Goal: Information Seeking & Learning: Find specific fact

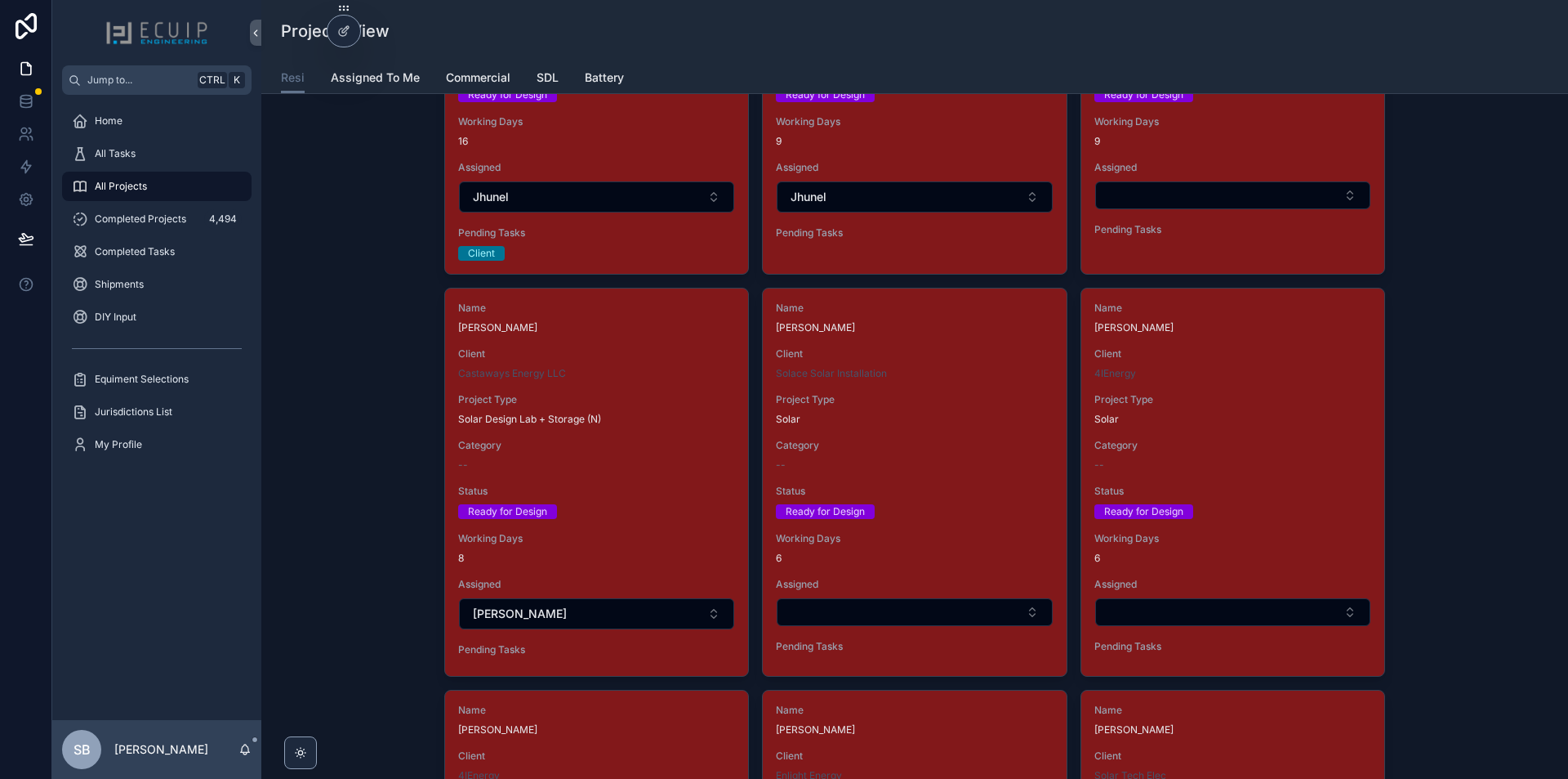
scroll to position [2500, 0]
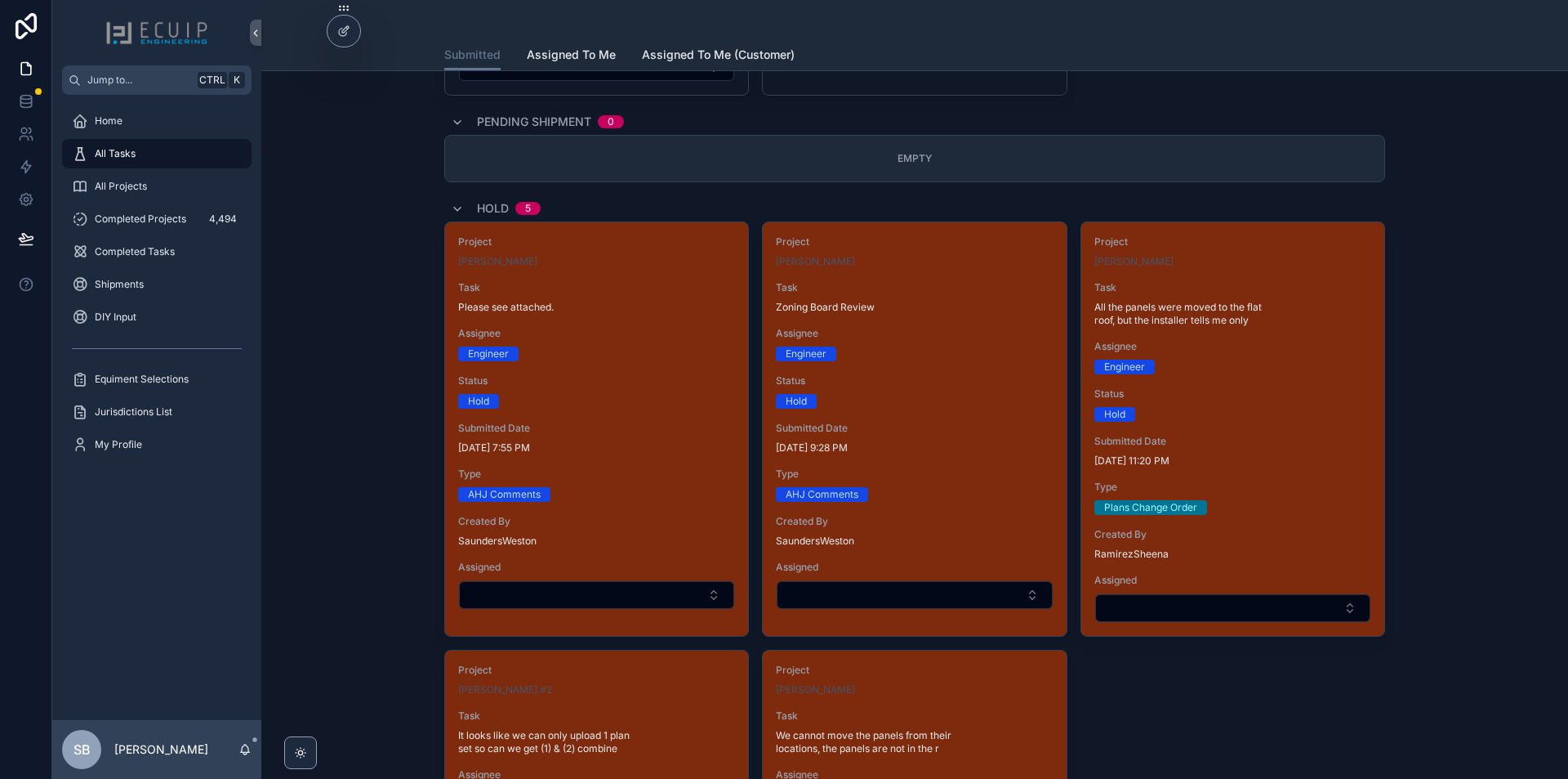
scroll to position [3188, 0]
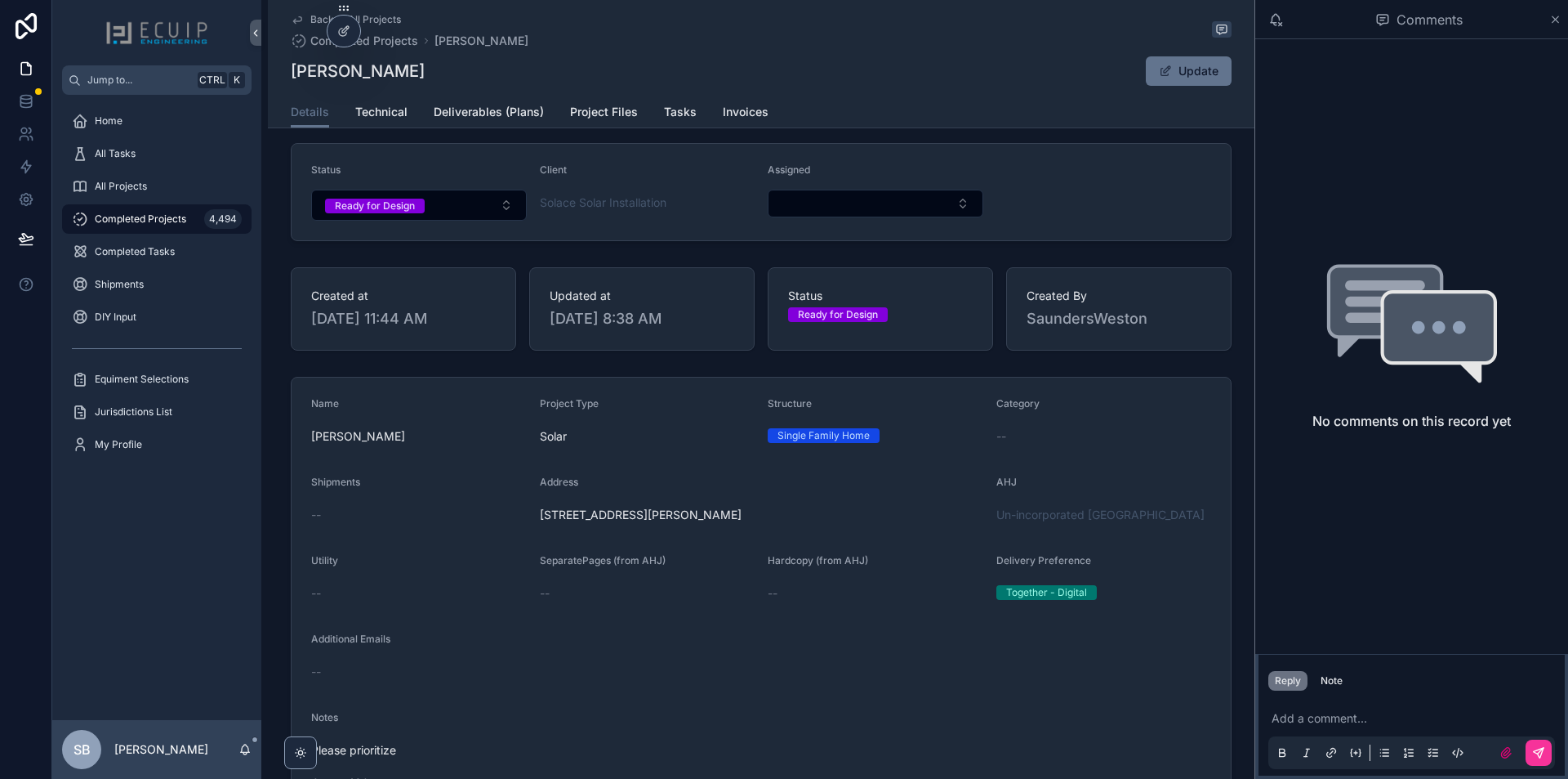
scroll to position [327, 0]
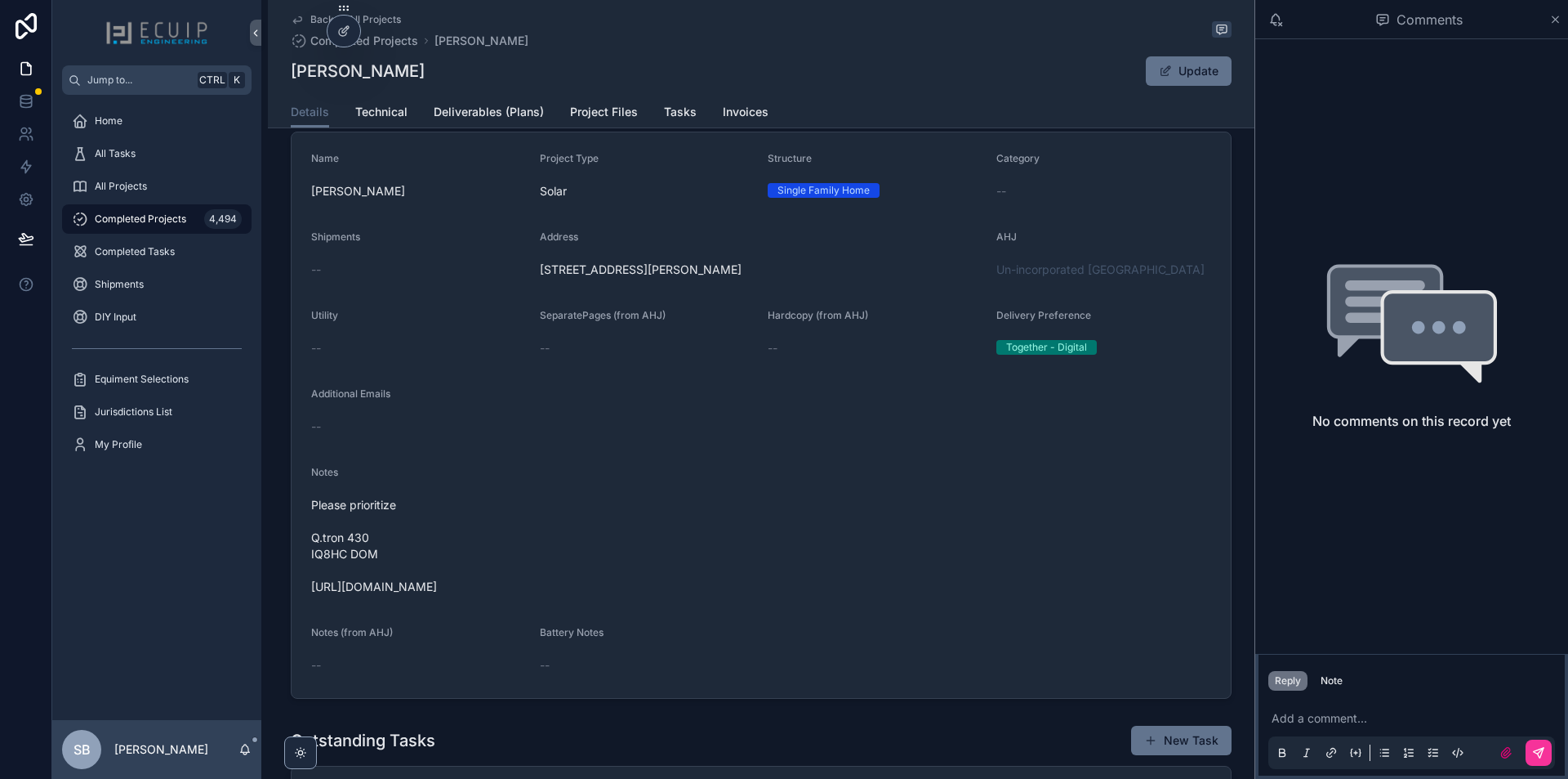
drag, startPoint x: 580, startPoint y: 598, endPoint x: 307, endPoint y: 610, distance: 273.3
click at [307, 610] on form "Name [PERSON_NAME] Project Type Solar Structure Single Family Home Category -- …" at bounding box center [762, 415] width 939 height 566
copy span "[URL][DOMAIN_NAME]"
click at [399, 113] on span "Technical" at bounding box center [382, 112] width 52 height 16
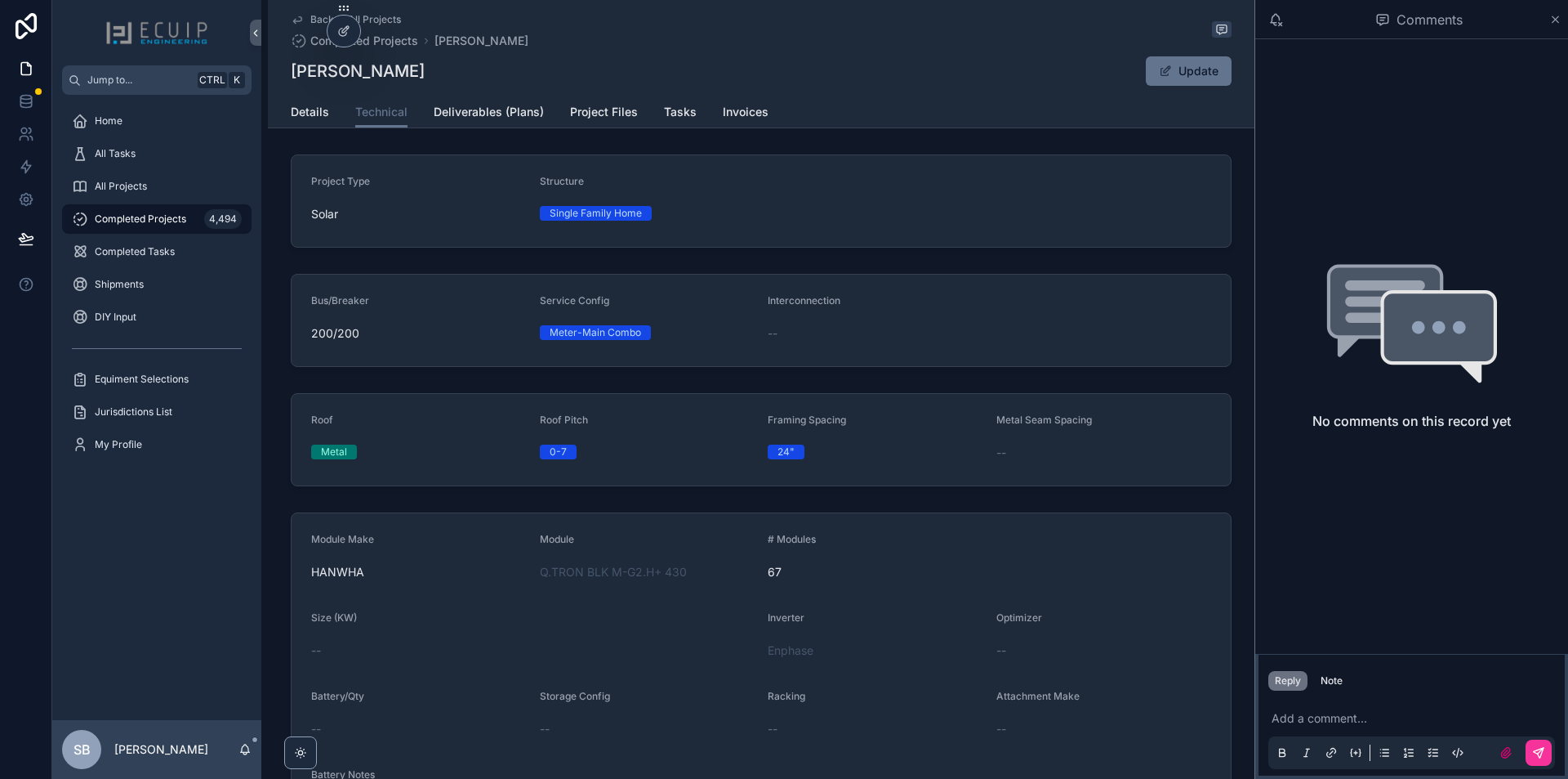
click at [310, 123] on link "Details" at bounding box center [310, 113] width 38 height 33
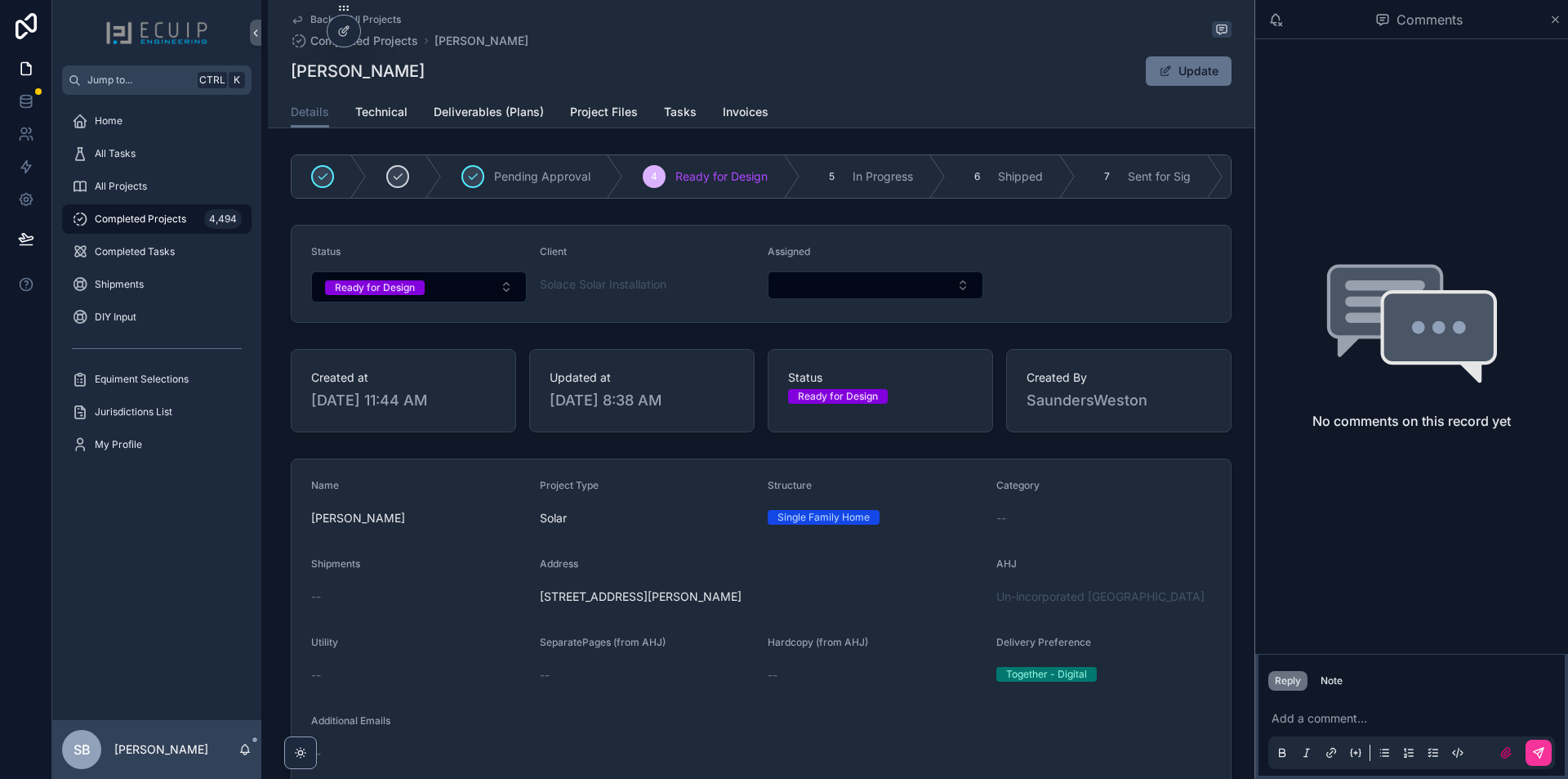
drag, startPoint x: 435, startPoint y: 69, endPoint x: 287, endPoint y: 78, distance: 148.3
click at [291, 78] on div "Kathleen Barthle Update" at bounding box center [762, 71] width 941 height 31
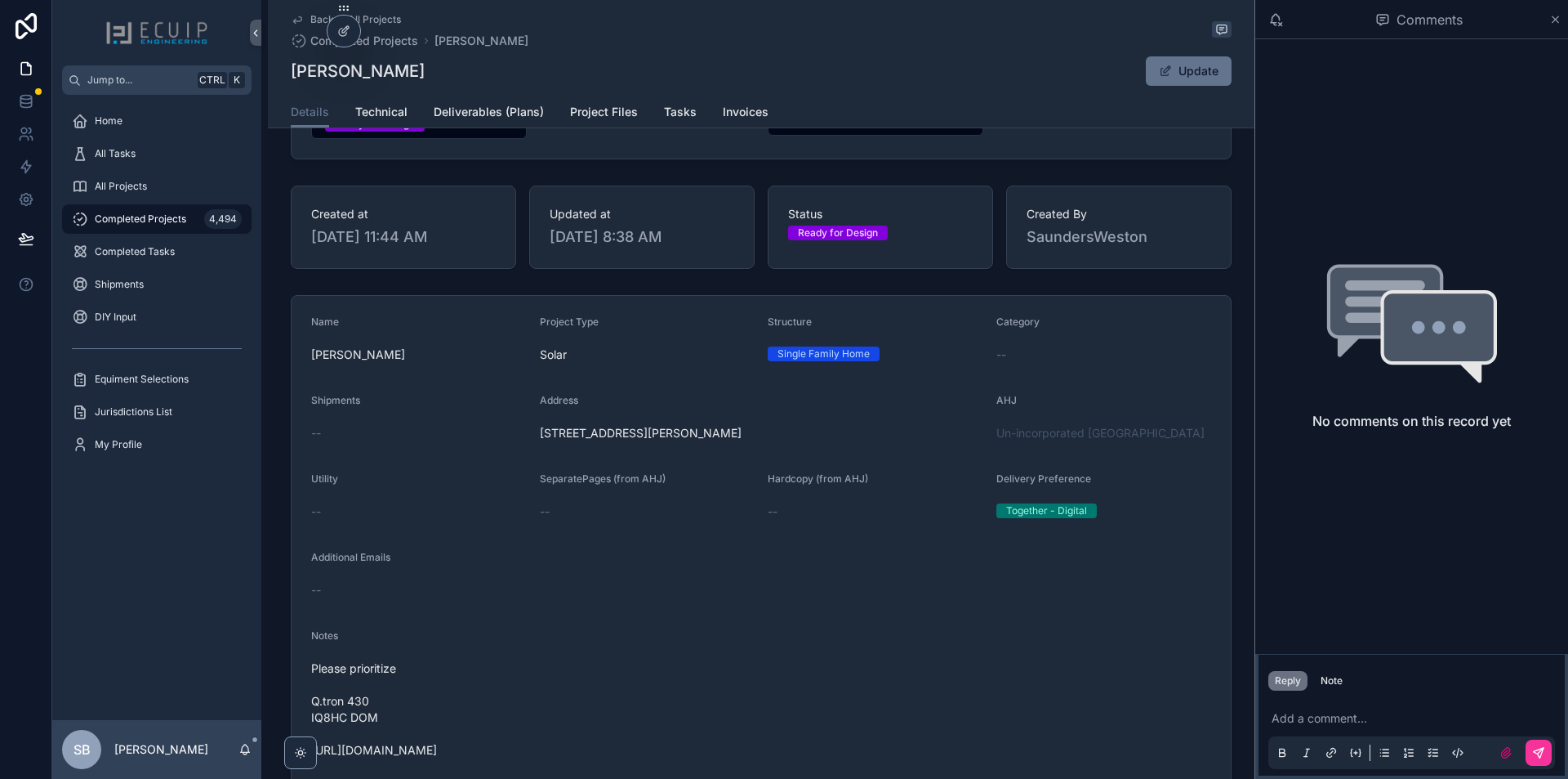
click at [594, 118] on span "Project Files" at bounding box center [605, 112] width 68 height 16
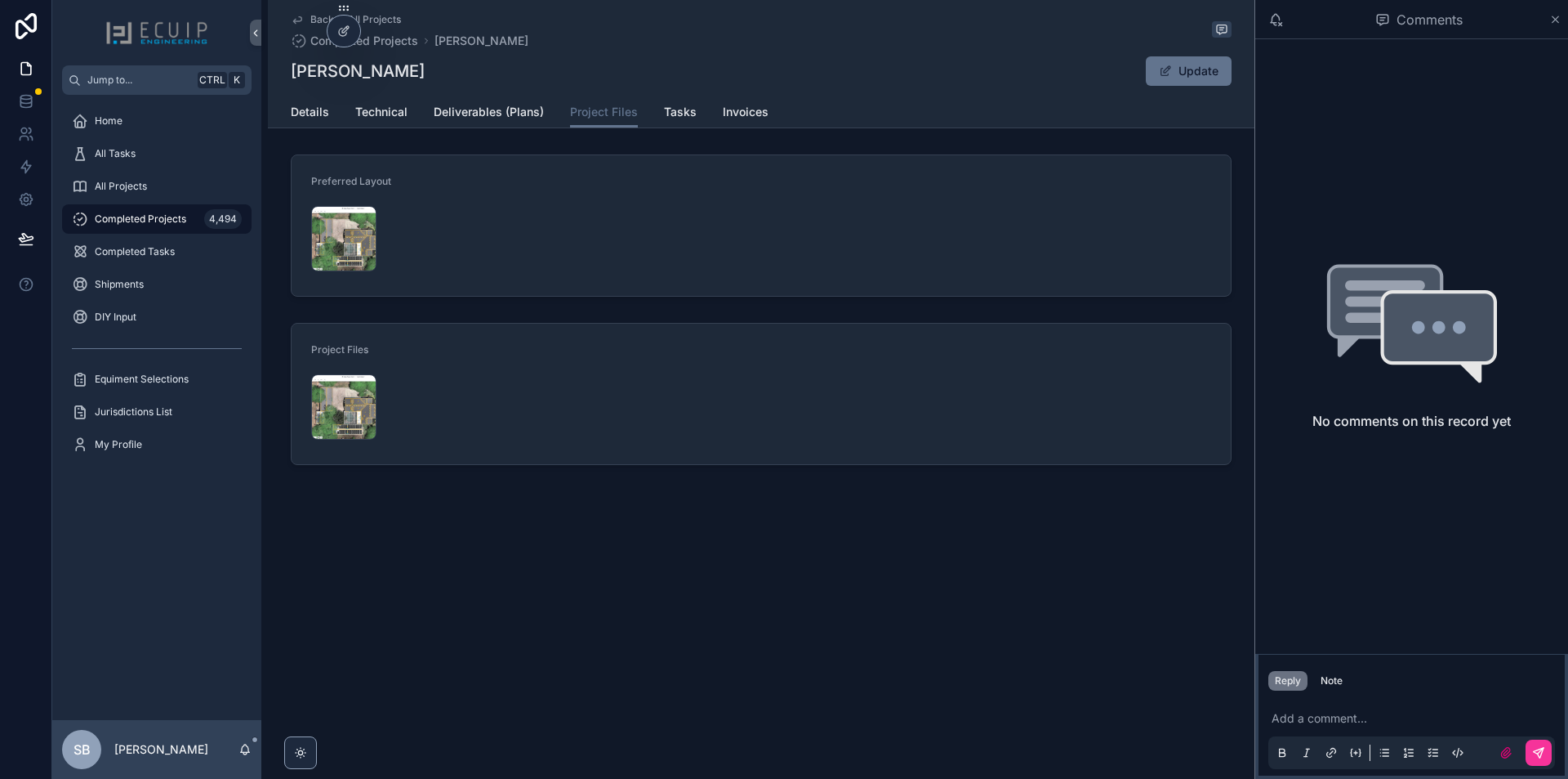
click at [334, 235] on div "Screenshot-2025-09-26-at-3.23.32-PM .png" at bounding box center [343, 238] width 65 height 65
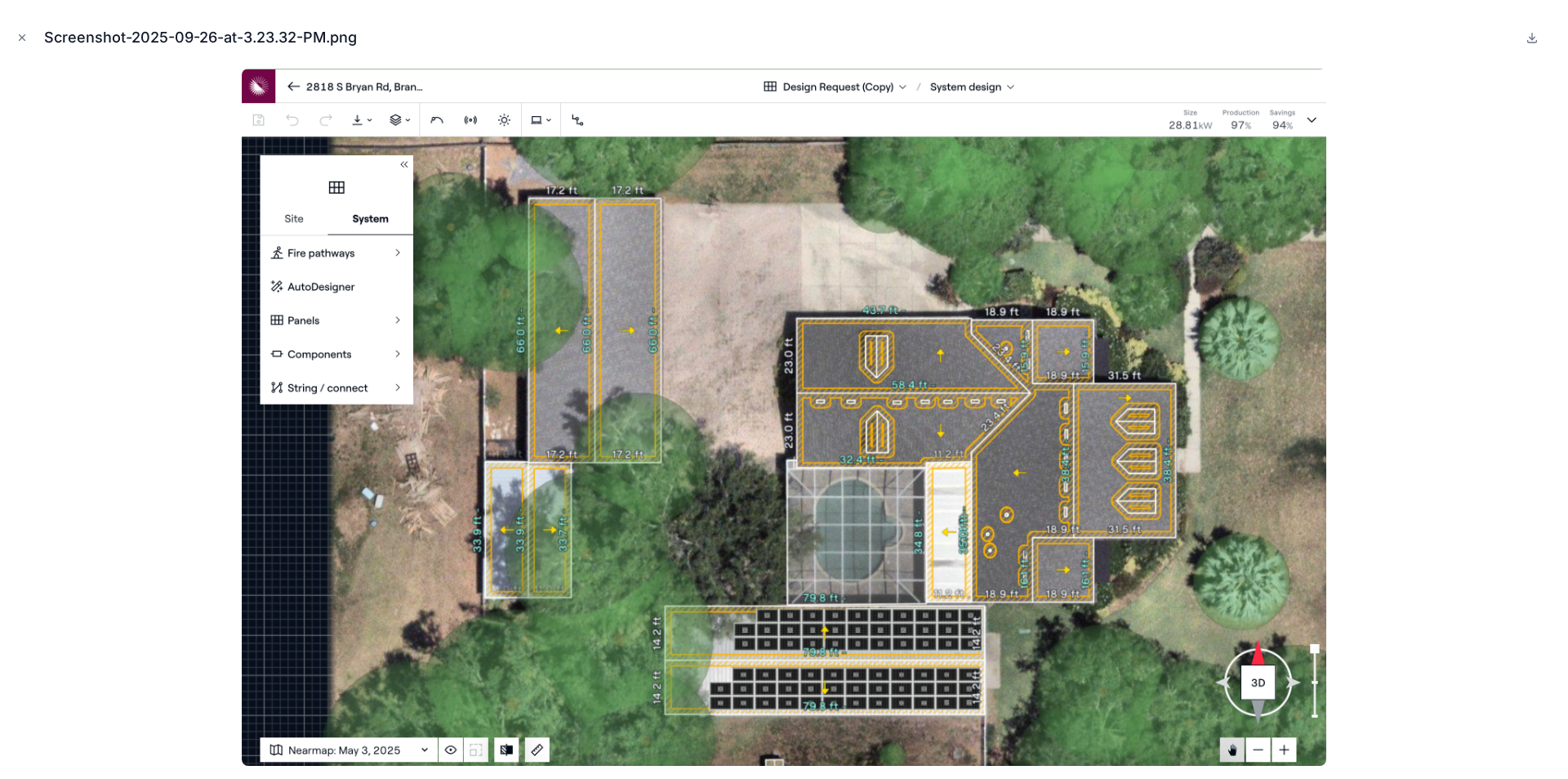
click at [24, 36] on icon "Close modal" at bounding box center [21, 37] width 11 height 11
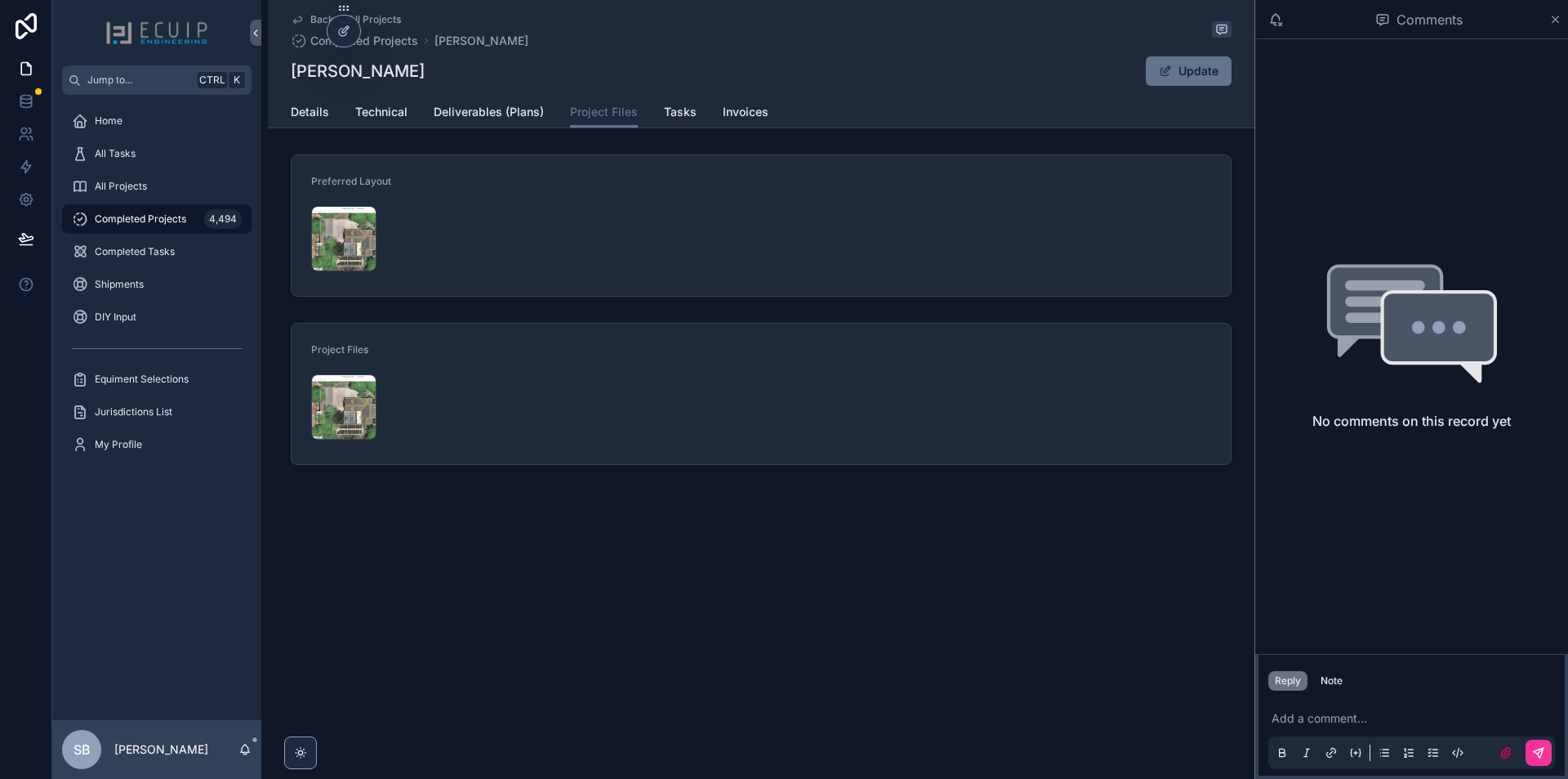
drag, startPoint x: 450, startPoint y: 71, endPoint x: 287, endPoint y: 80, distance: 163.2
click at [287, 80] on div "Back to All Projects Completed Projects Kathleen Barthle Kathleen Barthle Updat…" at bounding box center [761, 64] width 986 height 128
copy h1 "[PERSON_NAME]"
click at [318, 115] on span "Details" at bounding box center [310, 112] width 38 height 16
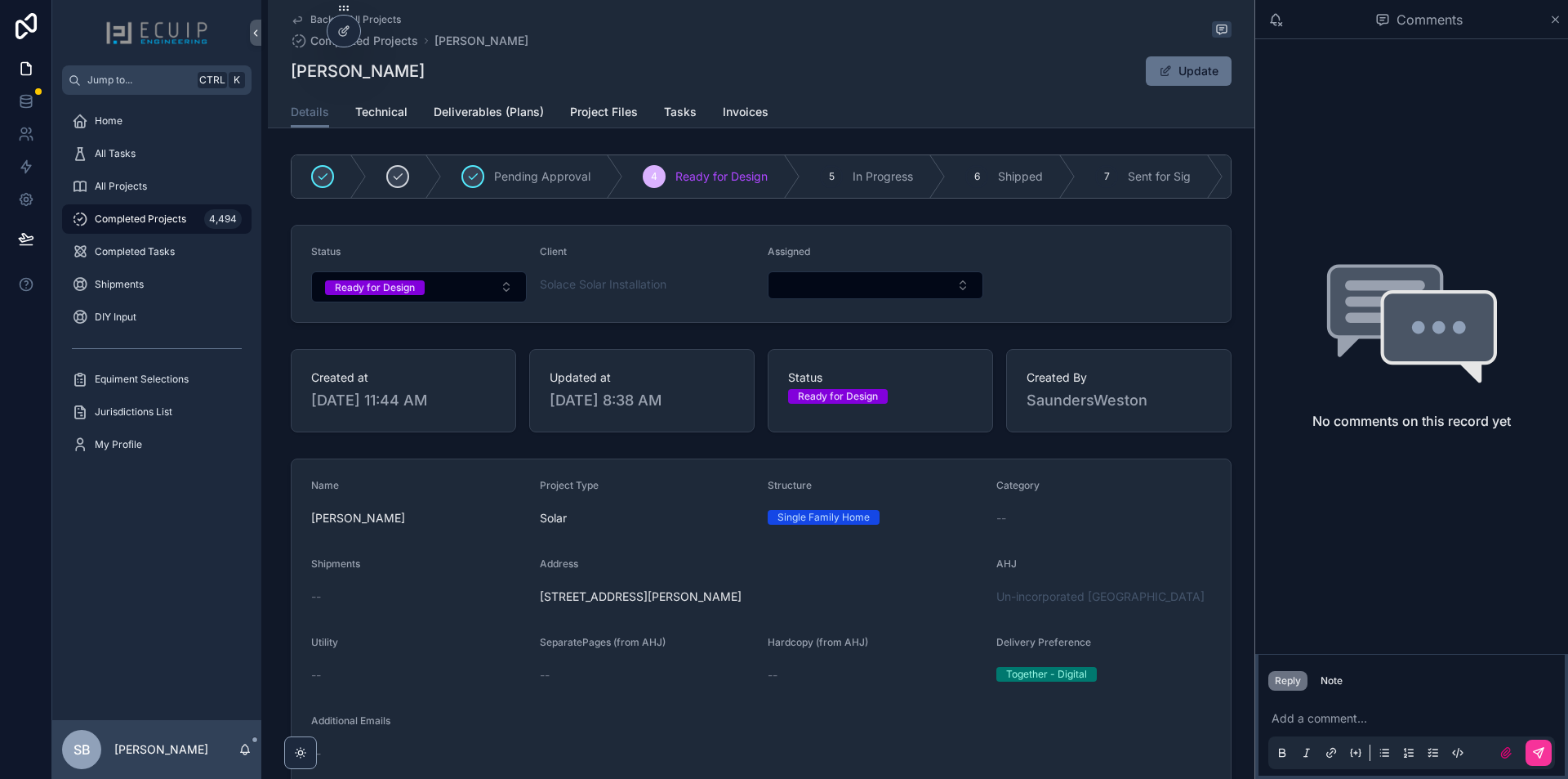
drag, startPoint x: 763, startPoint y: 609, endPoint x: 534, endPoint y: 616, distance: 229.1
click at [534, 616] on form "Name Kathleen Barthle Project Type Solar Structure Single Family Home Category …" at bounding box center [762, 742] width 939 height 566
copy span "2818 Bryan Road, Brandon, FL 33511"
click at [722, 55] on div "Back to All Projects Completed Projects Kathleen Barthle Kathleen Barthle Update" at bounding box center [762, 48] width 941 height 96
drag, startPoint x: 732, startPoint y: 618, endPoint x: 538, endPoint y: 611, distance: 194.1
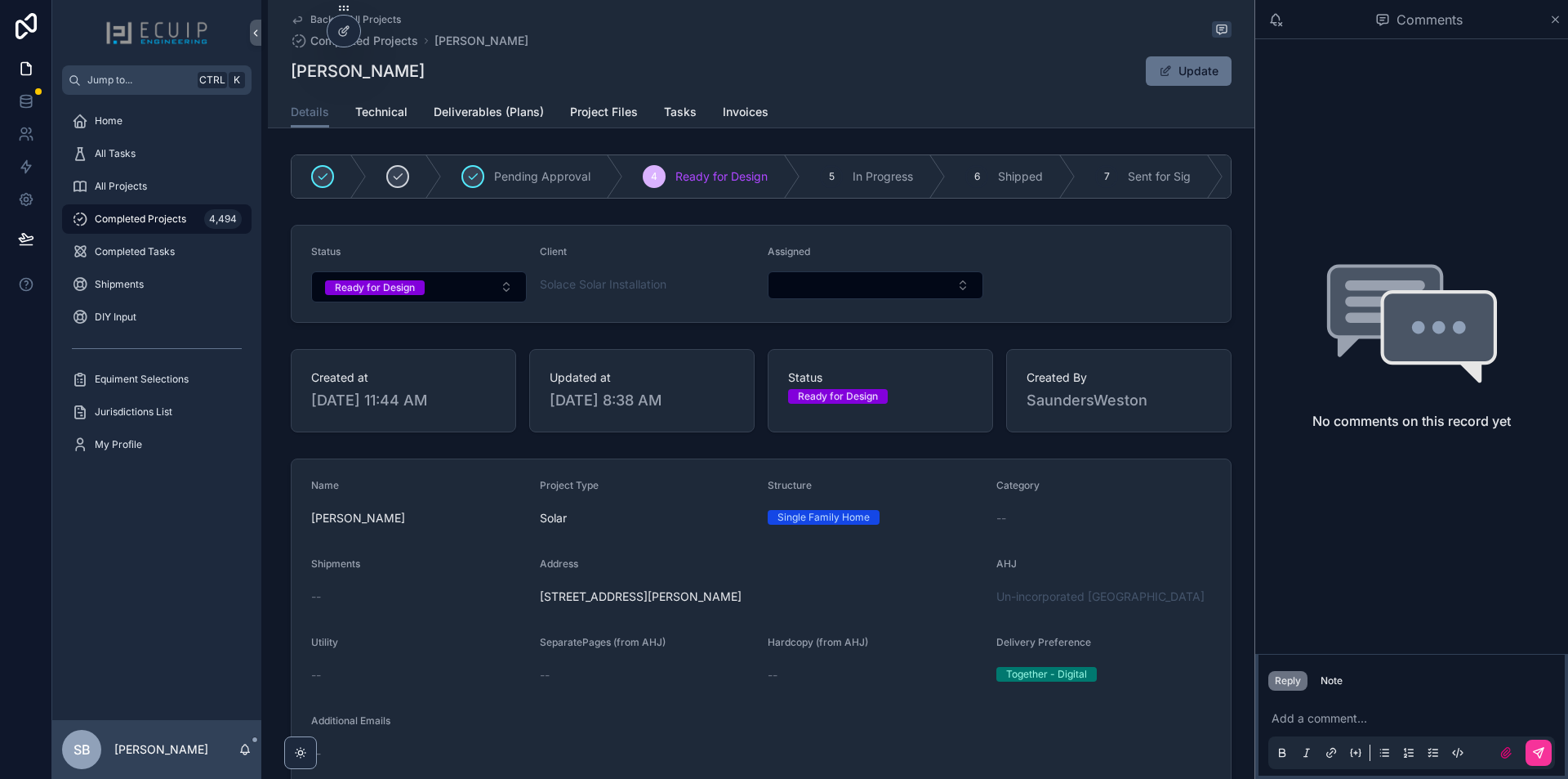
click at [540, 605] on span "2818 Bryan Road, Brandon, FL 33511" at bounding box center [762, 597] width 444 height 16
copy span "2818 Bryan Road, Brandon, FL 33511"
drag, startPoint x: 433, startPoint y: 74, endPoint x: 291, endPoint y: 54, distance: 143.4
click at [291, 54] on div "Back to All Projects Completed Projects Kathleen Barthle Kathleen Barthle Update" at bounding box center [762, 48] width 941 height 96
copy h1 "[PERSON_NAME]"
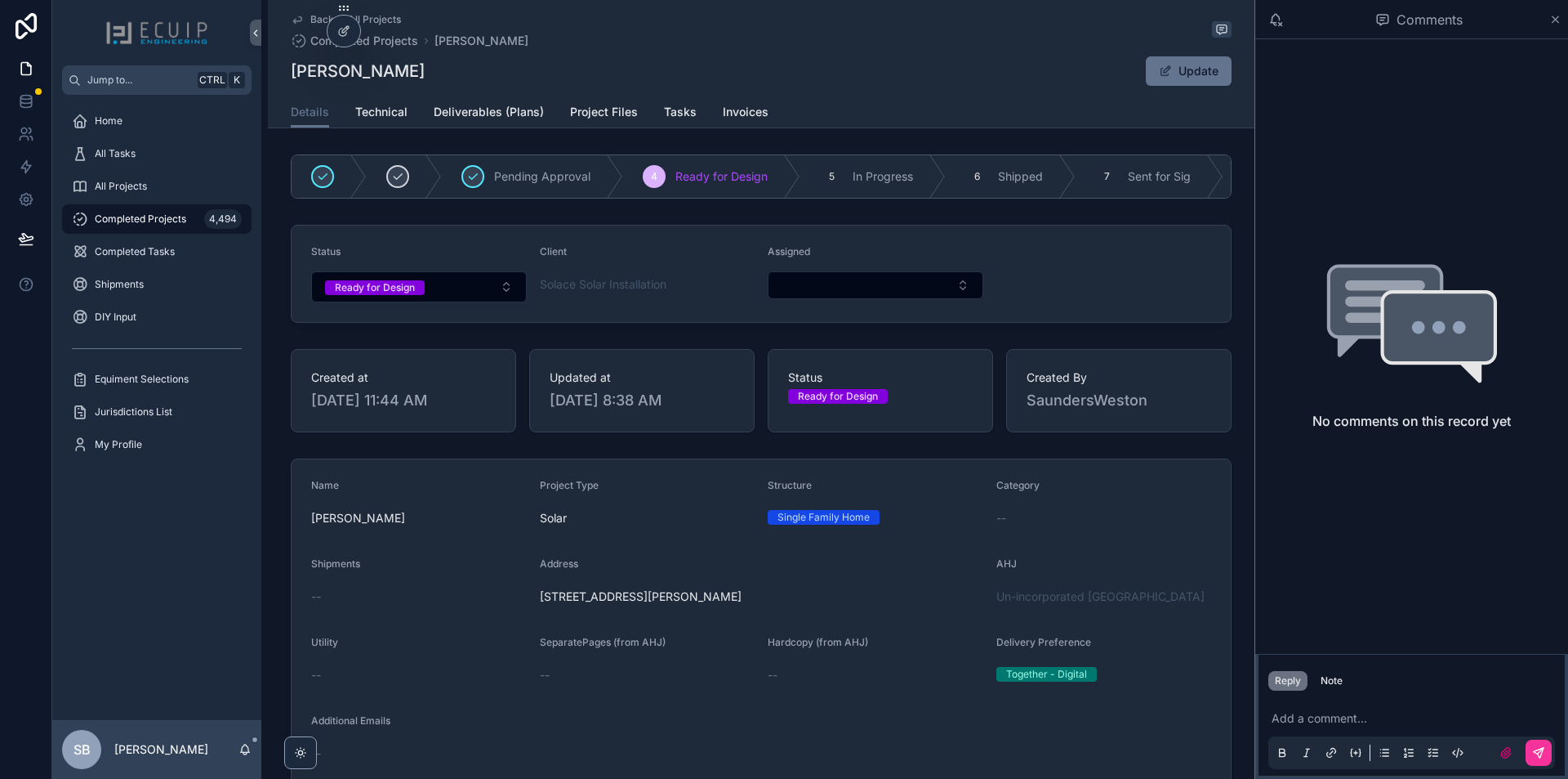
drag, startPoint x: 737, startPoint y: 602, endPoint x: 536, endPoint y: 611, distance: 201.2
click at [540, 605] on span "2818 Bryan Road, Brandon, FL 33511" at bounding box center [762, 597] width 444 height 16
copy span "2818 Bryan Road, Brandon, FL 33511"
click at [571, 114] on span "Project Files" at bounding box center [605, 112] width 68 height 16
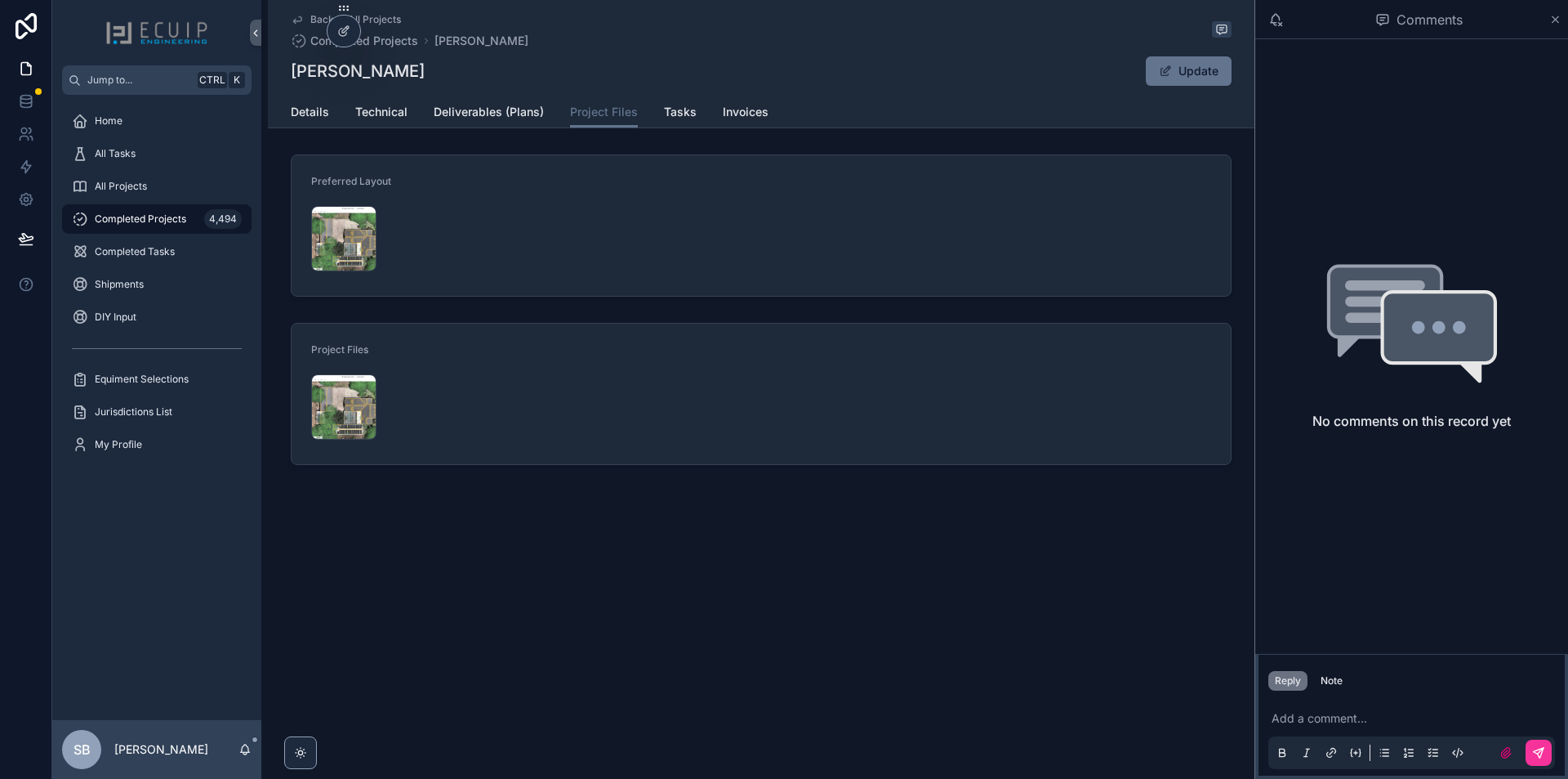
click at [333, 234] on div "Screenshot-2025-09-26-at-3.23.32-PM .png" at bounding box center [343, 238] width 65 height 65
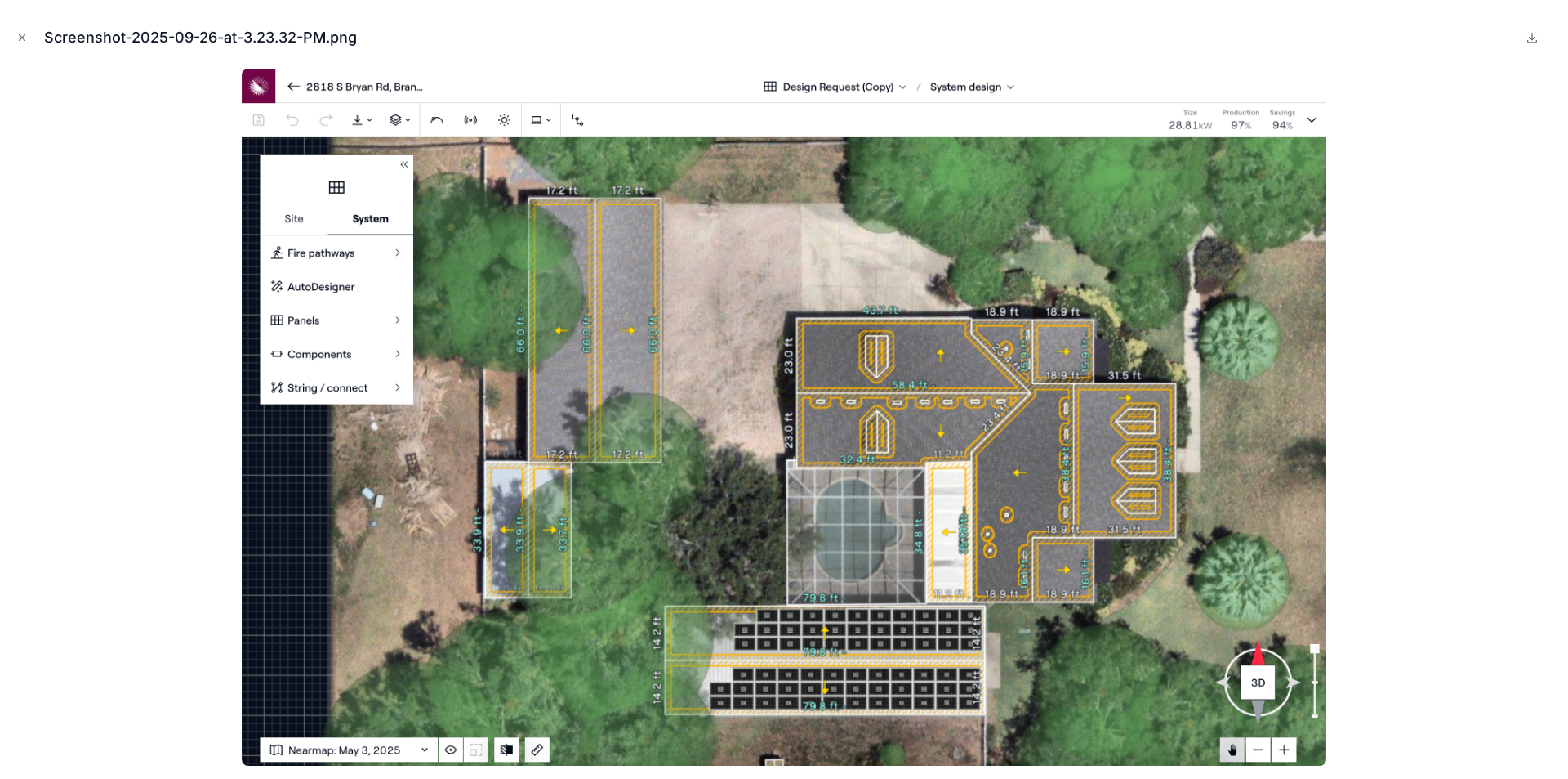
click at [26, 38] on icon "Close modal" at bounding box center [21, 37] width 11 height 11
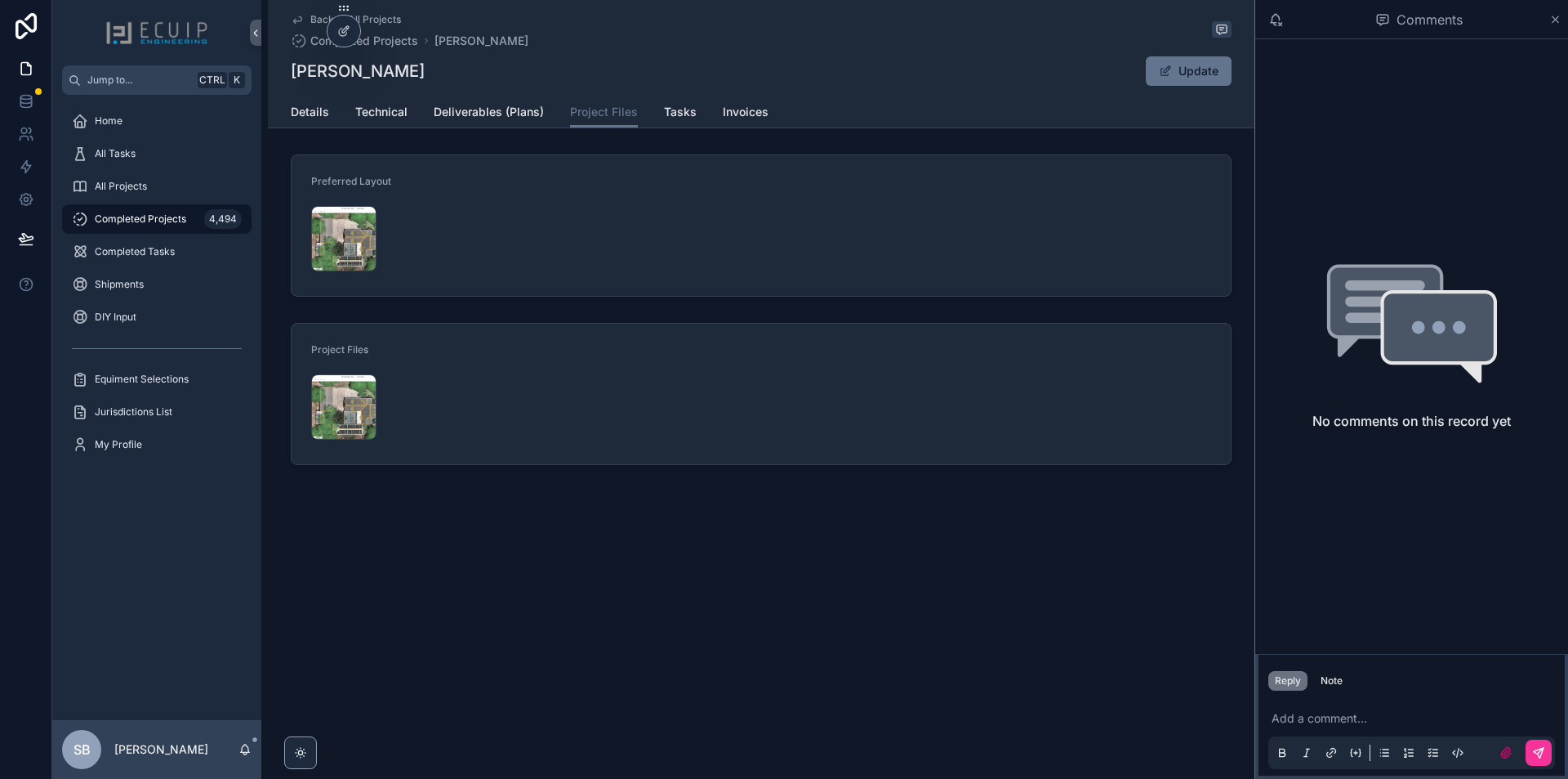
click at [310, 114] on span "Details" at bounding box center [310, 112] width 38 height 16
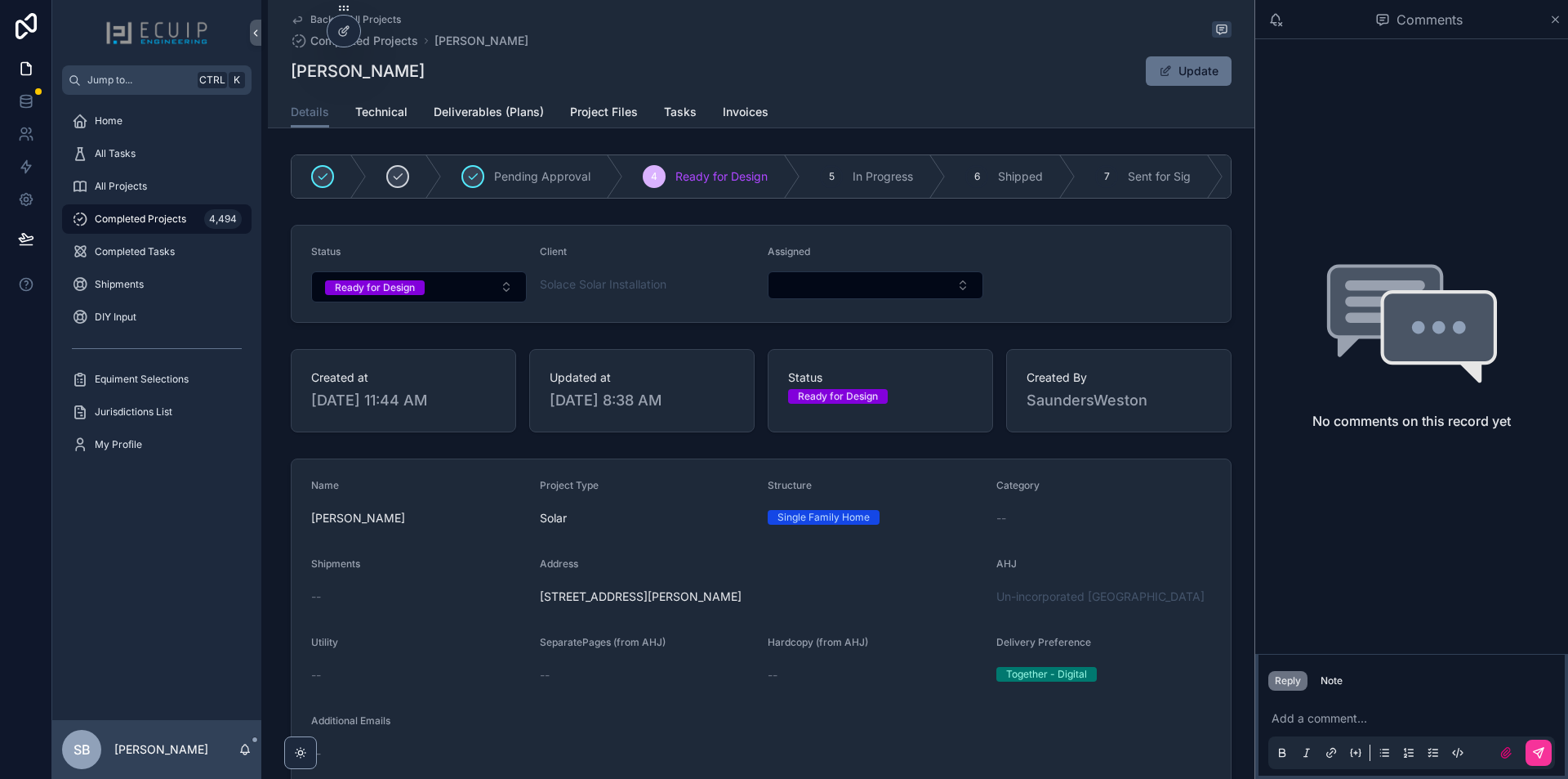
drag, startPoint x: 735, startPoint y: 614, endPoint x: 537, endPoint y: 607, distance: 198.1
click at [540, 607] on div "2818 Bryan Road, Brandon, FL 33511" at bounding box center [762, 597] width 444 height 26
click at [747, 617] on form "Name Kathleen Barthle Project Type Solar Structure Single Family Home Category …" at bounding box center [762, 742] width 939 height 566
copy span "2818 Bryan Road, Brandon, FL 33511"
click at [604, 119] on span "Project Files" at bounding box center [605, 112] width 68 height 16
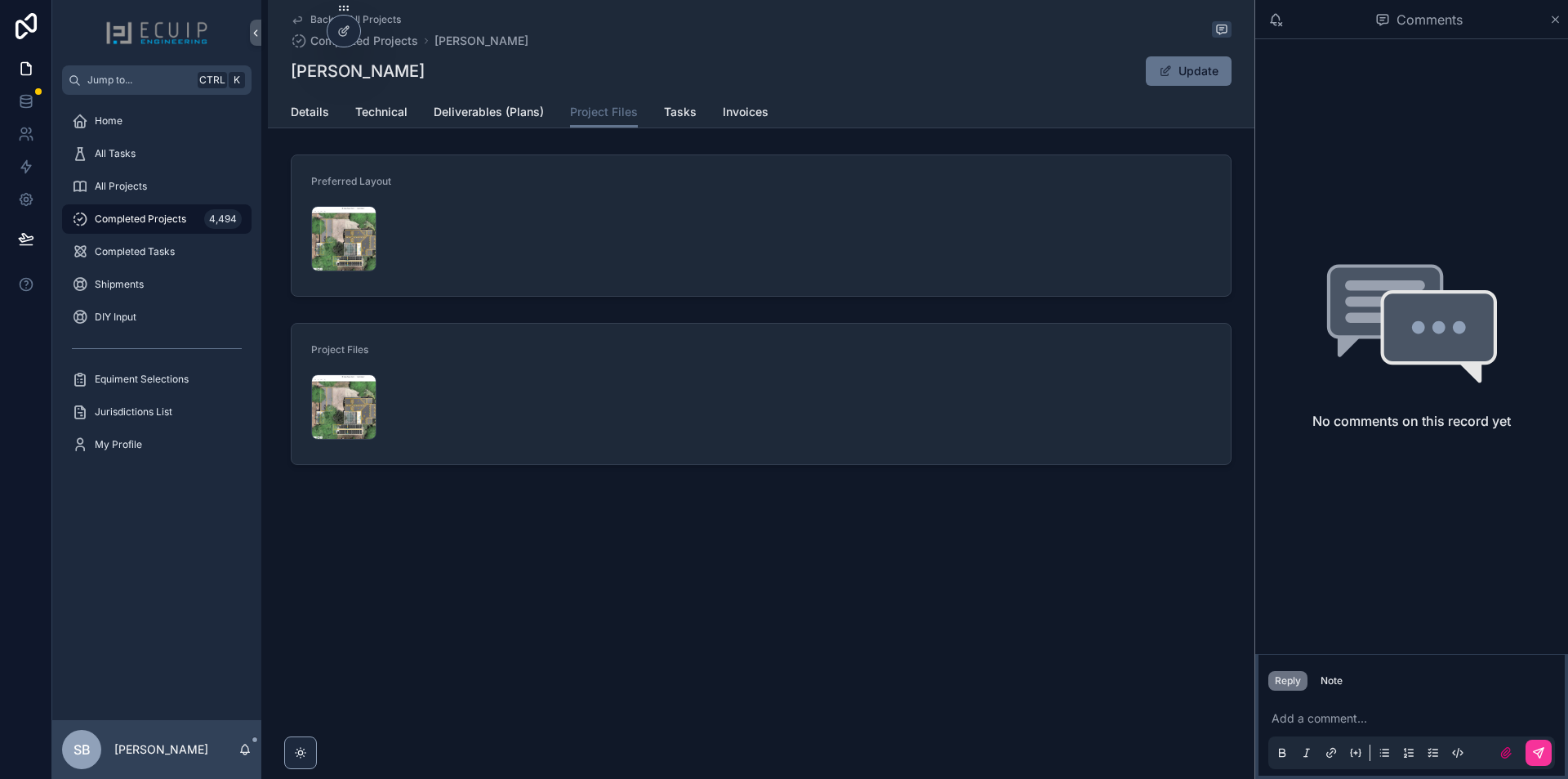
click at [327, 240] on div "Screenshot-2025-09-26-at-3.23.32-PM .png" at bounding box center [343, 238] width 65 height 65
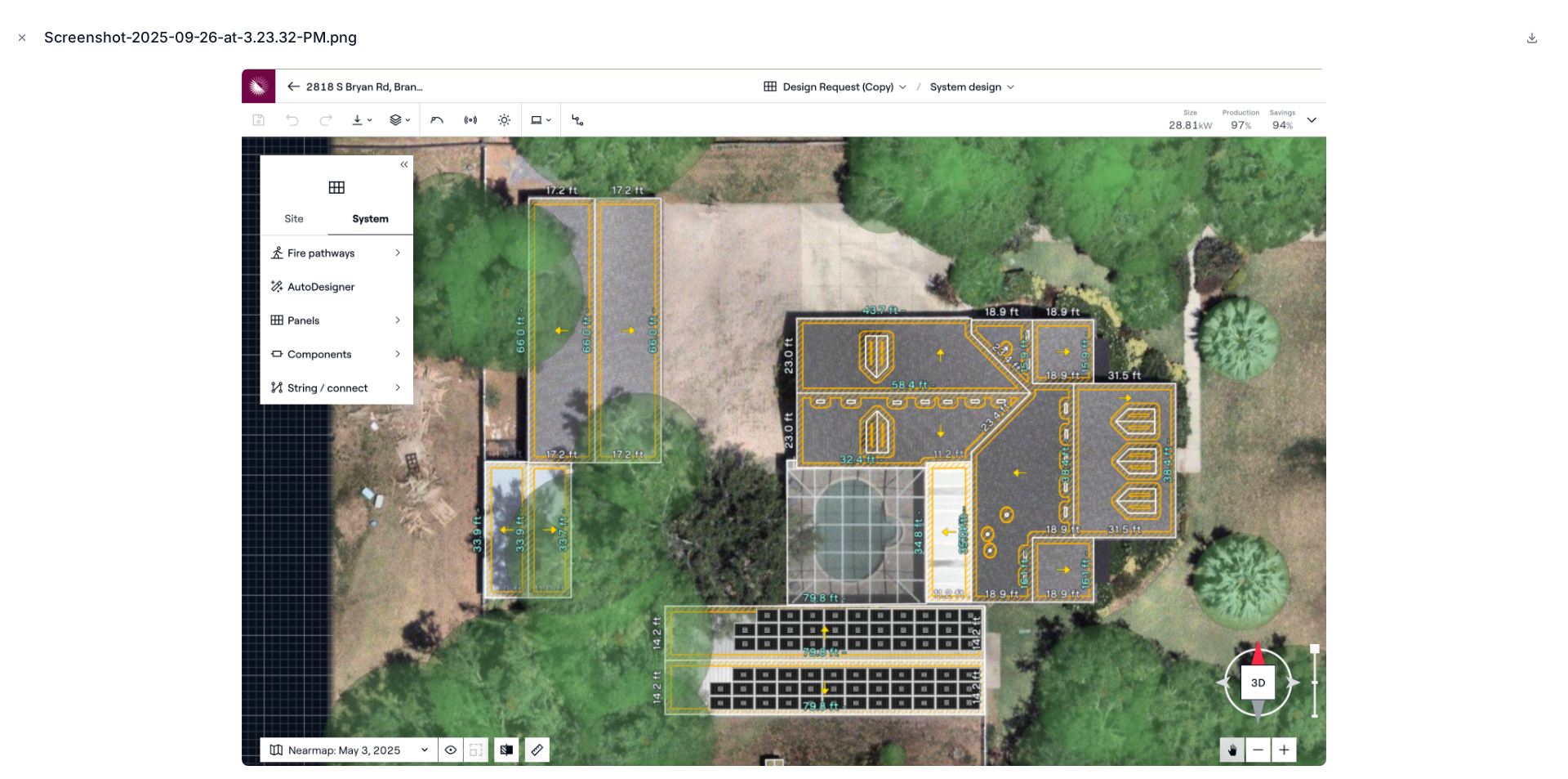
click at [20, 44] on button "Close modal" at bounding box center [22, 38] width 18 height 18
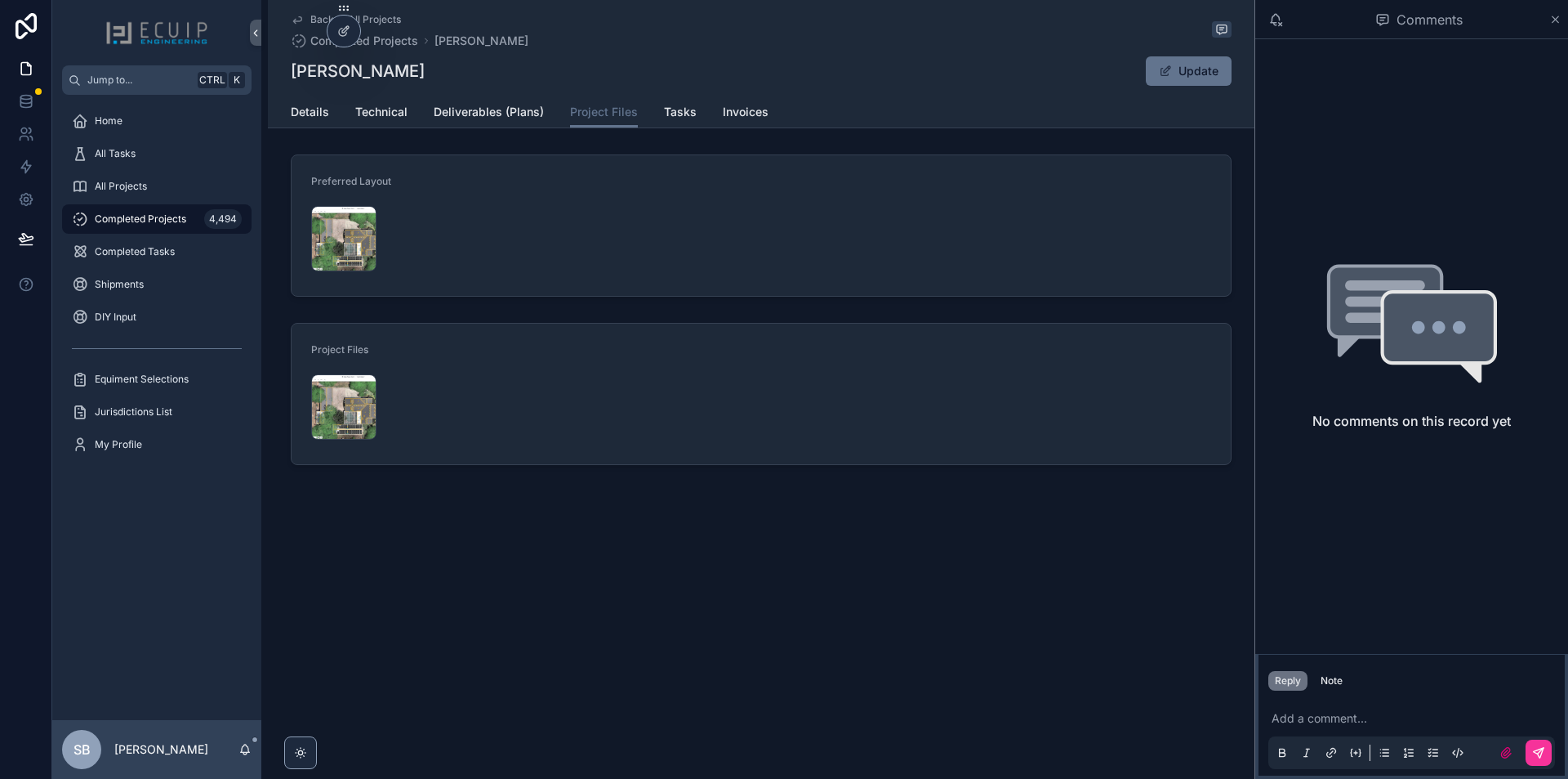
click at [387, 106] on span "Technical" at bounding box center [382, 112] width 52 height 16
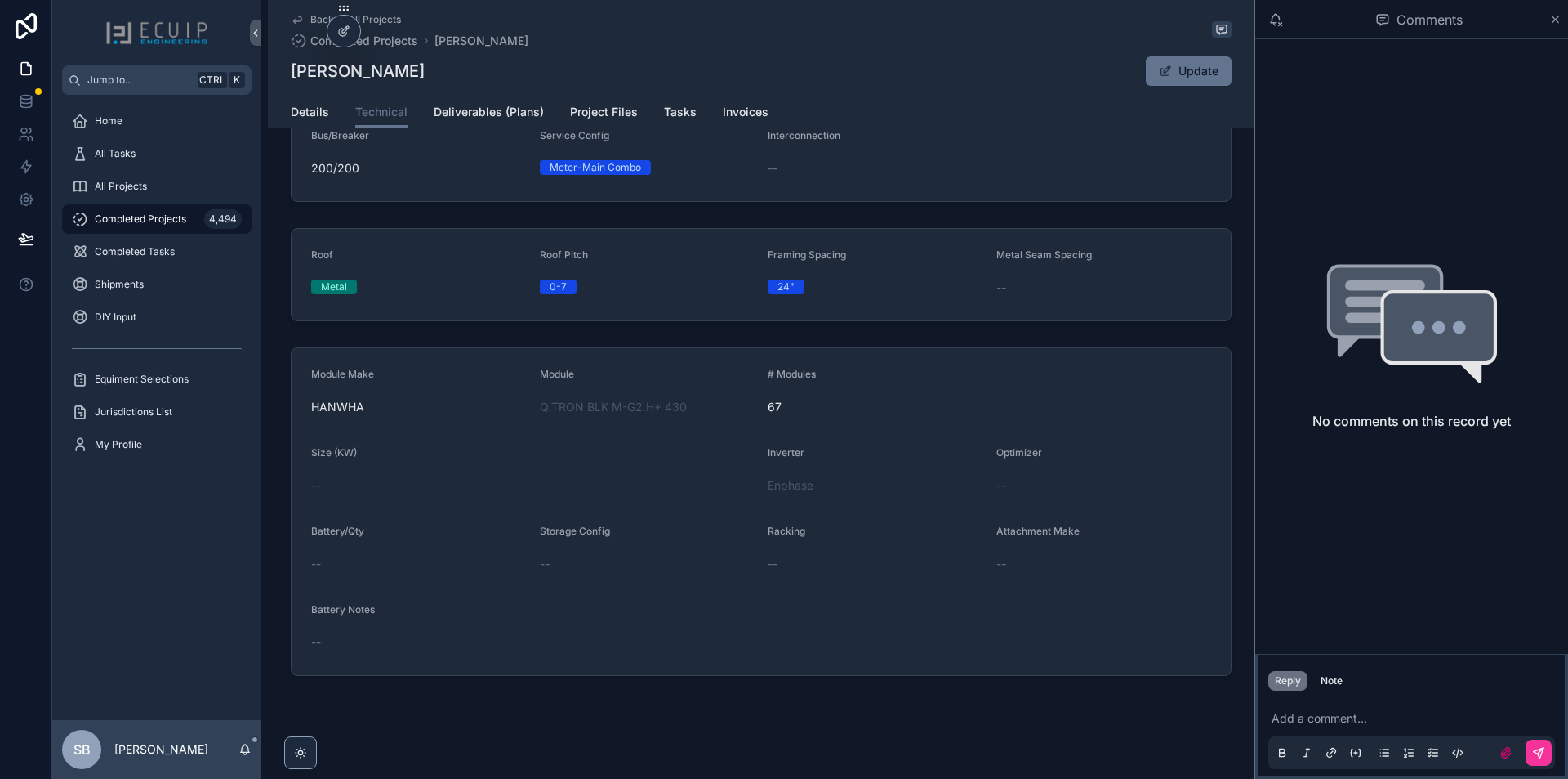
scroll to position [173, 0]
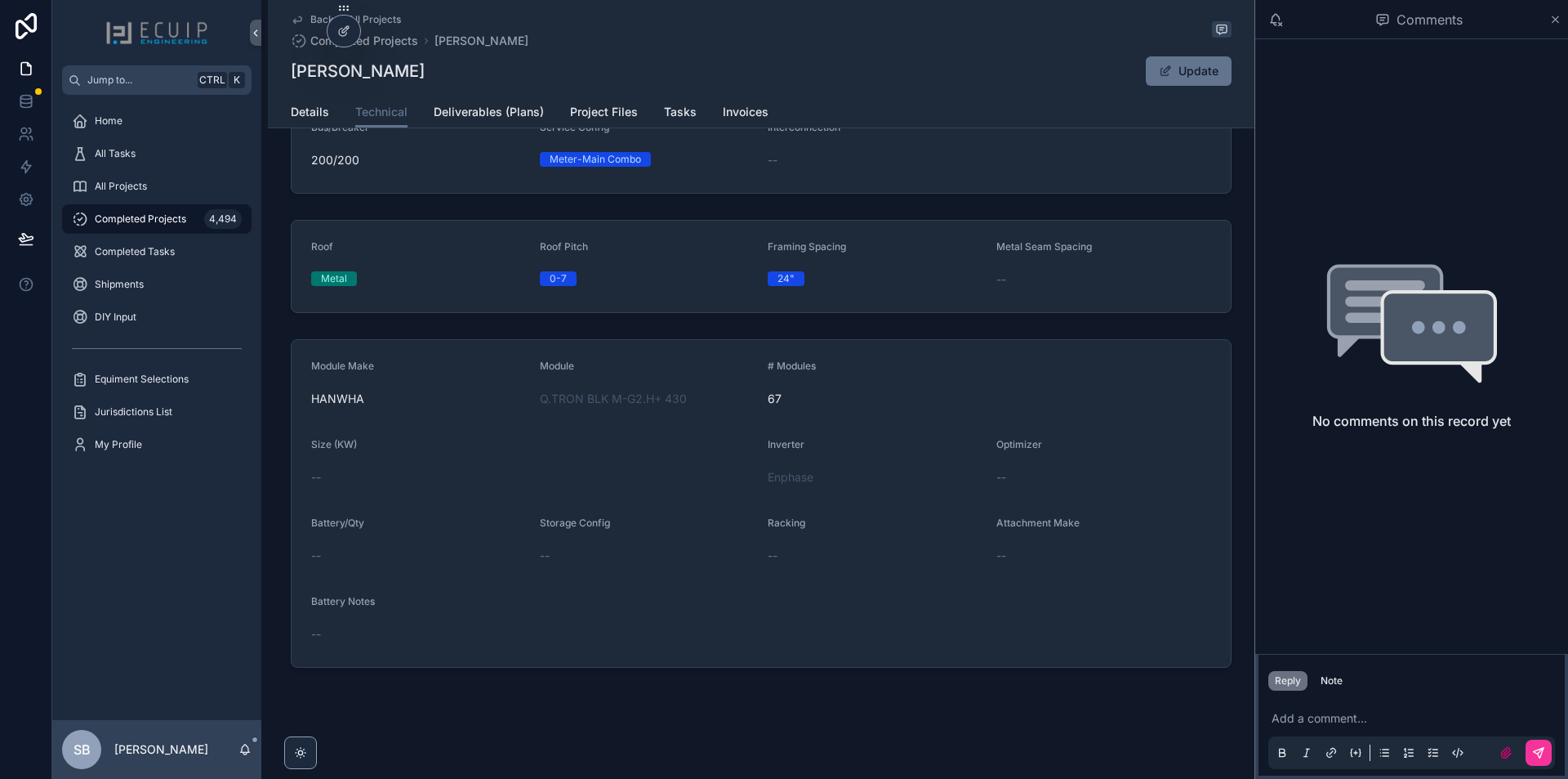
drag, startPoint x: 293, startPoint y: 117, endPoint x: 361, endPoint y: 108, distance: 68.6
click at [293, 115] on span "Details" at bounding box center [310, 112] width 38 height 16
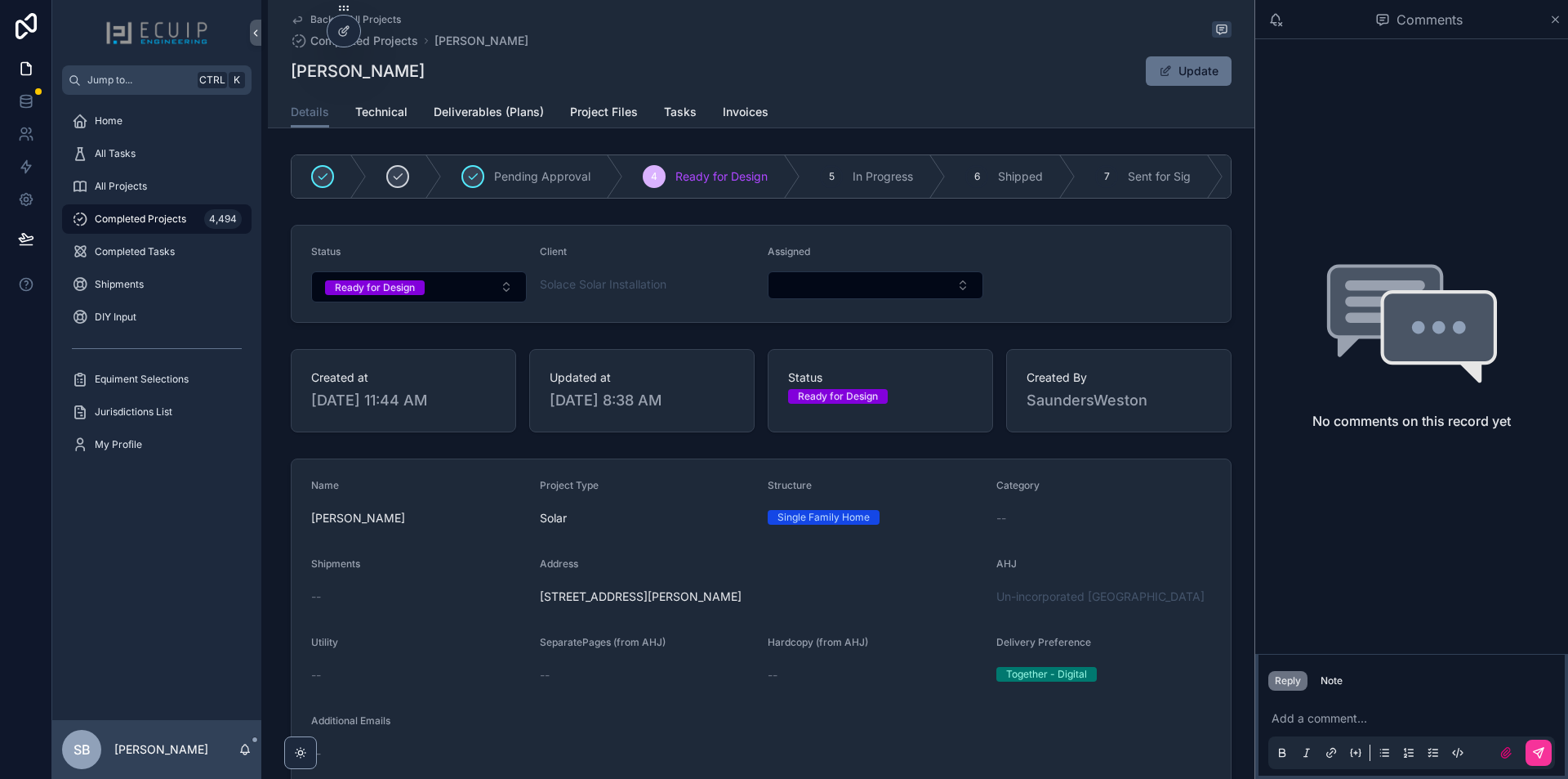
scroll to position [327, 0]
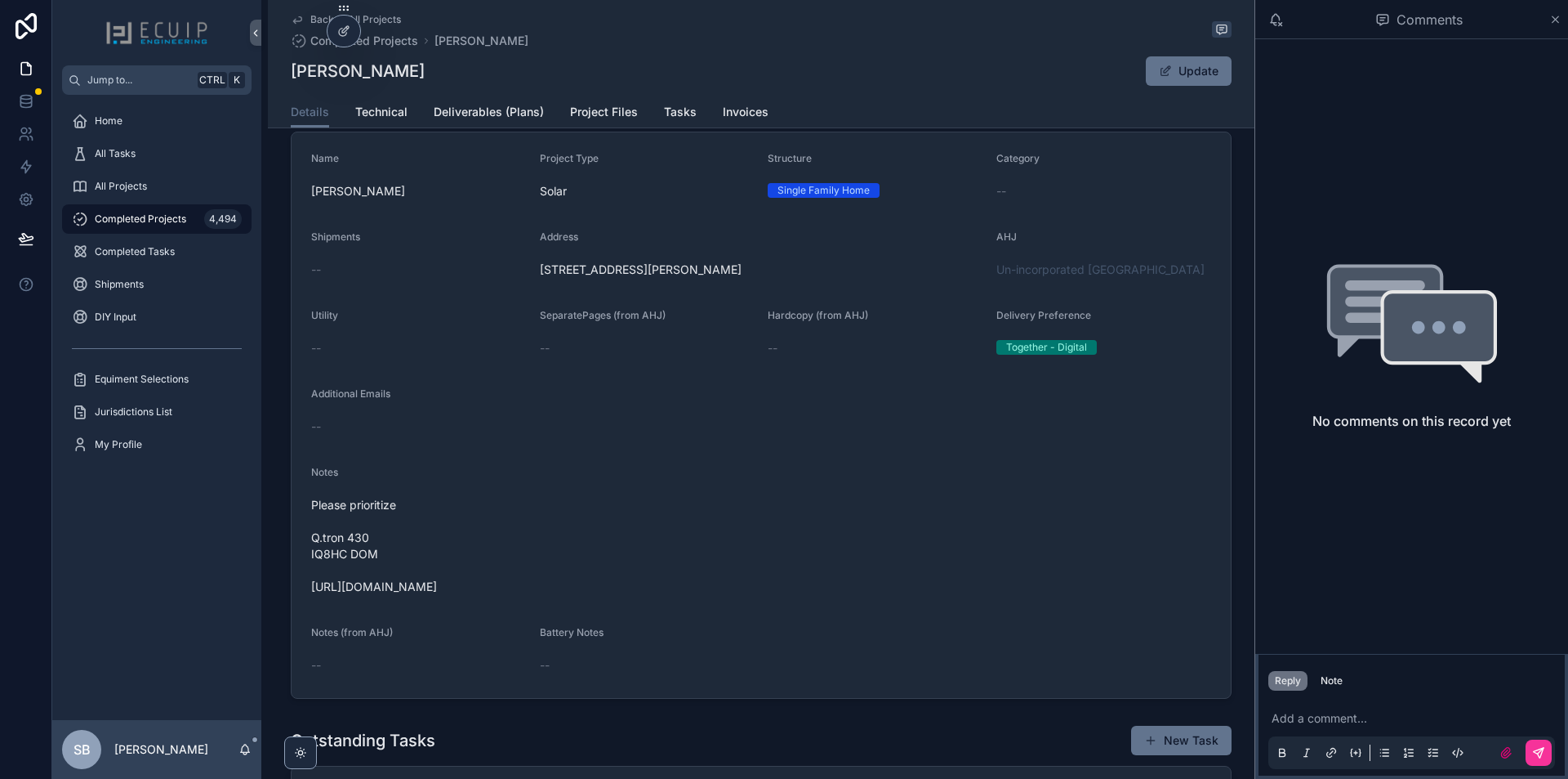
click at [375, 105] on span "Technical" at bounding box center [382, 112] width 52 height 16
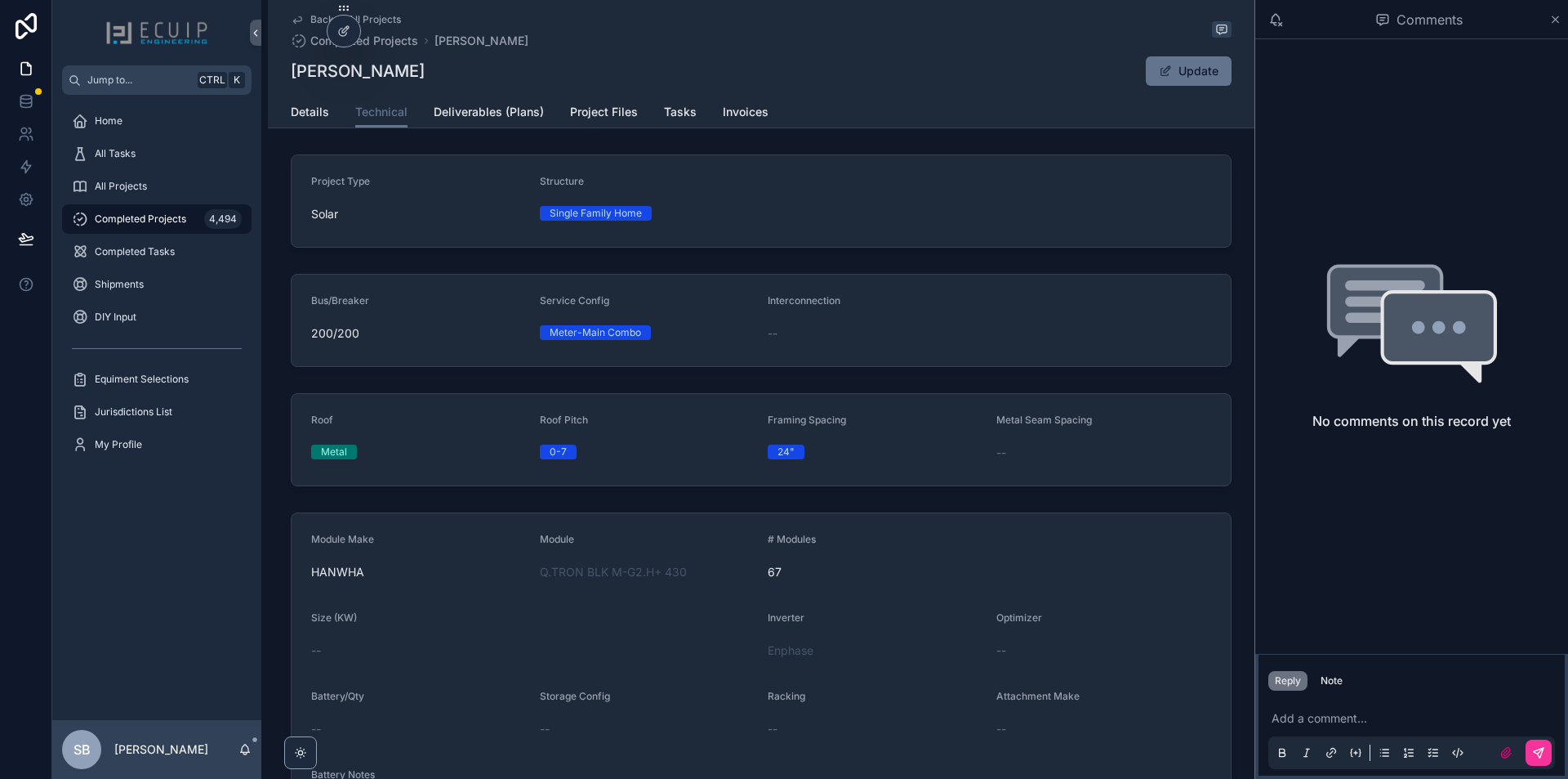
click at [577, 110] on span "Project Files" at bounding box center [605, 112] width 68 height 16
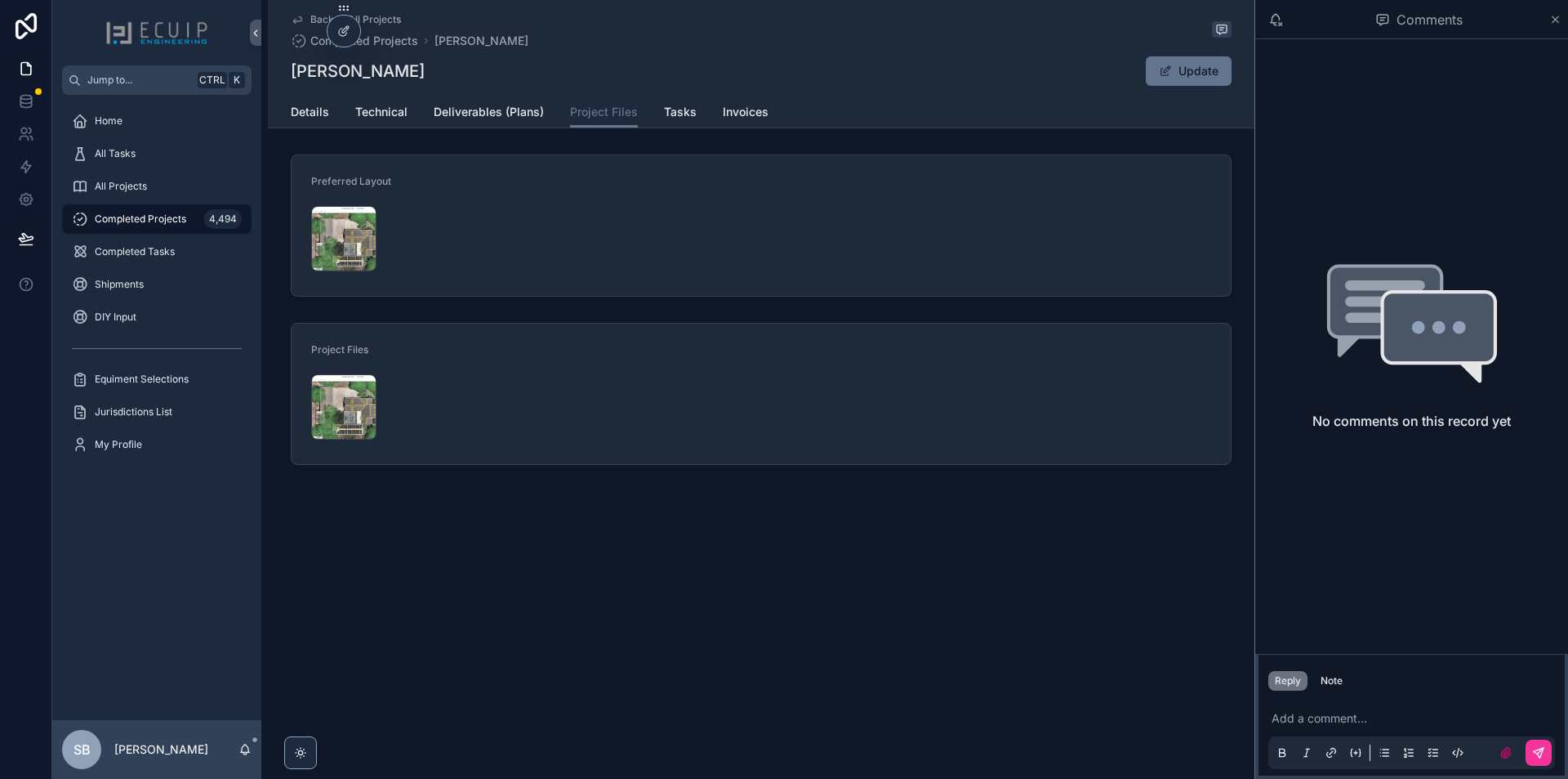
click at [329, 238] on div "Screenshot-2025-09-26-at-3.23.32-PM .png" at bounding box center [343, 238] width 65 height 65
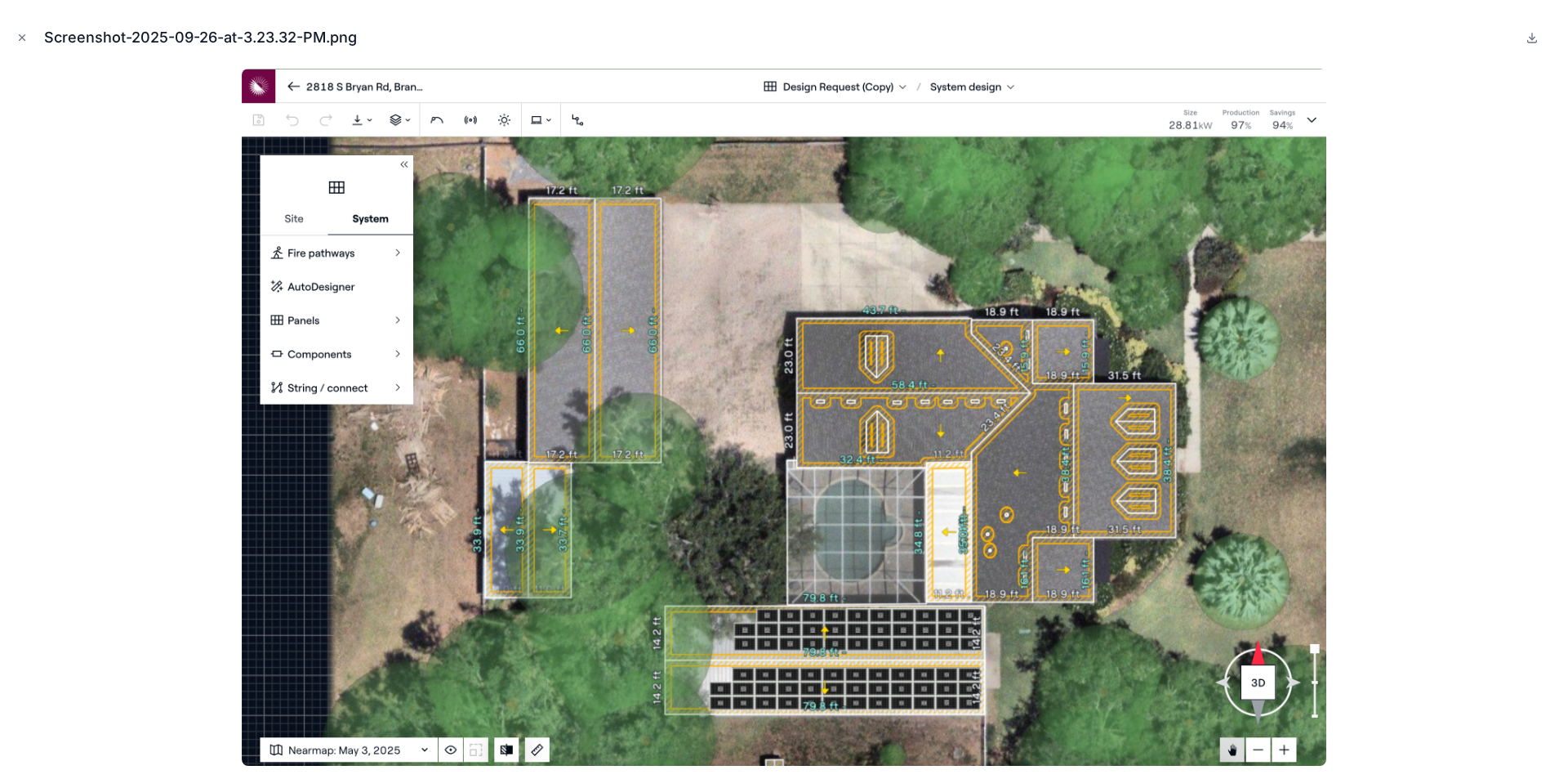
click at [5, 39] on div "Screenshot-2025-09-26-at-3.23.32-PM.png" at bounding box center [784, 389] width 1568 height 779
click at [29, 42] on button "Close modal" at bounding box center [22, 38] width 18 height 18
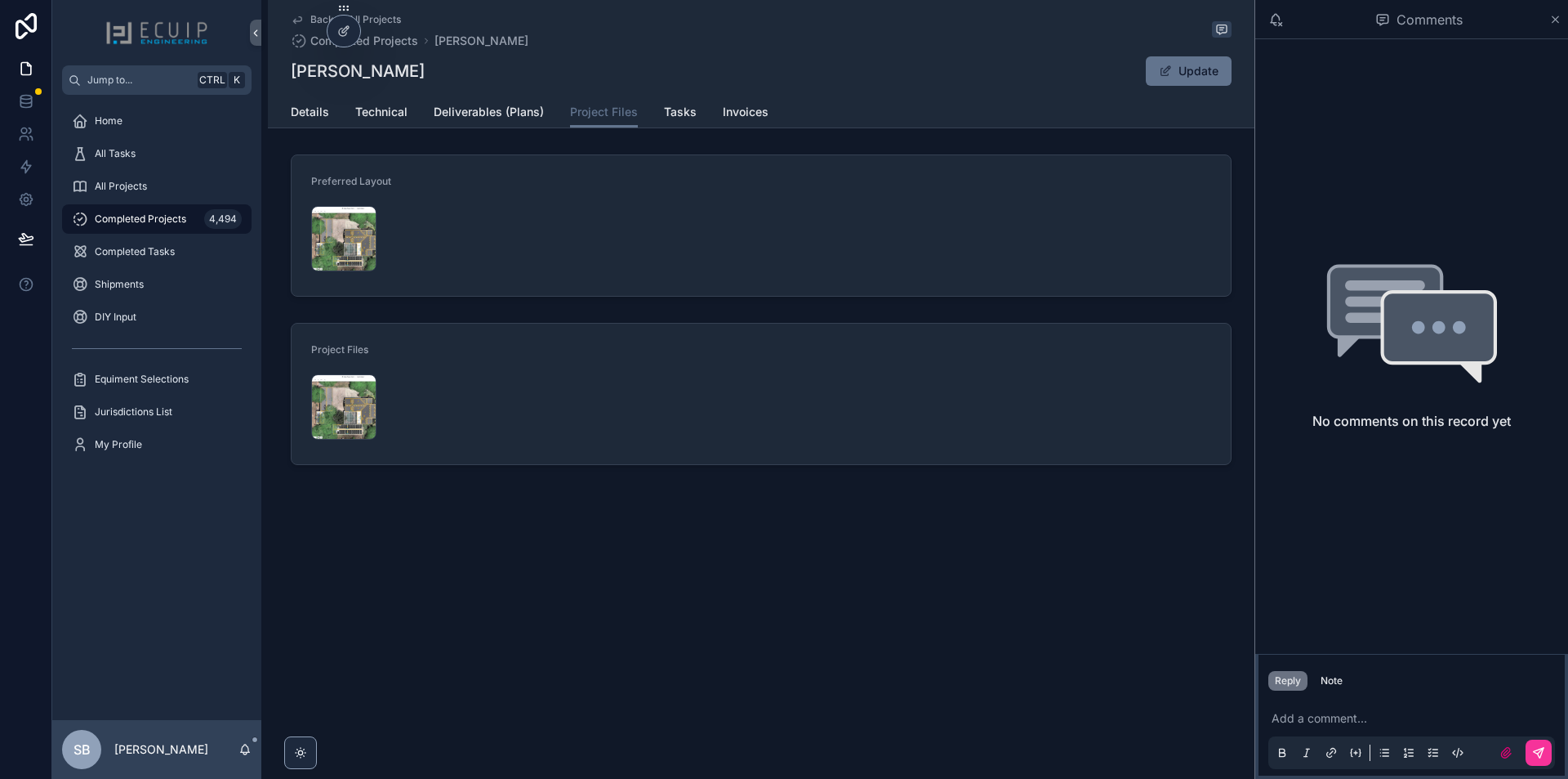
click at [377, 114] on span "Technical" at bounding box center [382, 112] width 52 height 16
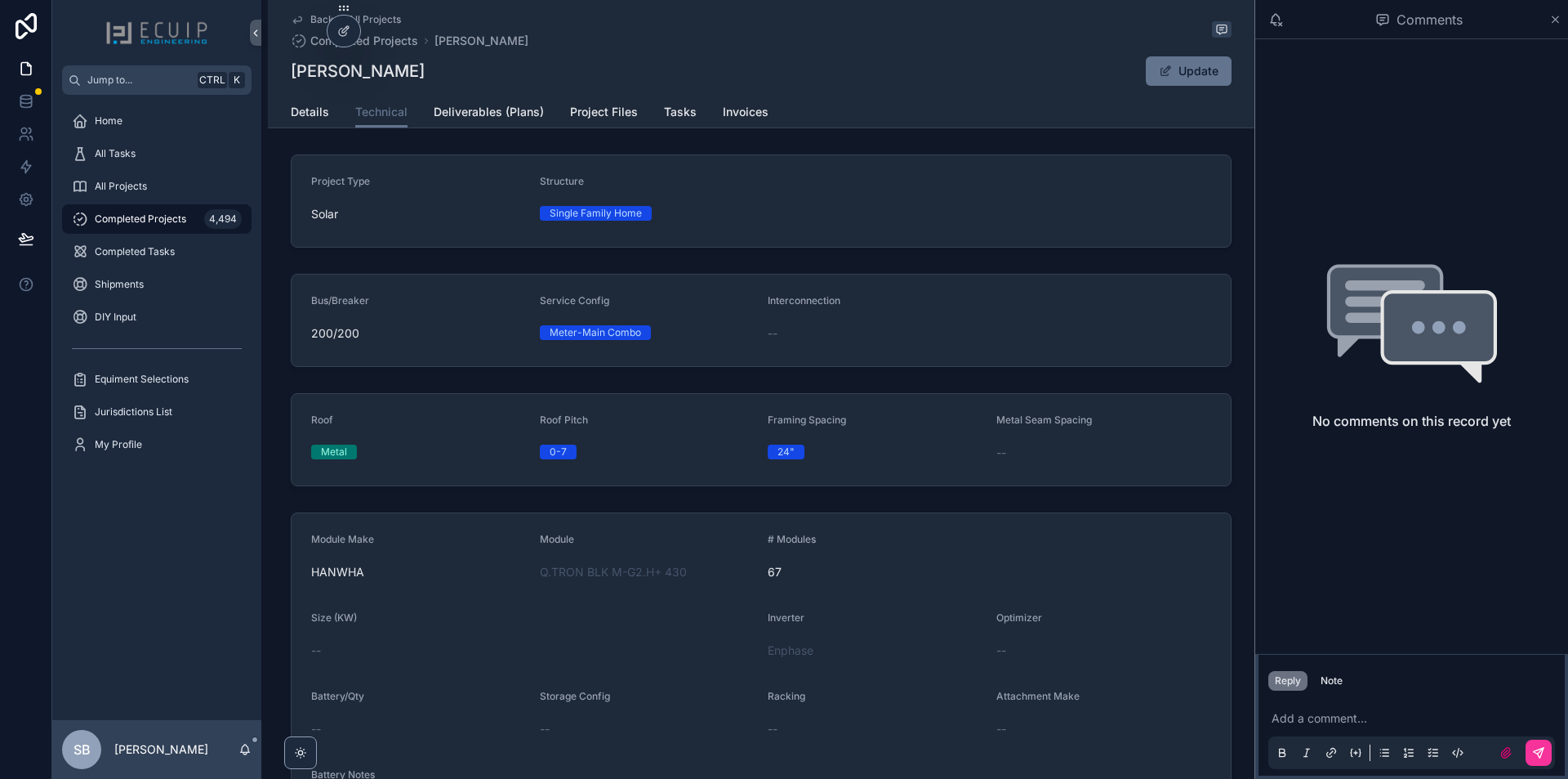
click at [304, 109] on span "Details" at bounding box center [310, 112] width 38 height 16
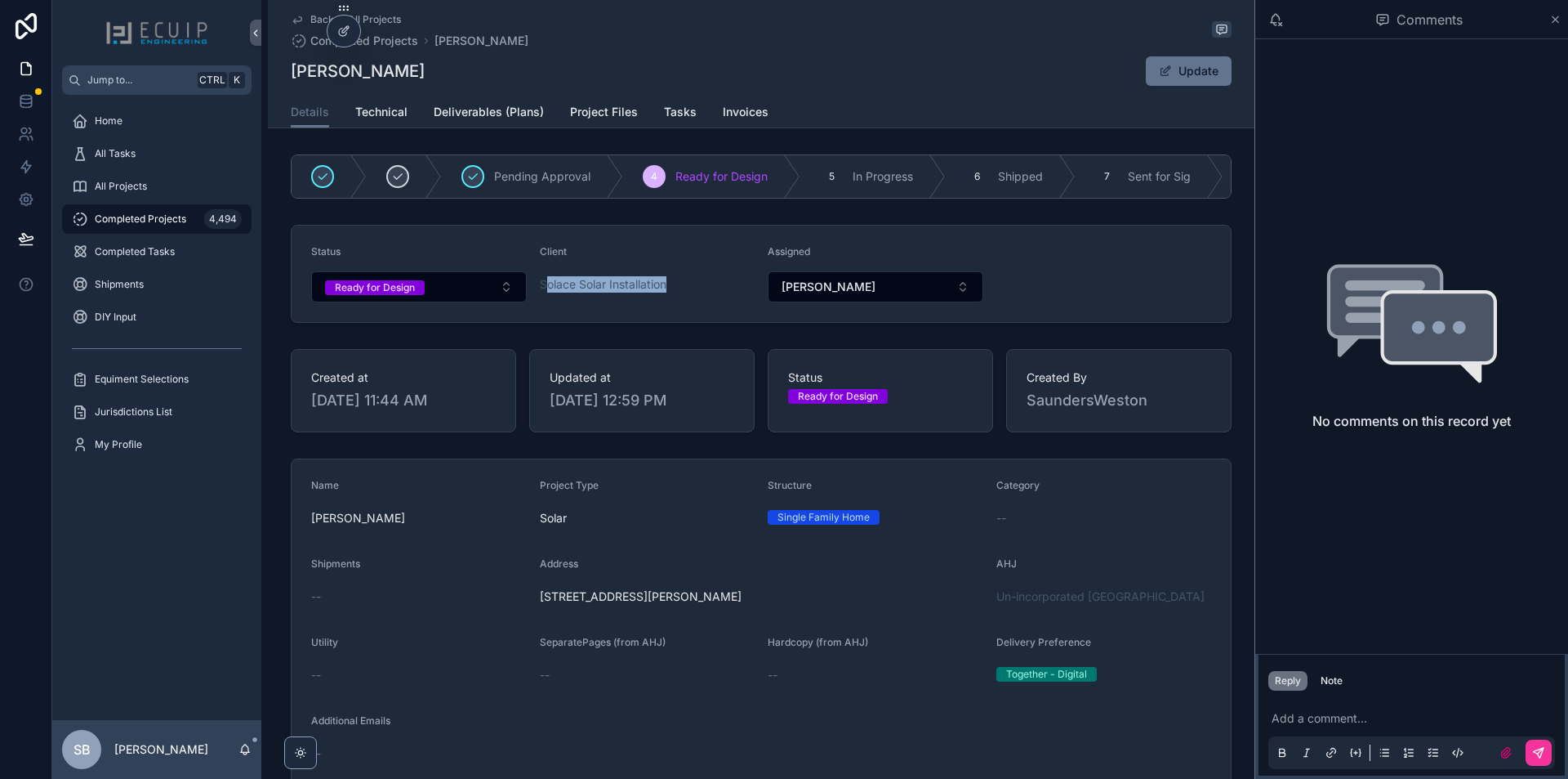
drag, startPoint x: 679, startPoint y: 290, endPoint x: 544, endPoint y: 290, distance: 135.0
click at [544, 290] on div "Solace Solar Installation" at bounding box center [648, 284] width 216 height 16
drag, startPoint x: 416, startPoint y: 70, endPoint x: 285, endPoint y: 73, distance: 131.0
click at [285, 73] on div "Back to All Projects Completed Projects Kathleen Barthle Kathleen Barthle Updat…" at bounding box center [761, 64] width 986 height 128
copy h1 "Kathleen Barthle"
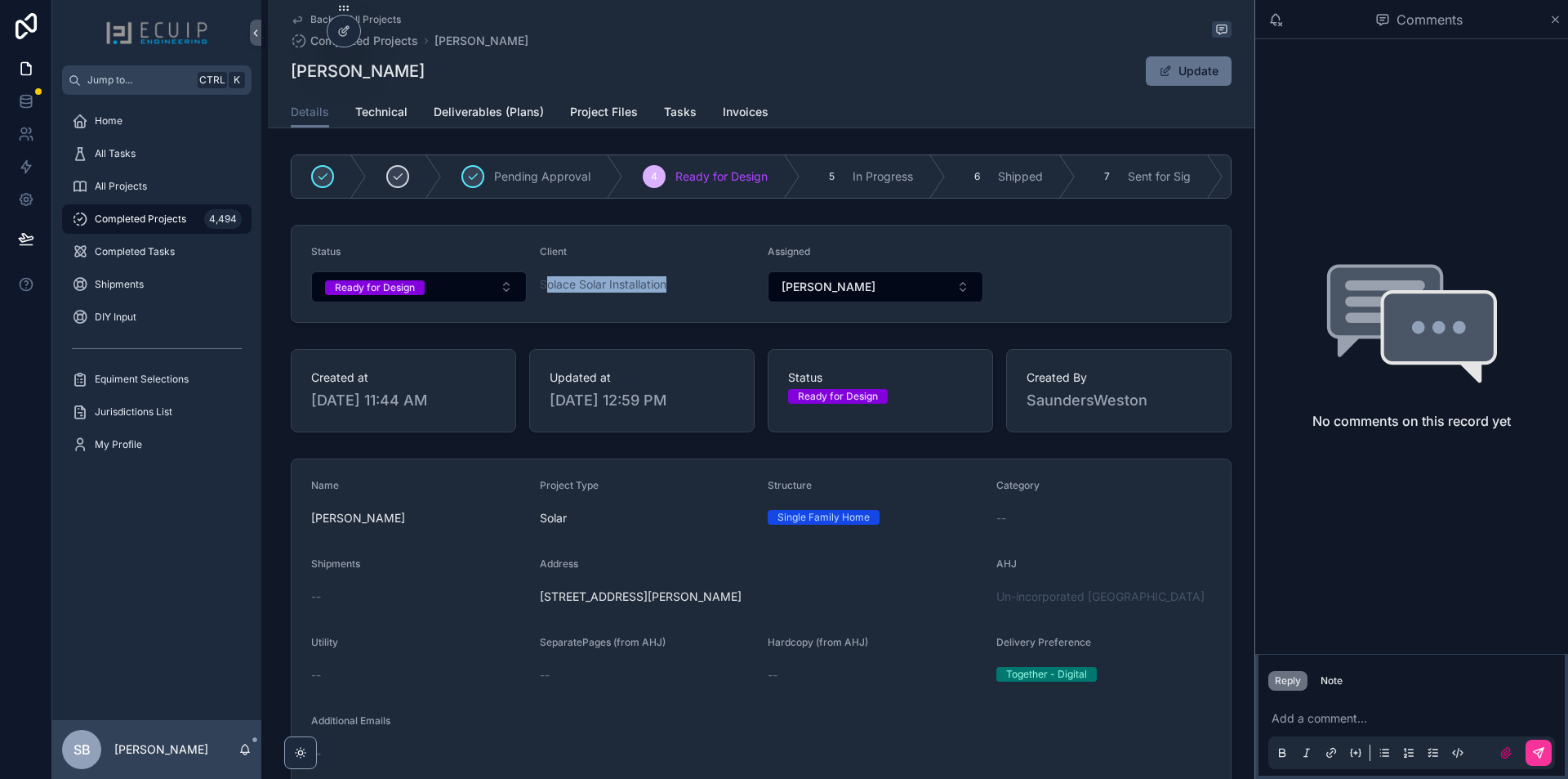
copy h1 "Kathleen Barthle"
click at [496, 293] on button "Ready for Design" at bounding box center [419, 286] width 216 height 31
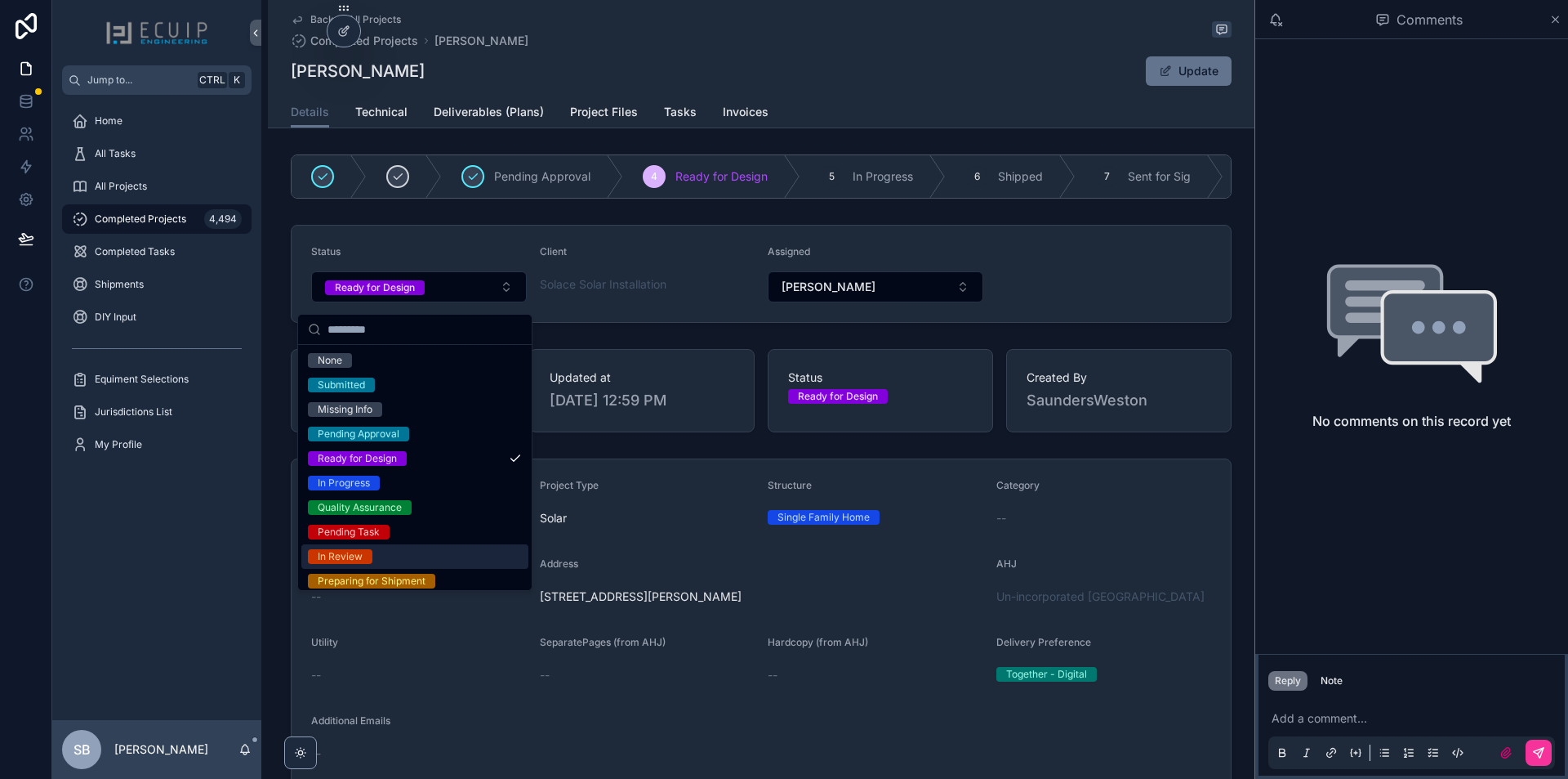
click at [387, 546] on div "In Review" at bounding box center [415, 556] width 227 height 25
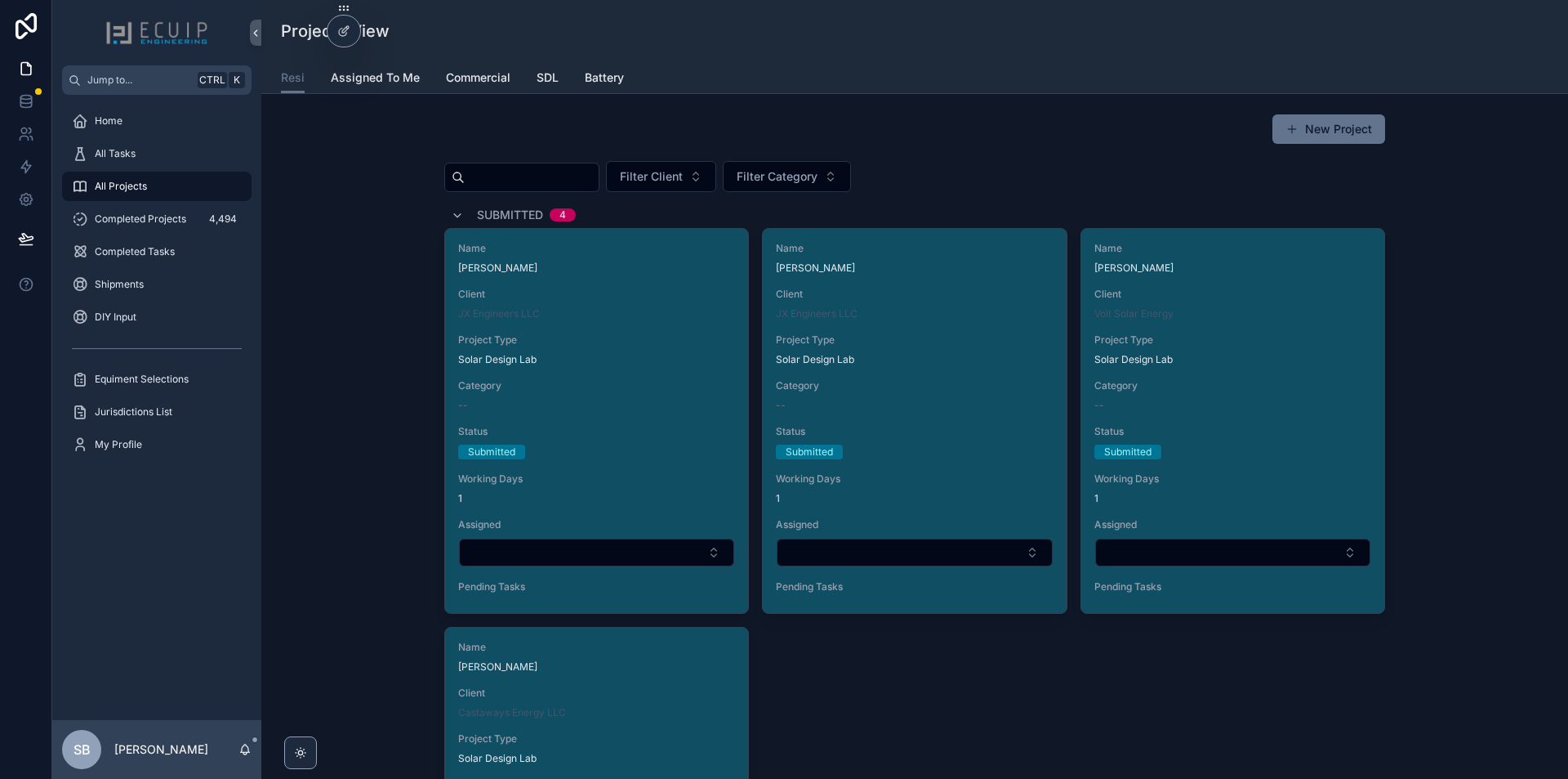
scroll to position [2500, 0]
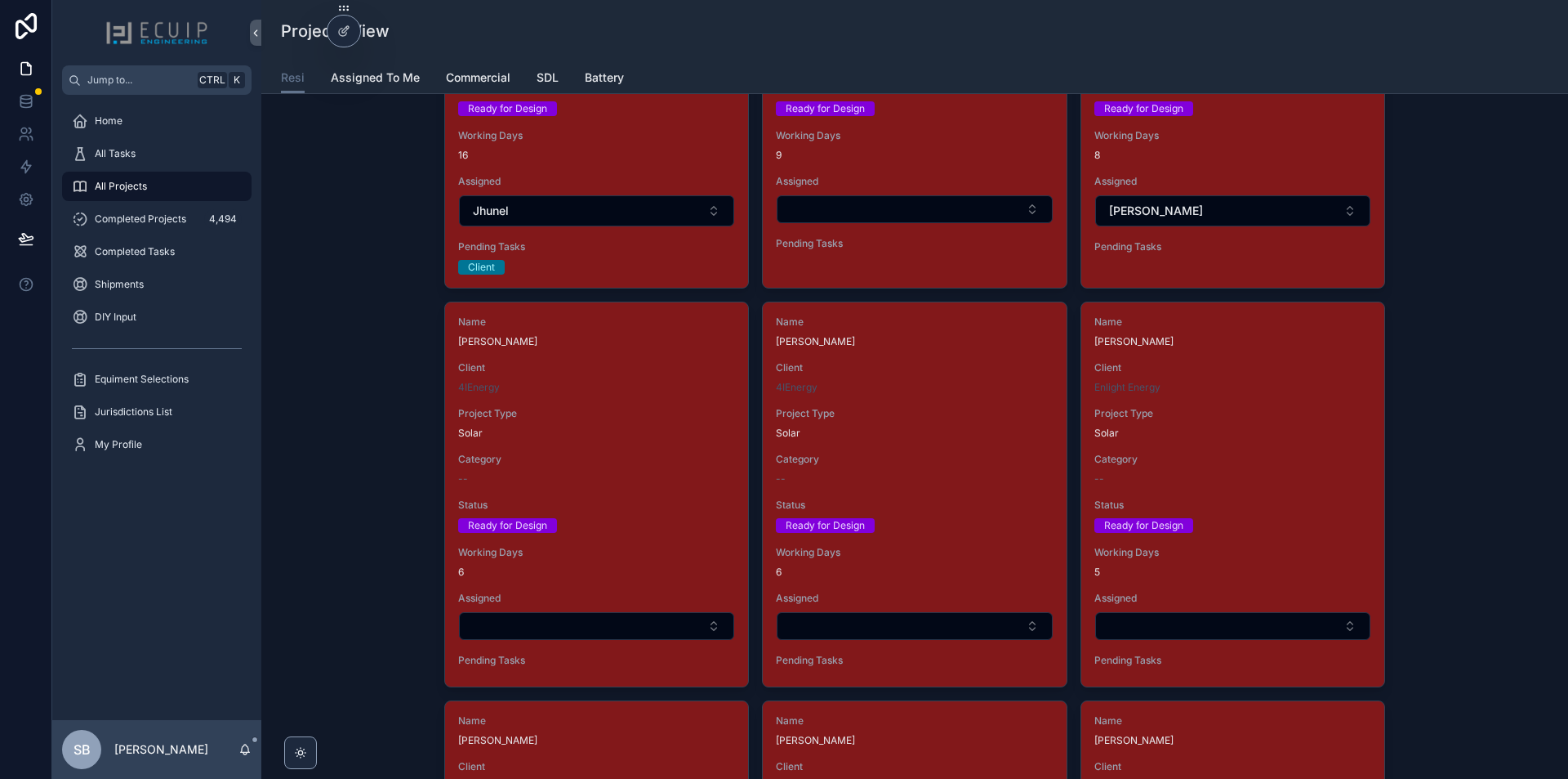
scroll to position [2534, 0]
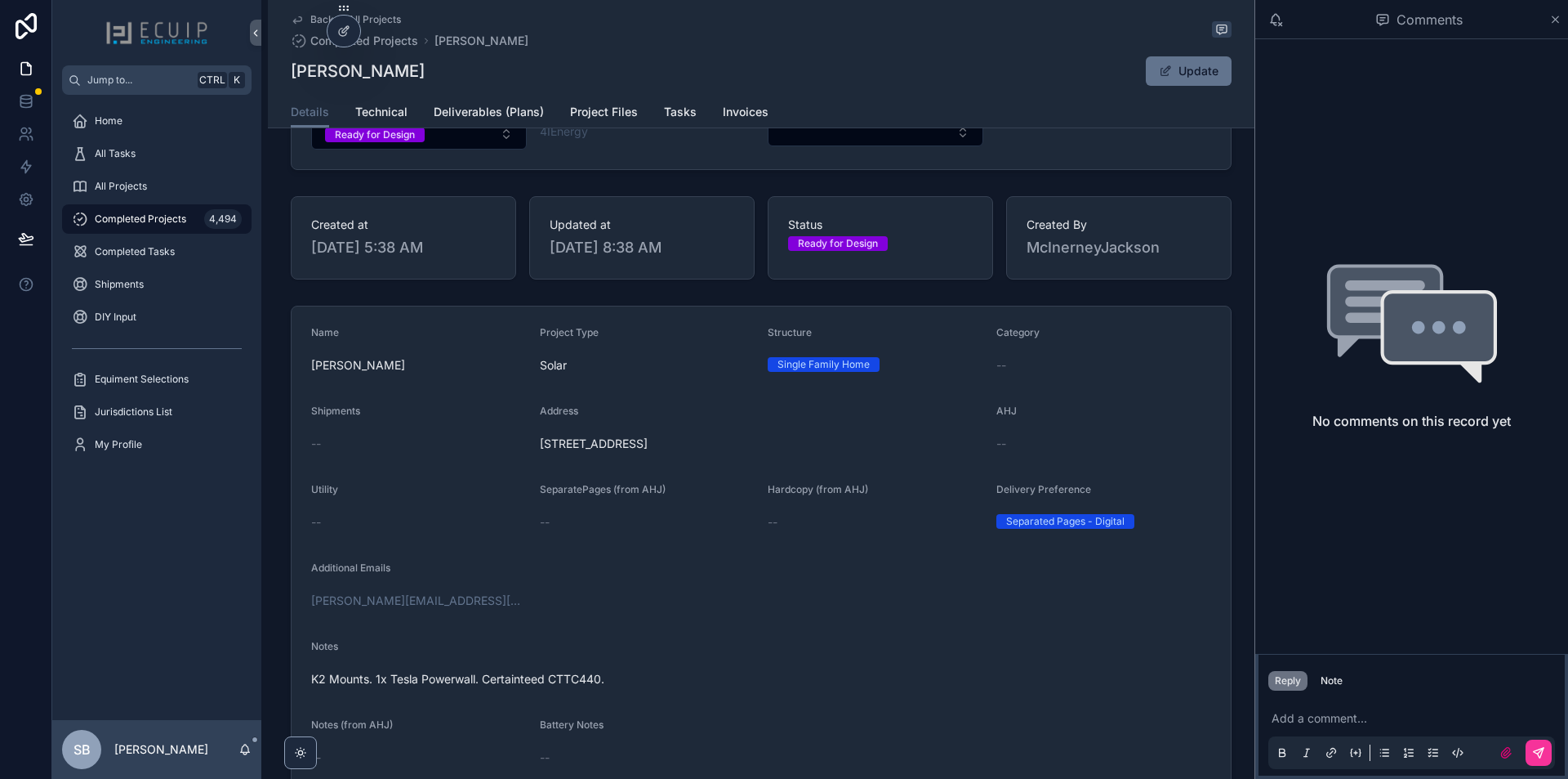
scroll to position [82, 0]
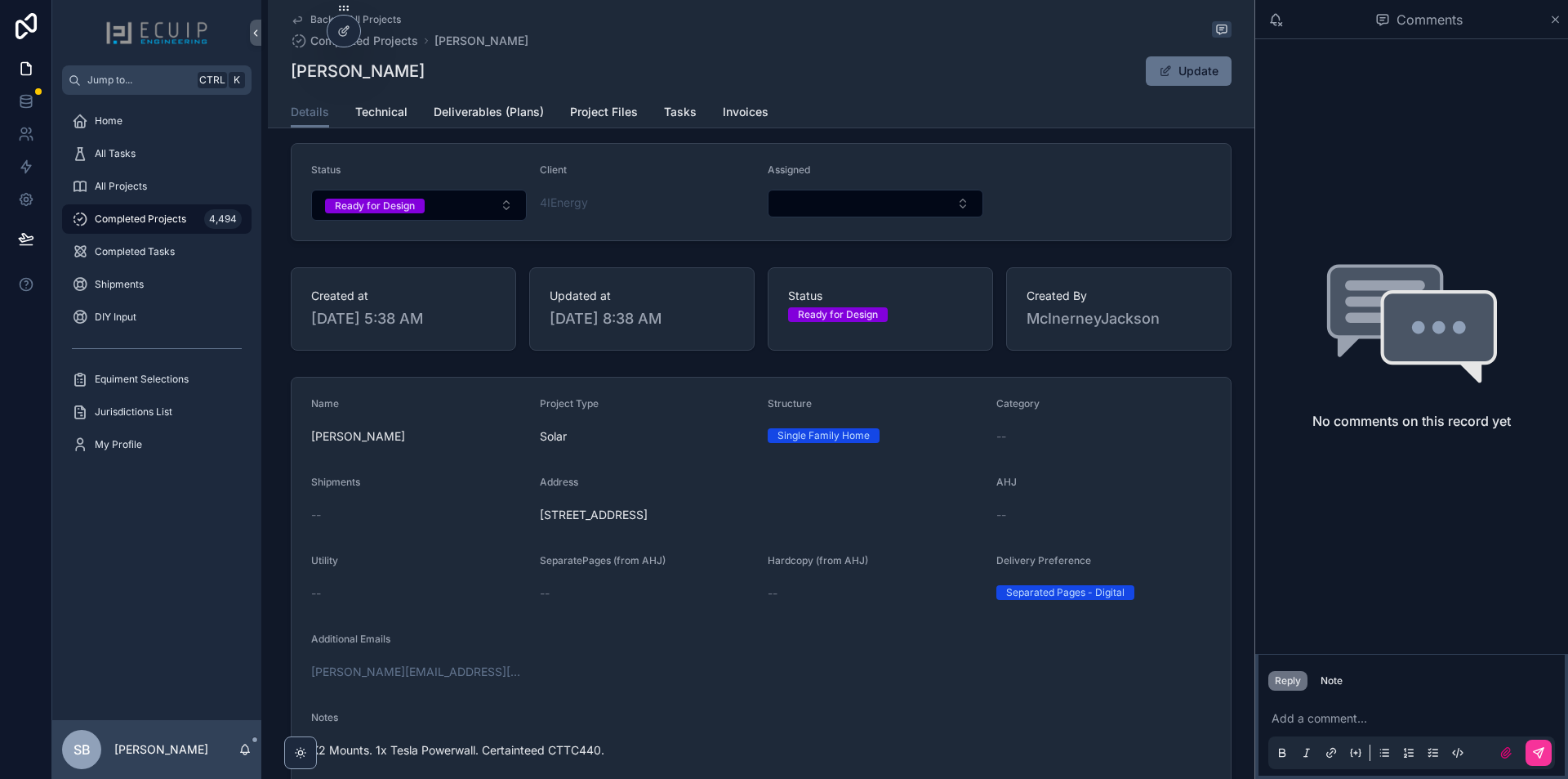
click at [371, 114] on span "Technical" at bounding box center [382, 112] width 52 height 16
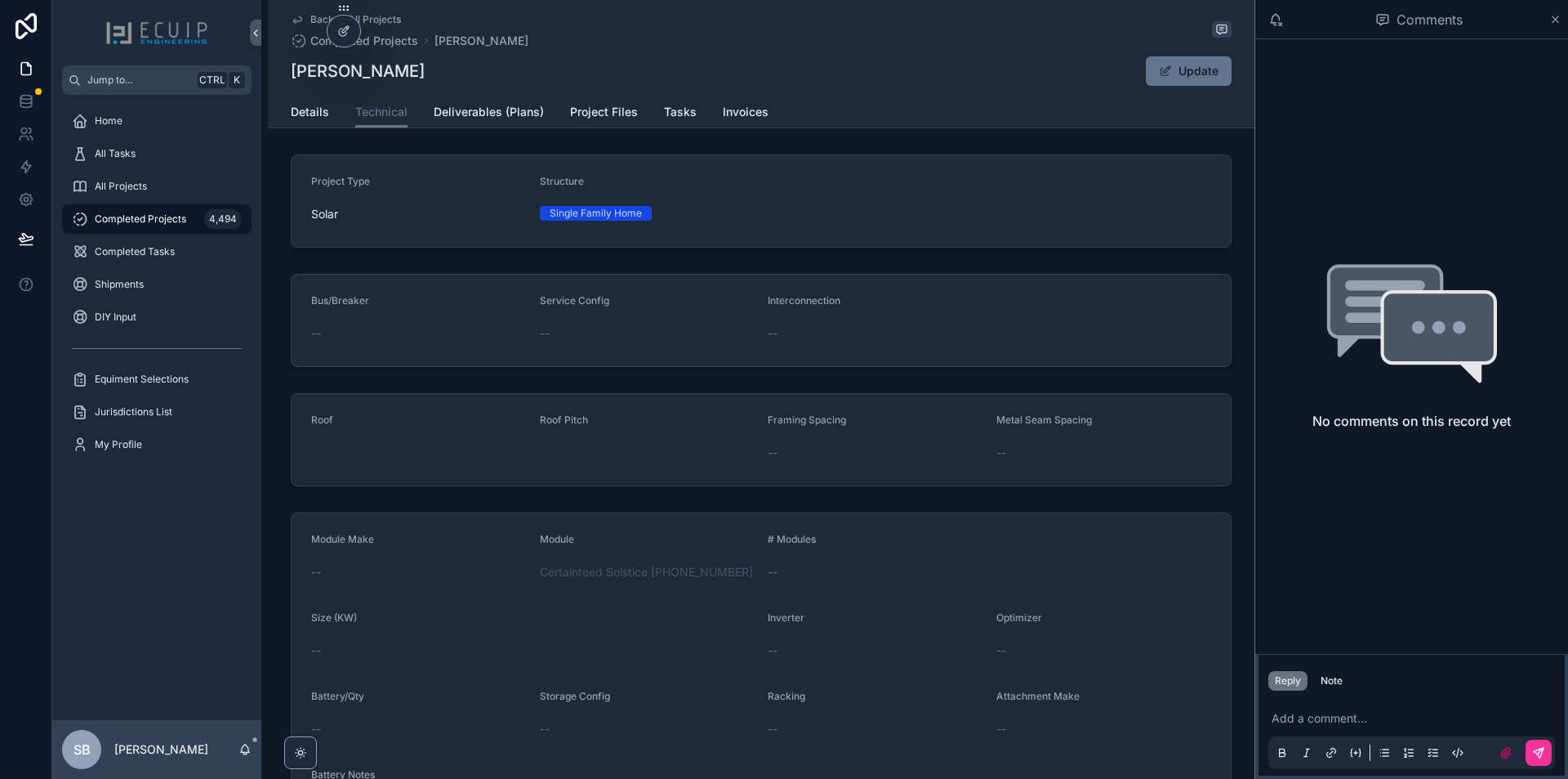
click at [489, 111] on span "Deliverables (Plans)" at bounding box center [489, 112] width 110 height 16
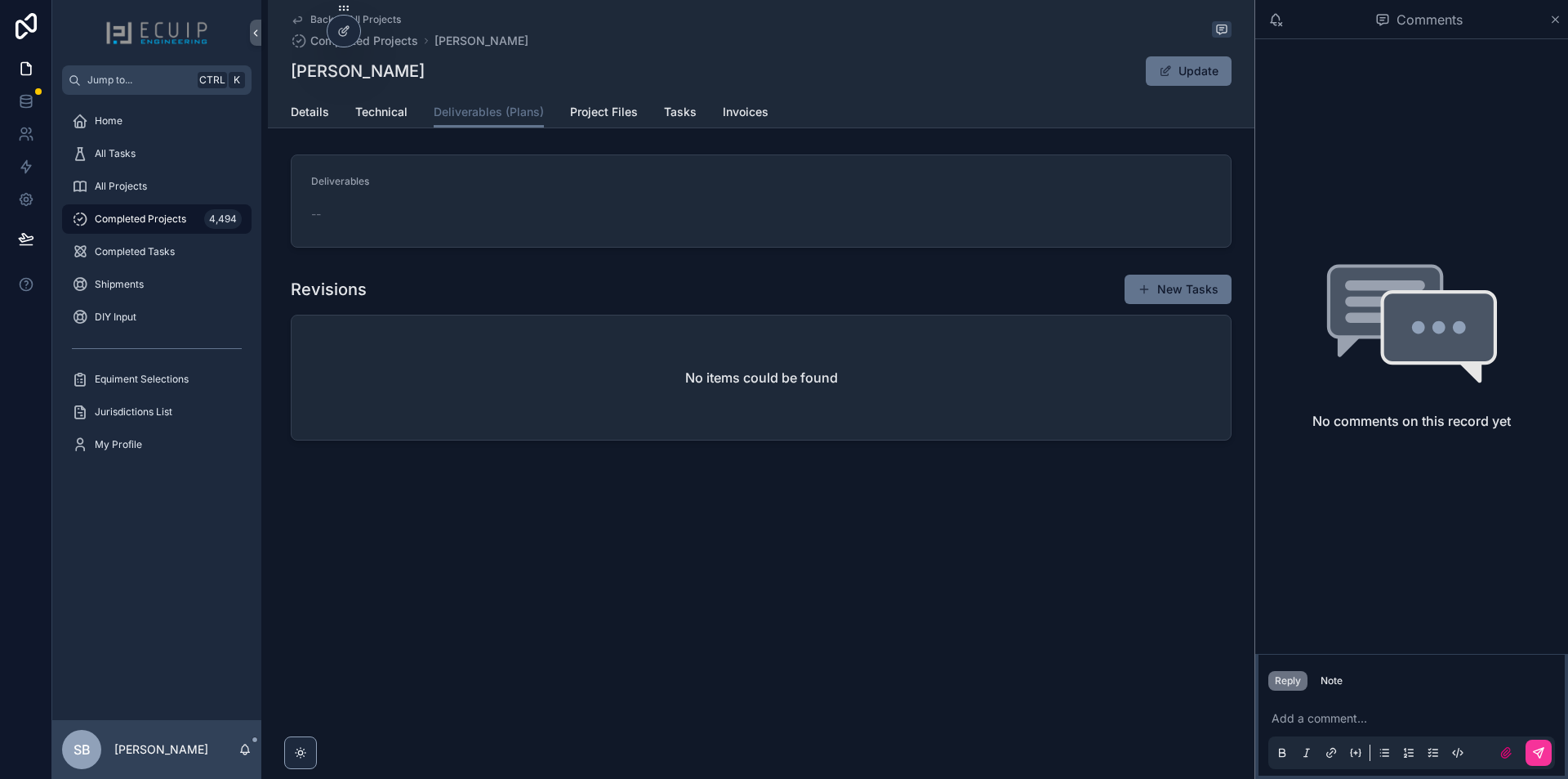
click at [611, 121] on link "Project Files" at bounding box center [605, 113] width 68 height 33
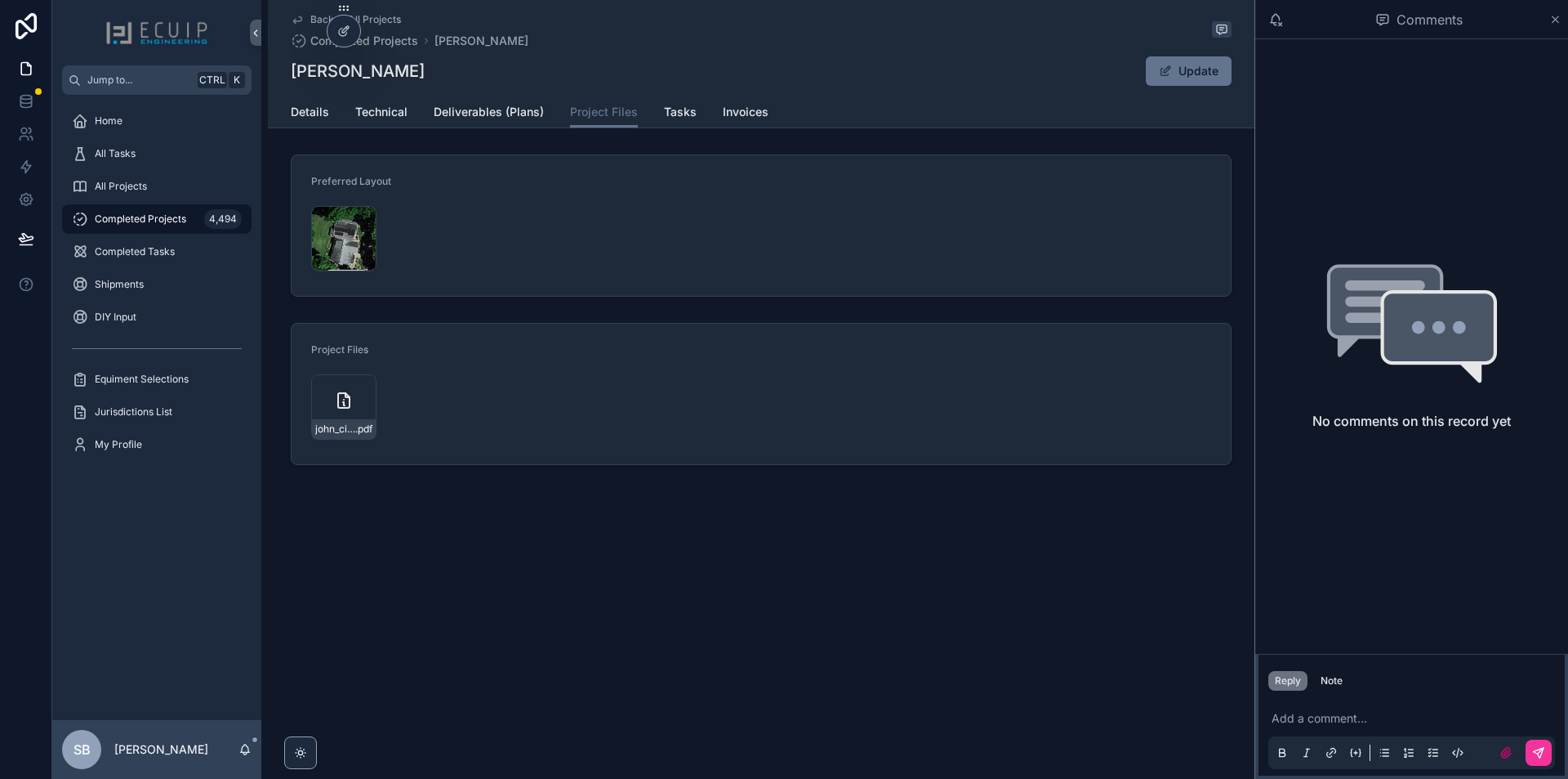
click at [342, 240] on div "Screenshot-2025-09-10-at-10.48.36-AM .png" at bounding box center [343, 238] width 65 height 65
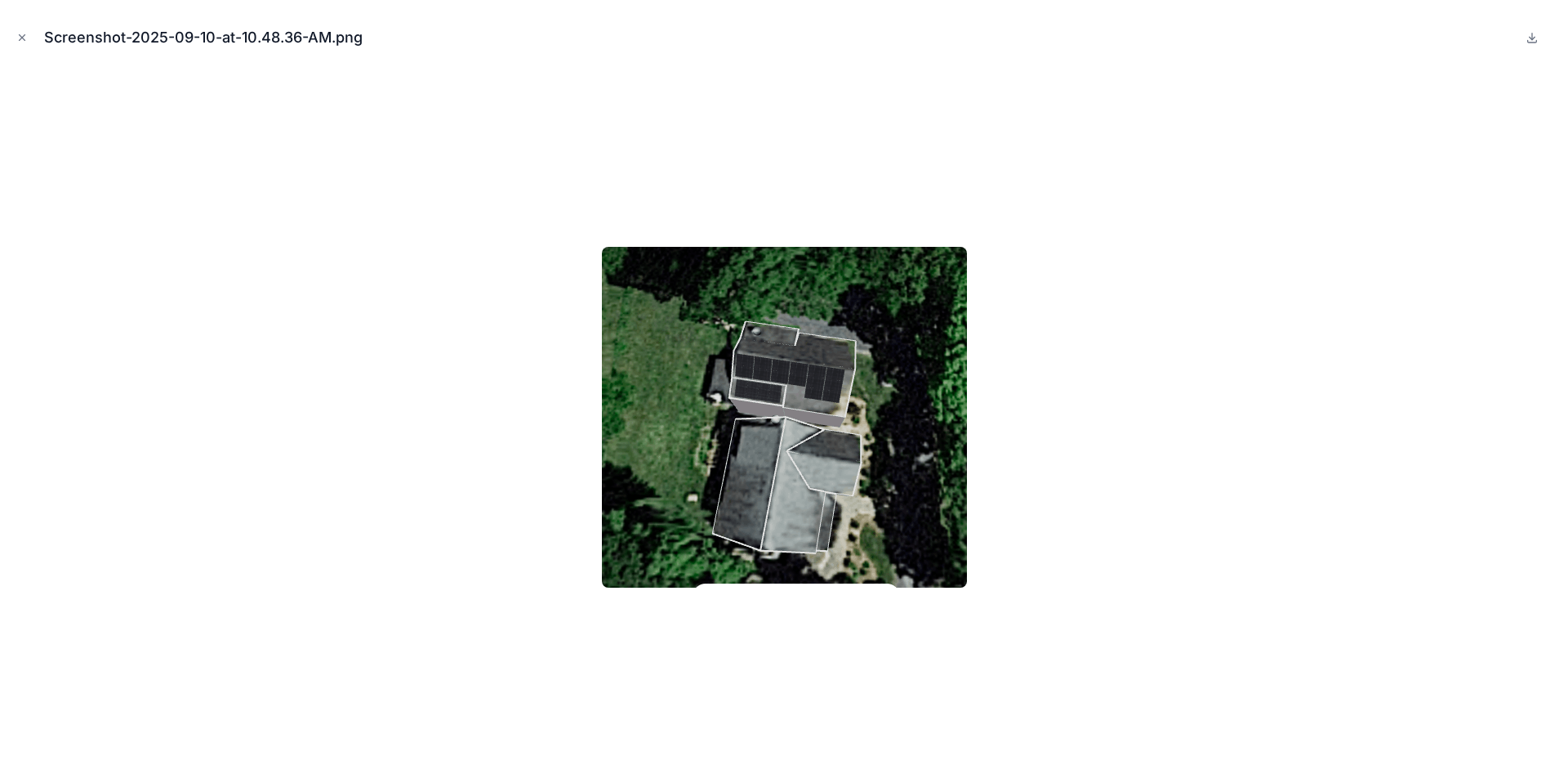
click at [29, 43] on button "Close modal" at bounding box center [22, 38] width 18 height 18
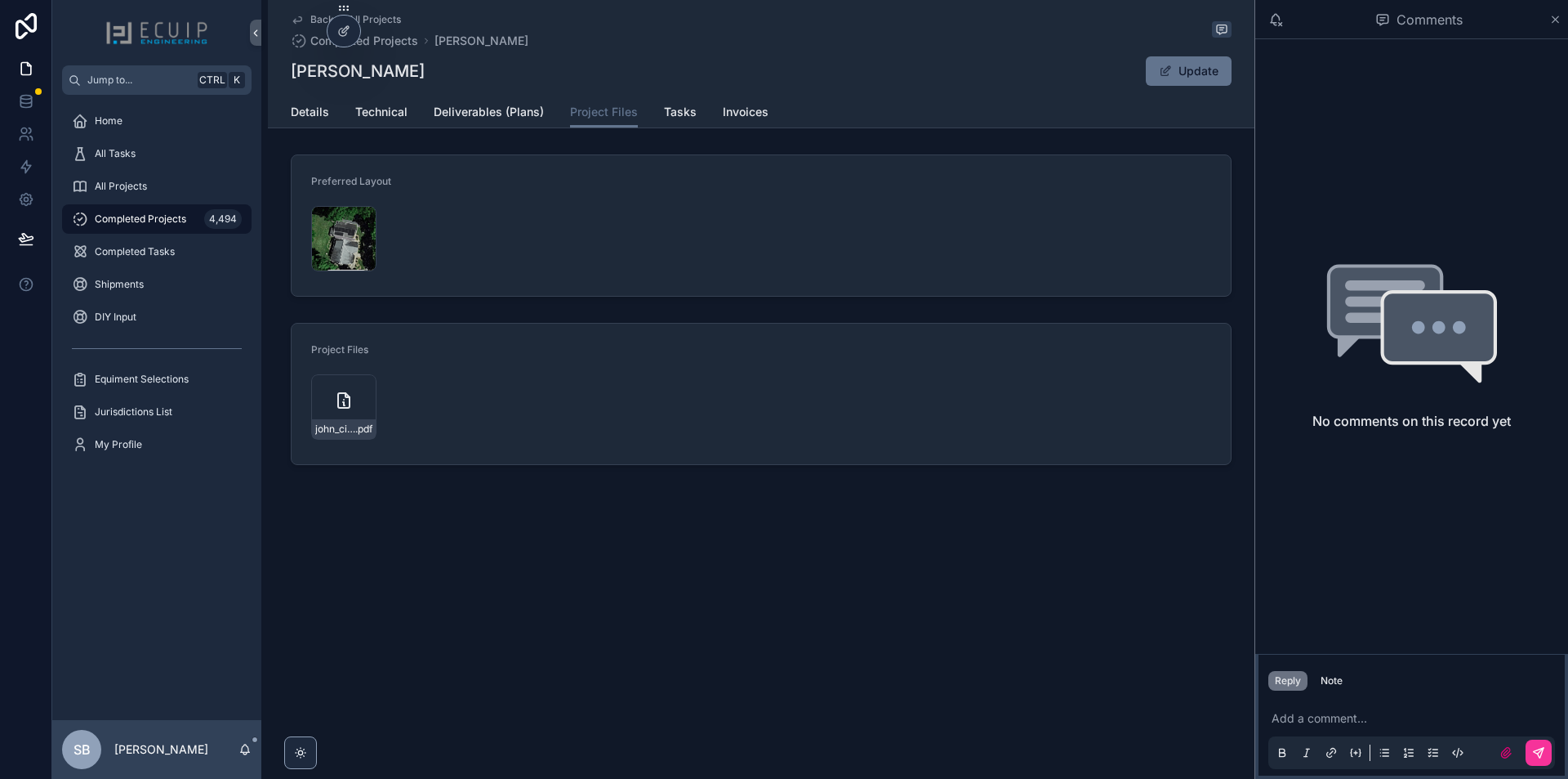
click at [324, 115] on span "Details" at bounding box center [310, 112] width 38 height 16
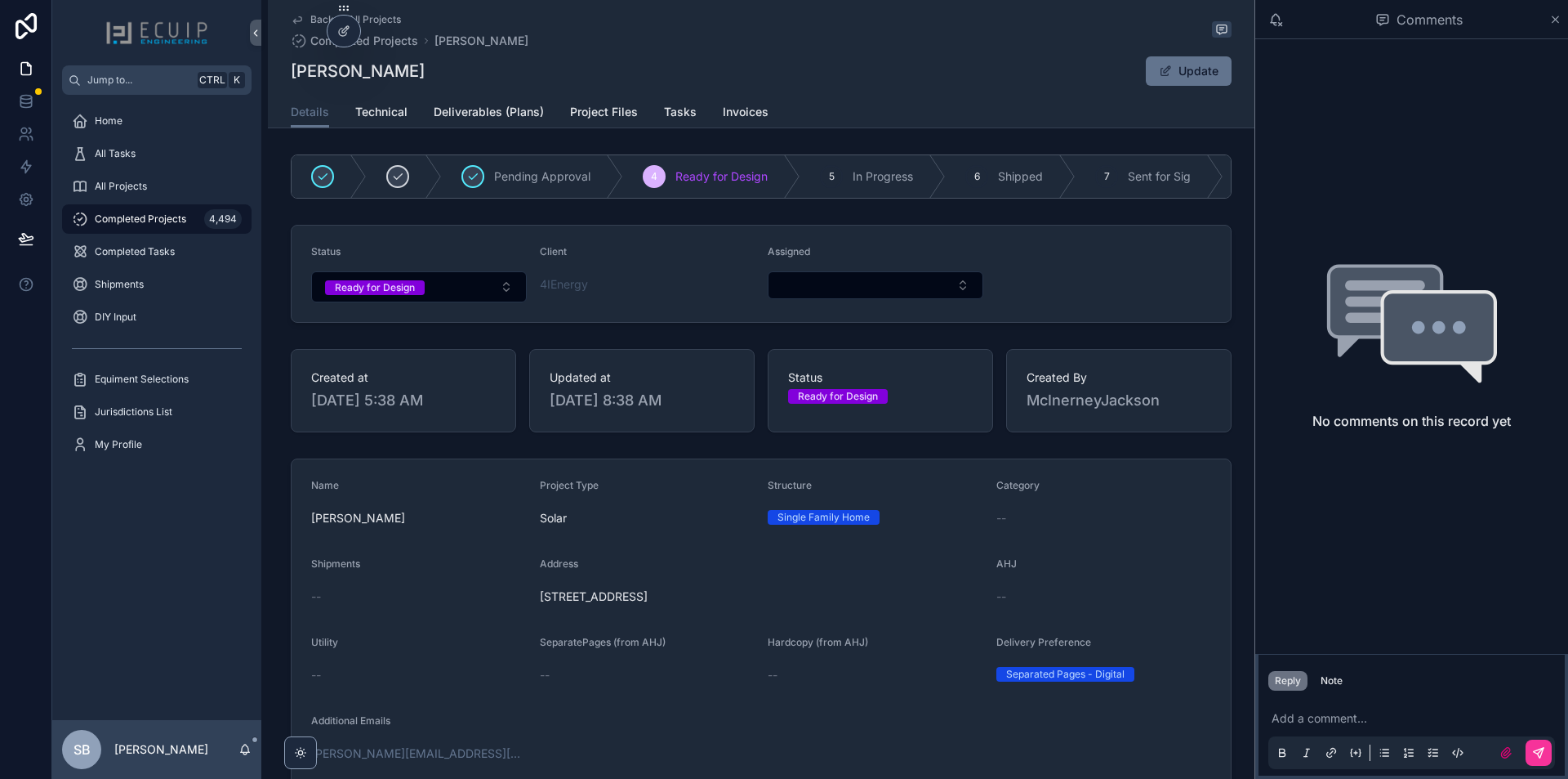
click at [805, 295] on button "Select Button" at bounding box center [875, 285] width 216 height 28
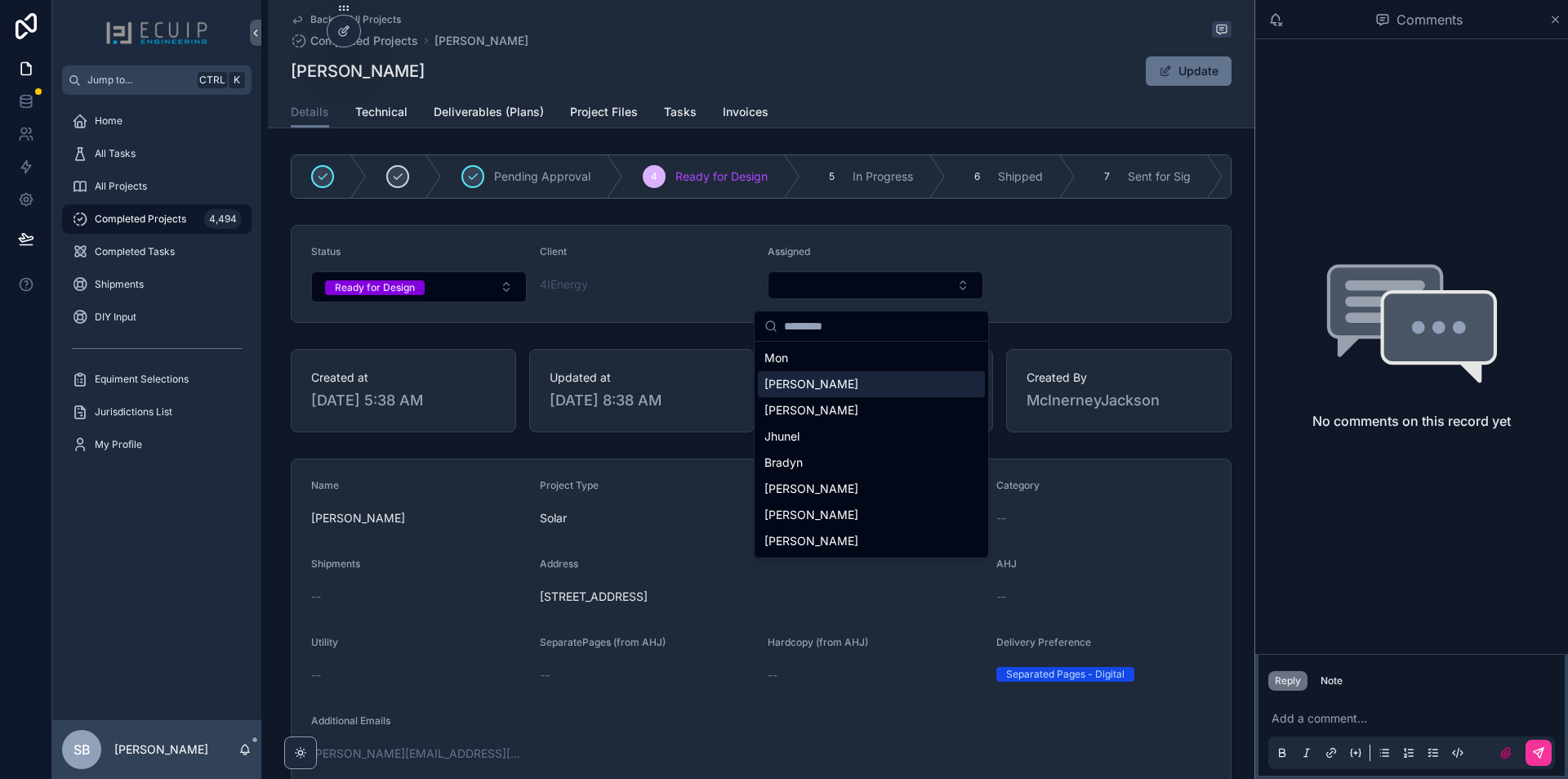
click at [819, 378] on div "[PERSON_NAME]" at bounding box center [871, 384] width 227 height 26
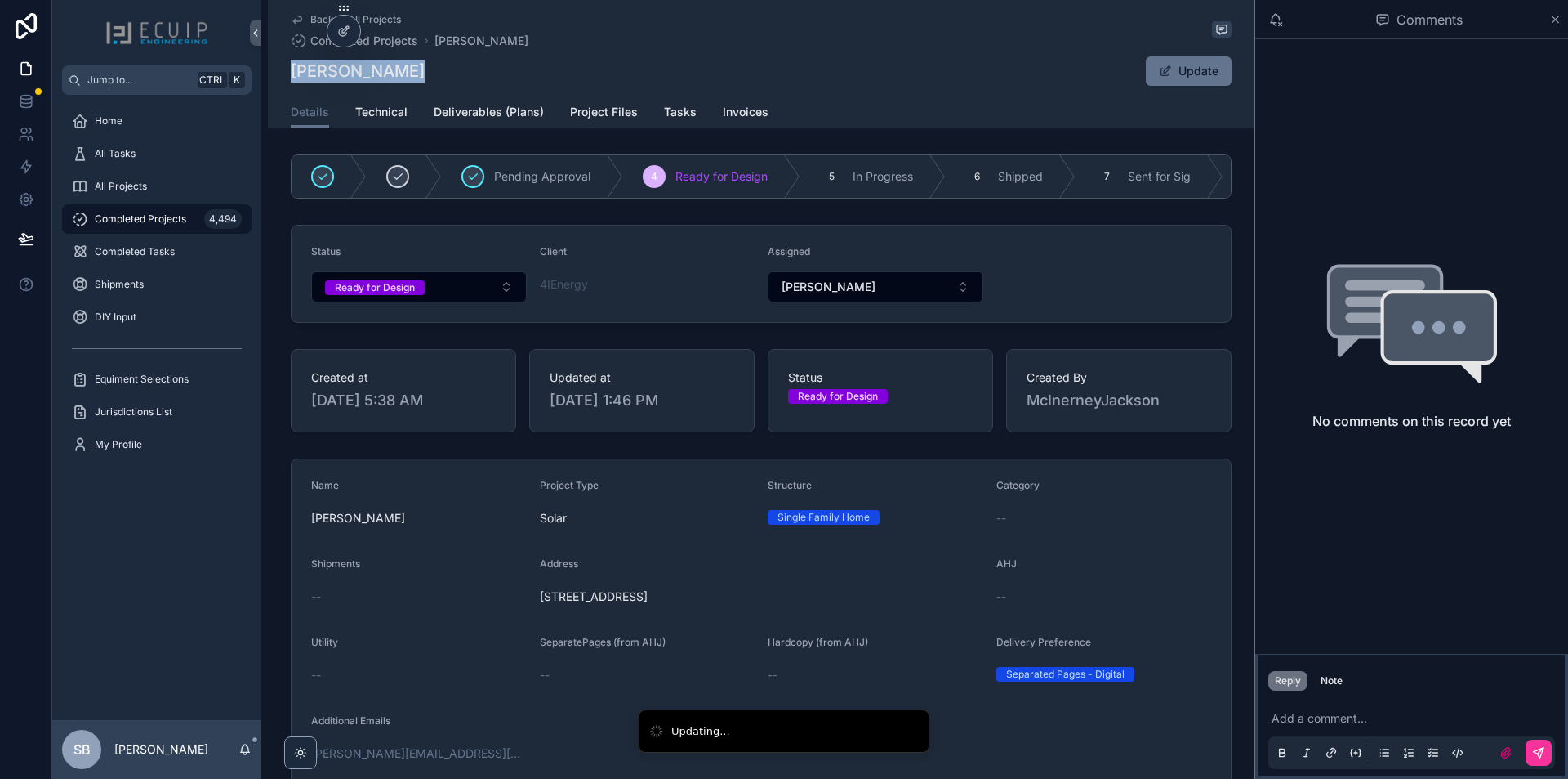
drag, startPoint x: 304, startPoint y: 76, endPoint x: 283, endPoint y: 80, distance: 21.4
click at [283, 80] on div "Back to All Projects Completed Projects John Ciskanik John Ciskanik Update Deta…" at bounding box center [761, 64] width 986 height 128
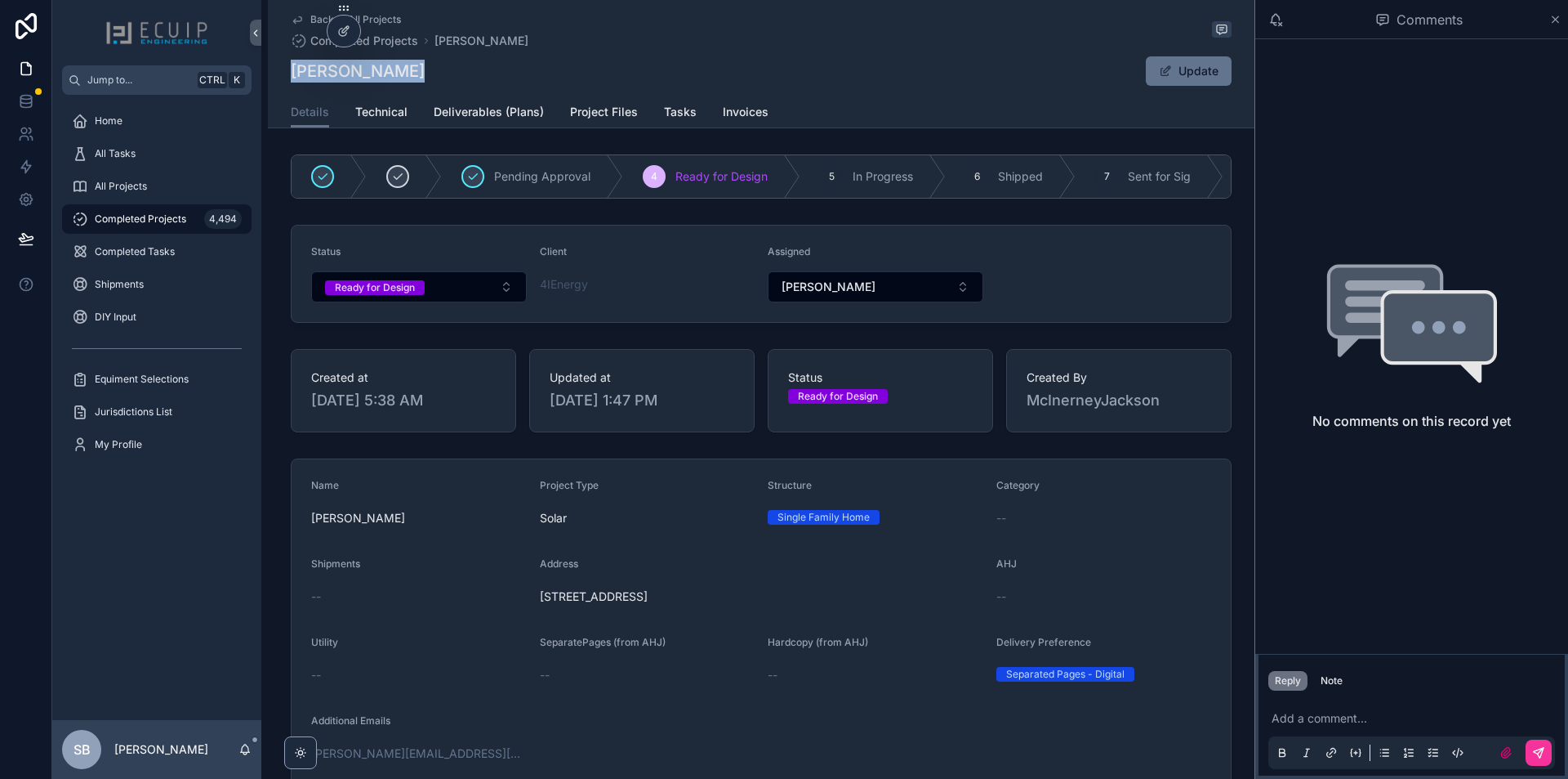
drag, startPoint x: 842, startPoint y: 610, endPoint x: 531, endPoint y: 611, distance: 311.0
click at [531, 611] on form "Name John Ciskanik Project Type Solar Structure Single Family Home Category -- …" at bounding box center [762, 701] width 939 height 484
copy span "3015 Shenandoah Shores Road, Front Royal, VA 22630"
click at [586, 109] on span "Project Files" at bounding box center [605, 112] width 68 height 16
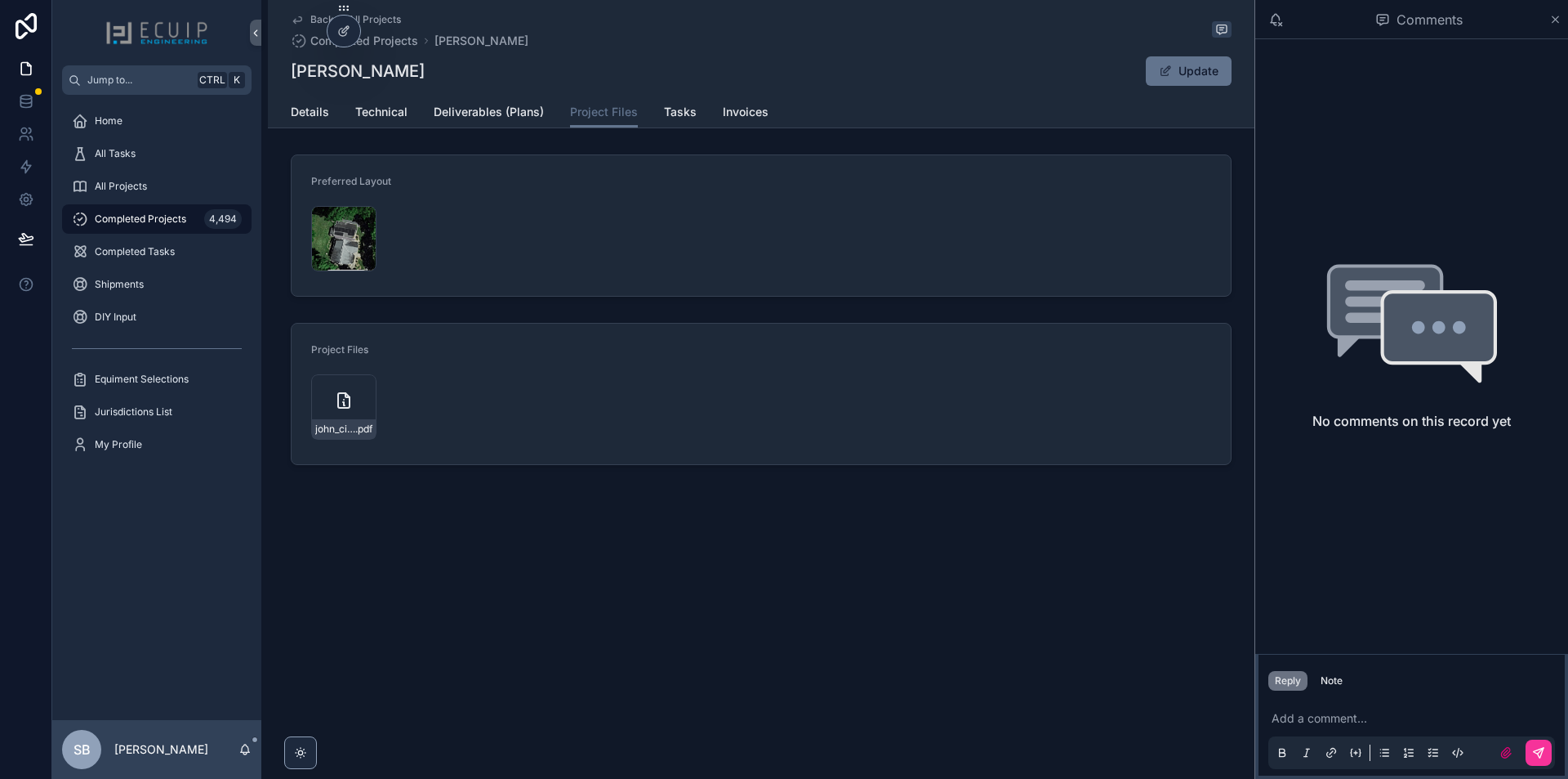
click at [0, 0] on icon "scrollable content" at bounding box center [0, 0] width 0 height 0
click at [307, 110] on span "Details" at bounding box center [310, 112] width 38 height 16
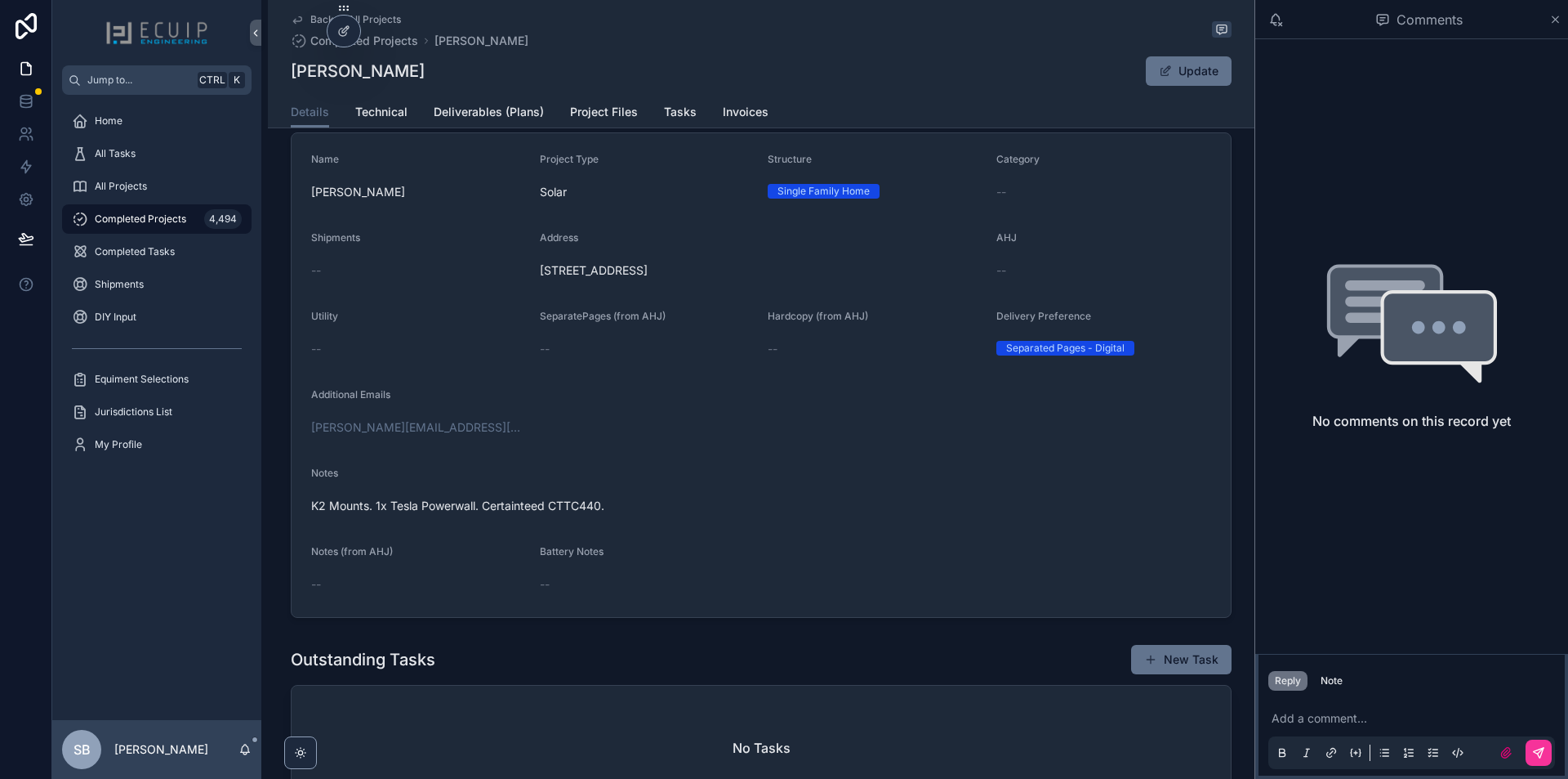
scroll to position [327, 0]
click at [394, 123] on link "Technical" at bounding box center [382, 113] width 52 height 33
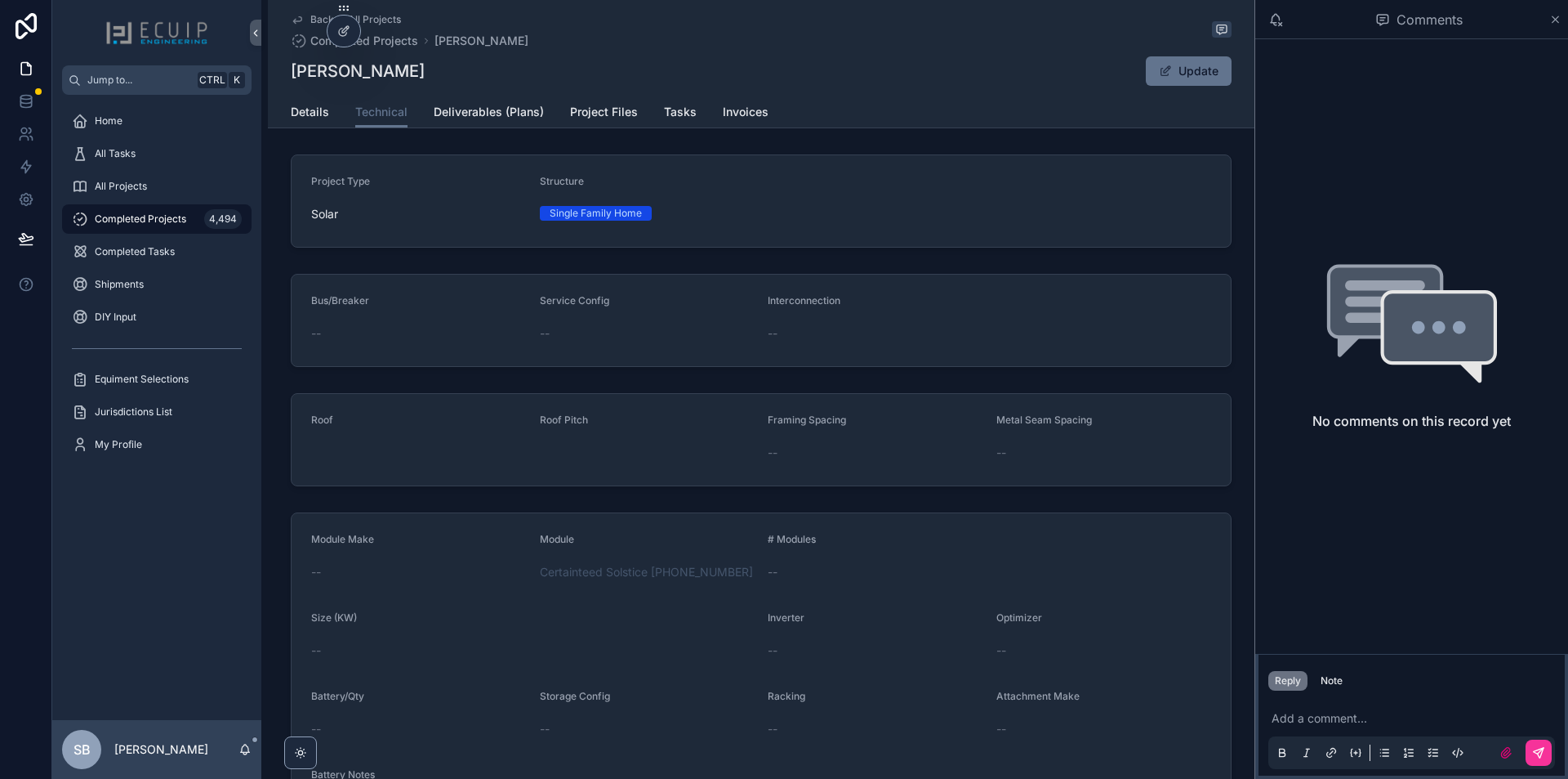
scroll to position [163, 0]
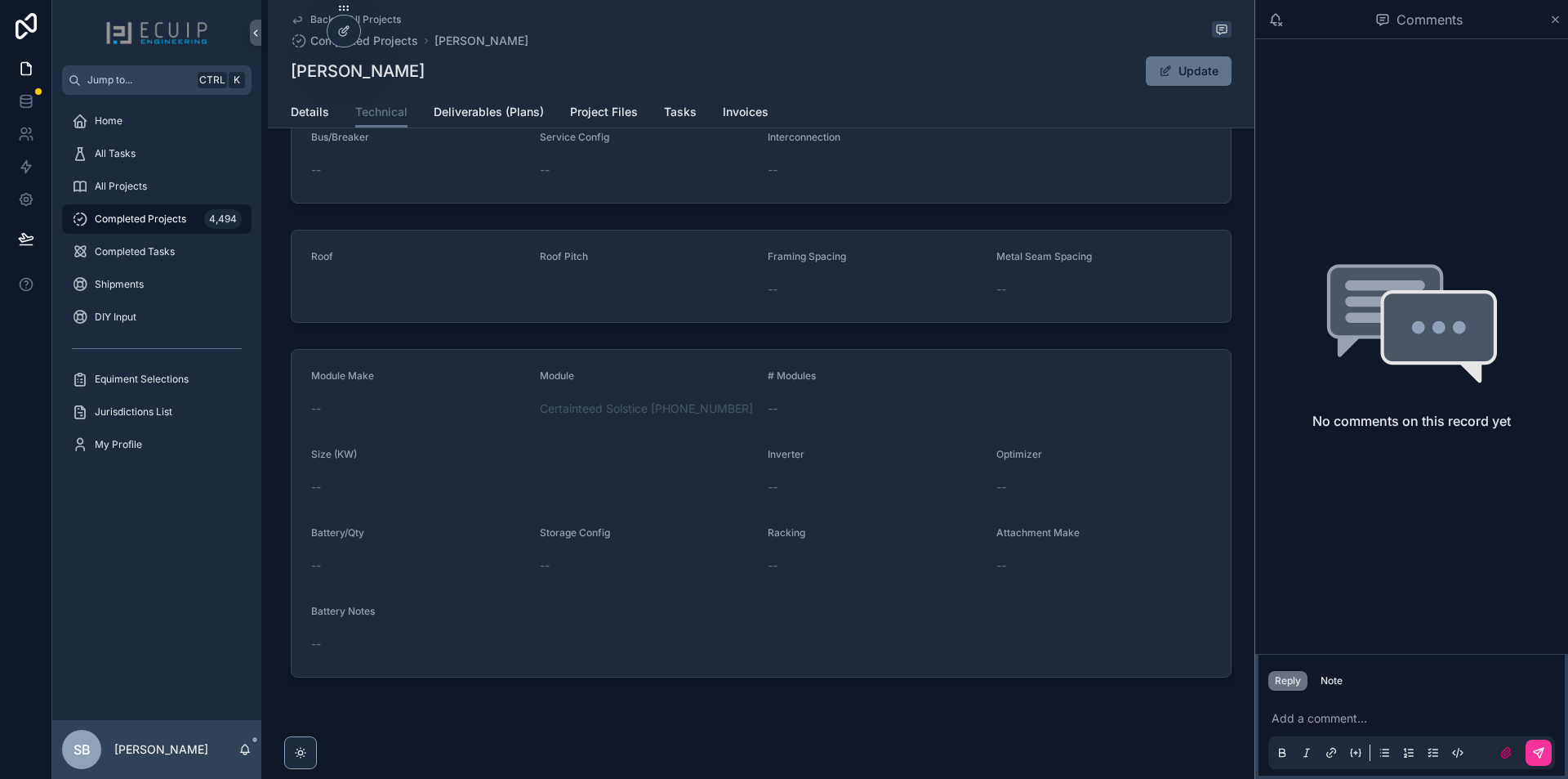
click at [302, 112] on span "Details" at bounding box center [310, 112] width 38 height 16
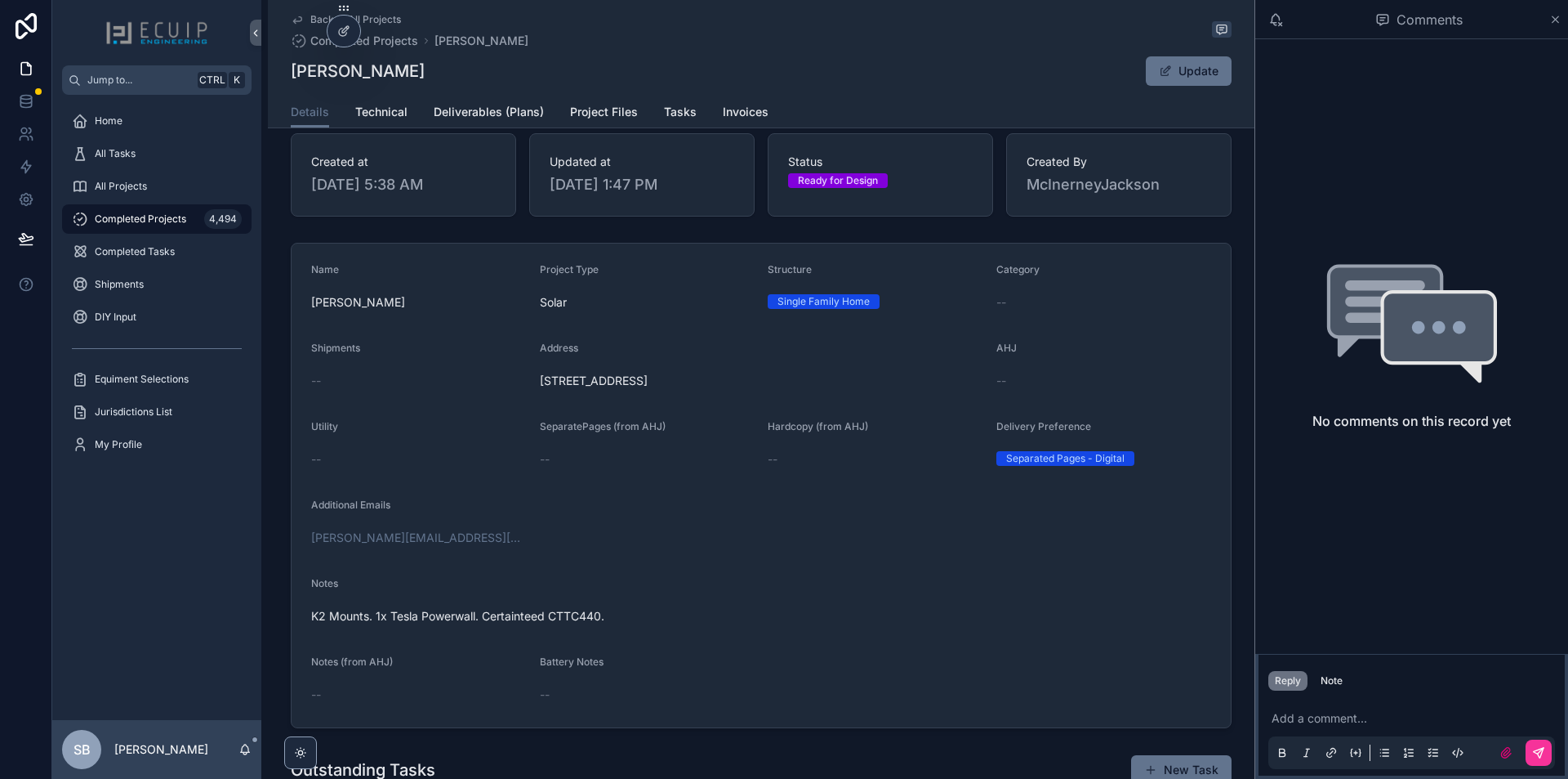
scroll to position [245, 0]
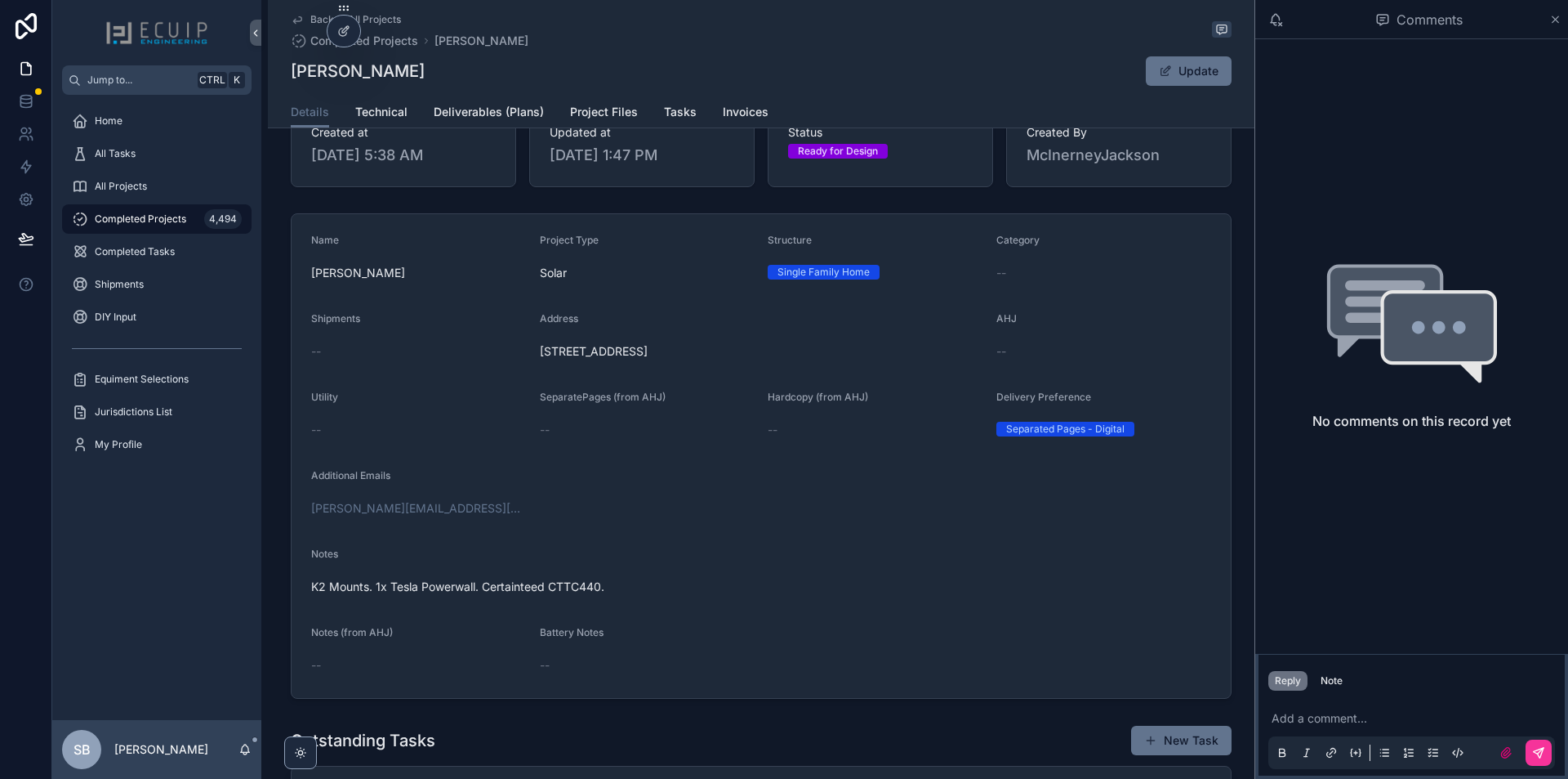
click at [407, 108] on div "Details Technical Deliverables (Plans) Project Files Tasks Invoices" at bounding box center [762, 111] width 941 height 31
click at [392, 115] on span "Technical" at bounding box center [382, 112] width 52 height 16
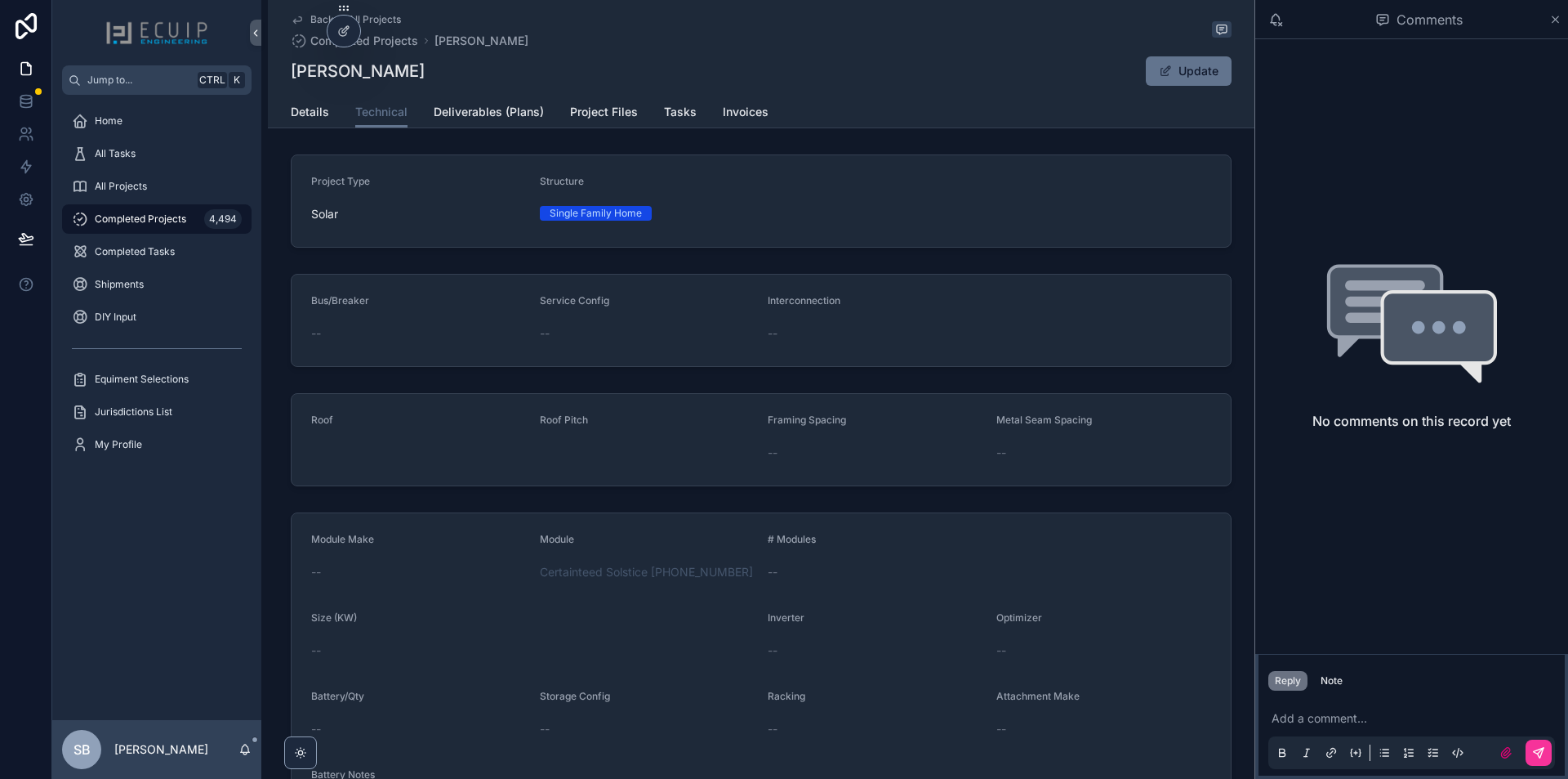
click at [309, 119] on span "Details" at bounding box center [310, 112] width 38 height 16
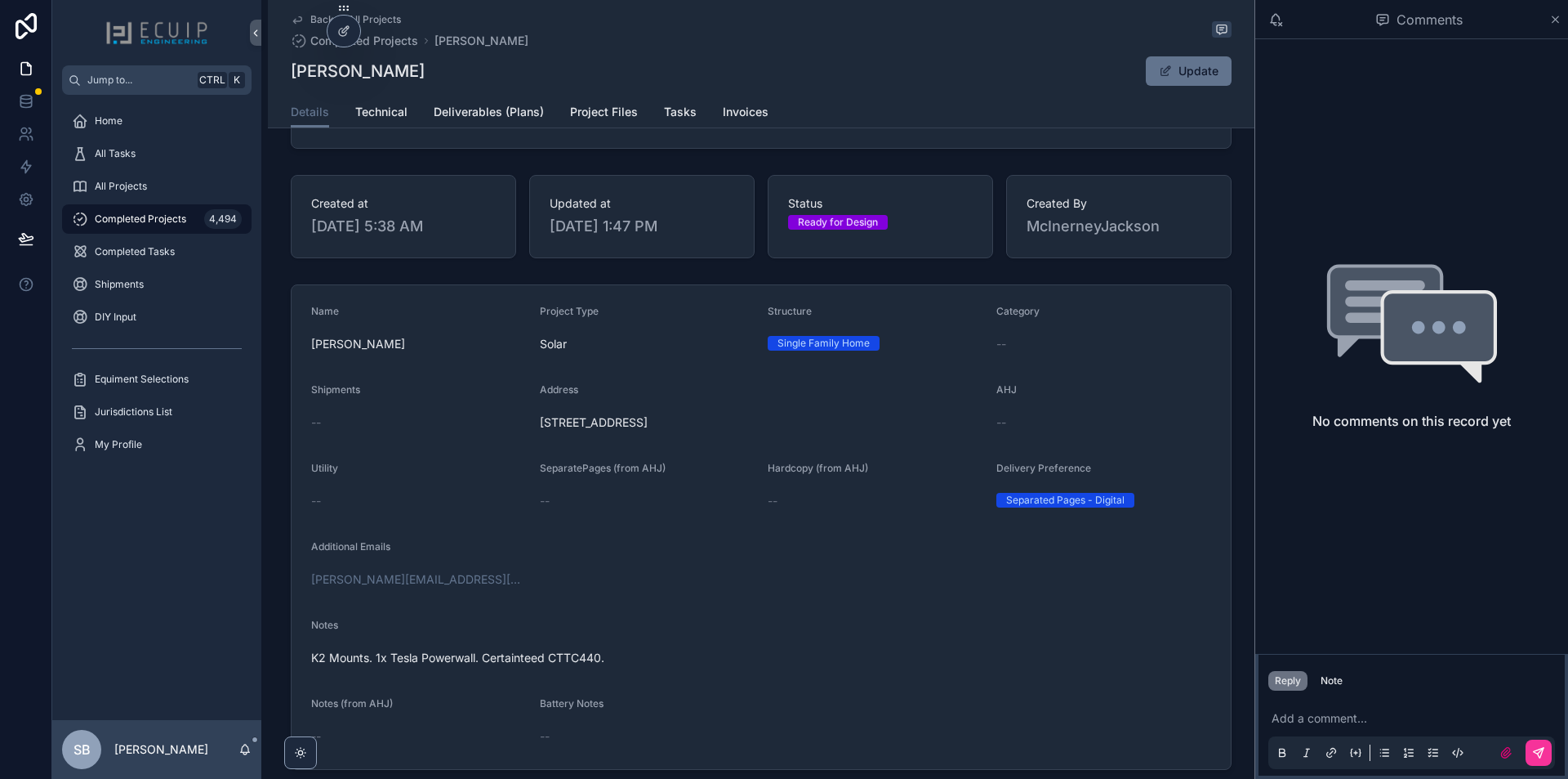
scroll to position [409, 0]
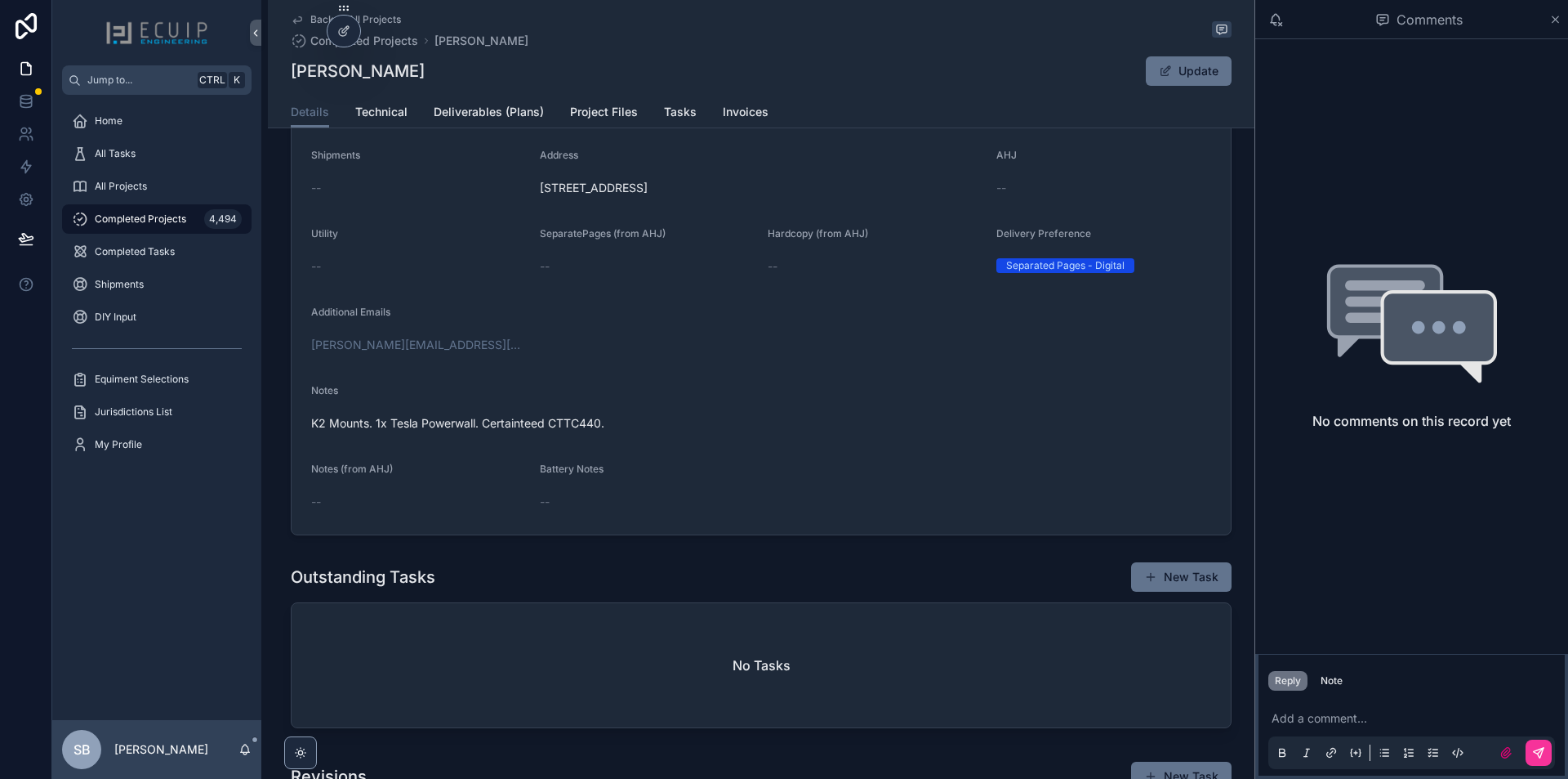
drag, startPoint x: 521, startPoint y: 197, endPoint x: 874, endPoint y: 204, distance: 353.1
click at [874, 204] on form "Name John Ciskanik Project Type Solar Structure Single Family Home Category -- …" at bounding box center [762, 293] width 939 height 484
click at [856, 196] on span "3015 Shenandoah Shores Road, Front Royal, VA 22630" at bounding box center [762, 188] width 444 height 16
drag, startPoint x: 854, startPoint y: 199, endPoint x: 537, endPoint y: 202, distance: 317.0
click at [540, 196] on span "3015 Shenandoah Shores Road, Front Royal, VA 22630" at bounding box center [762, 188] width 444 height 16
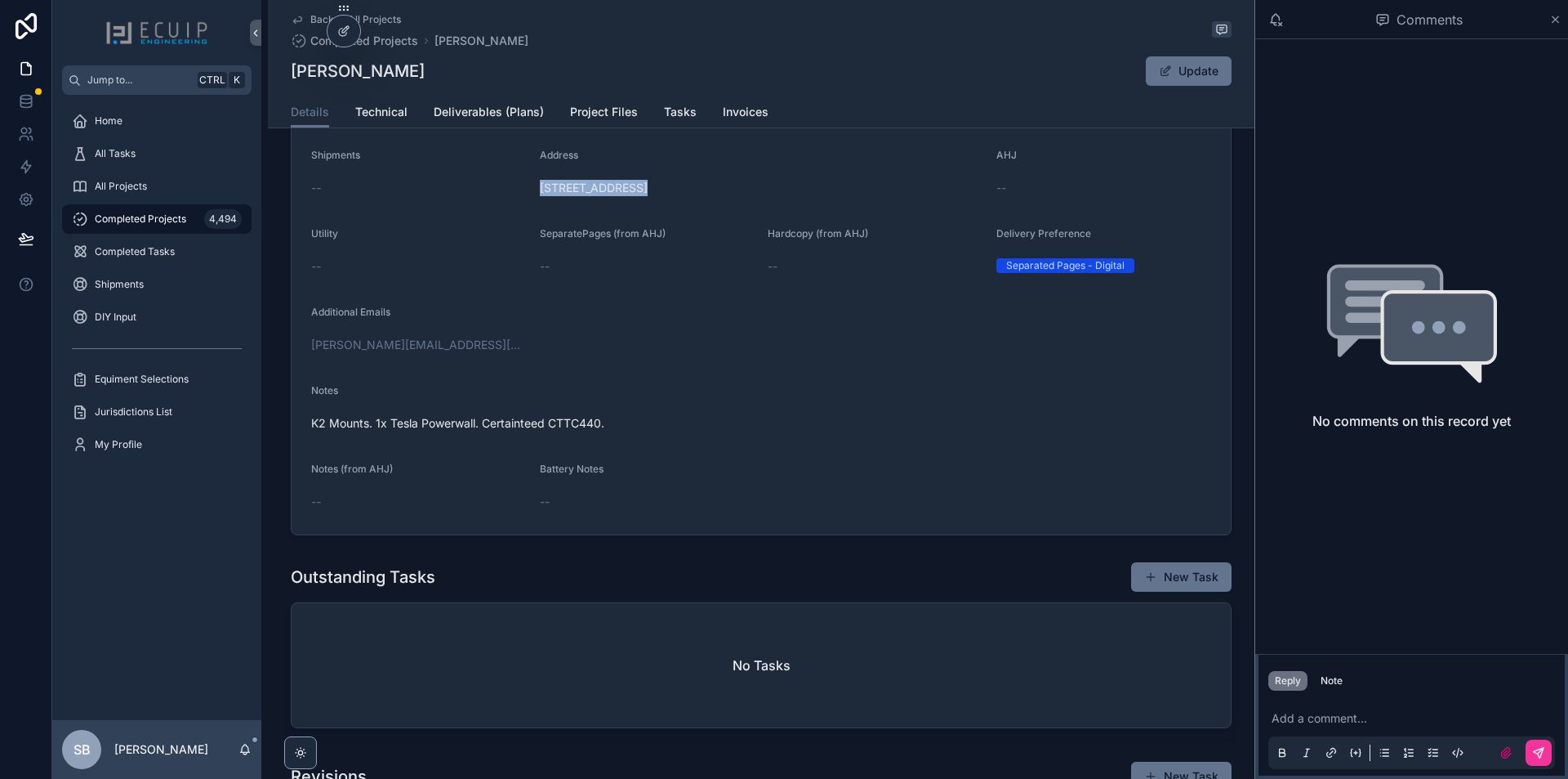
click at [621, 111] on span "Project Files" at bounding box center [605, 112] width 68 height 16
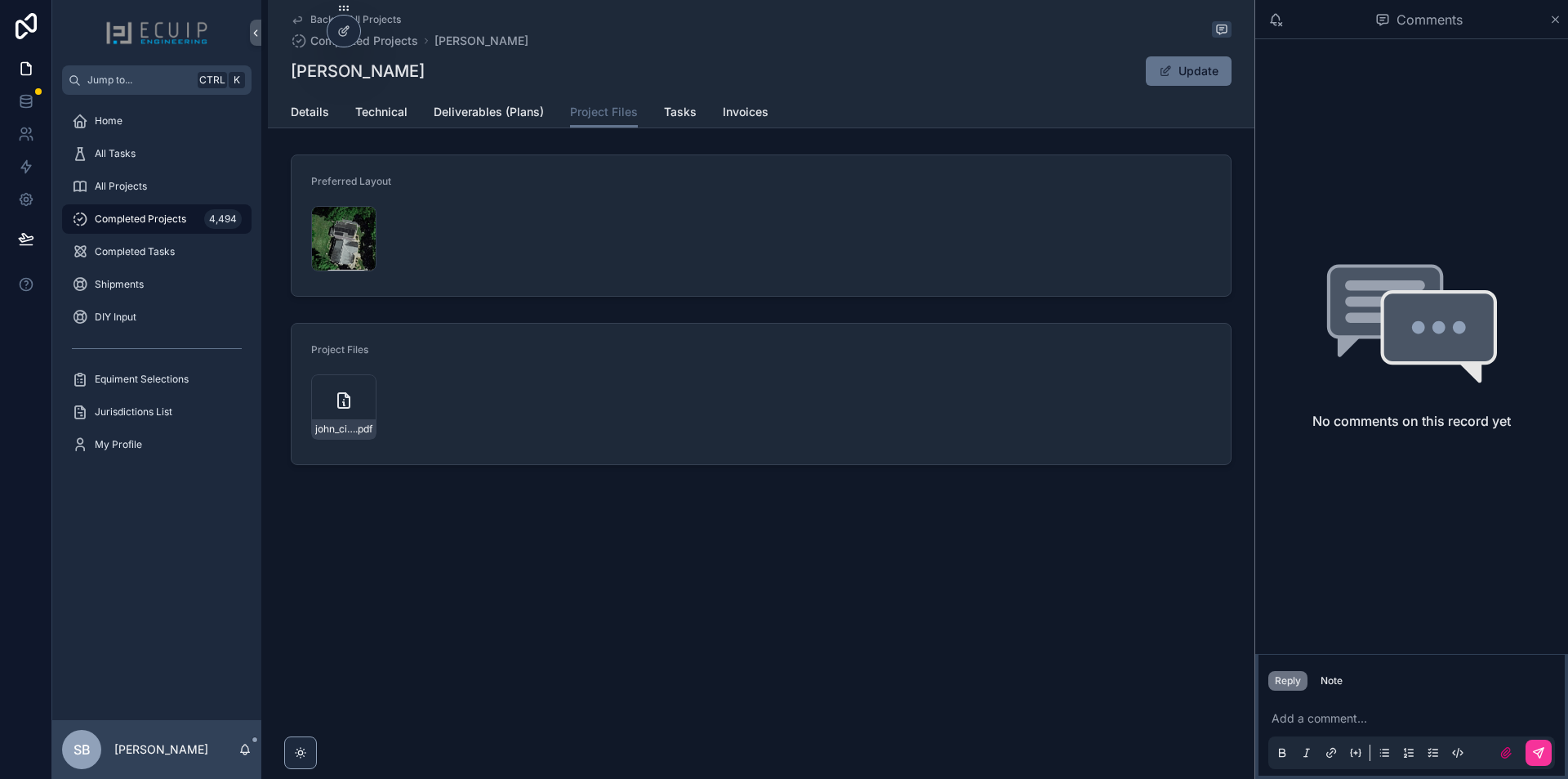
click at [326, 239] on div "Screenshot-2025-09-10-at-10.48.36-AM .png" at bounding box center [343, 238] width 65 height 65
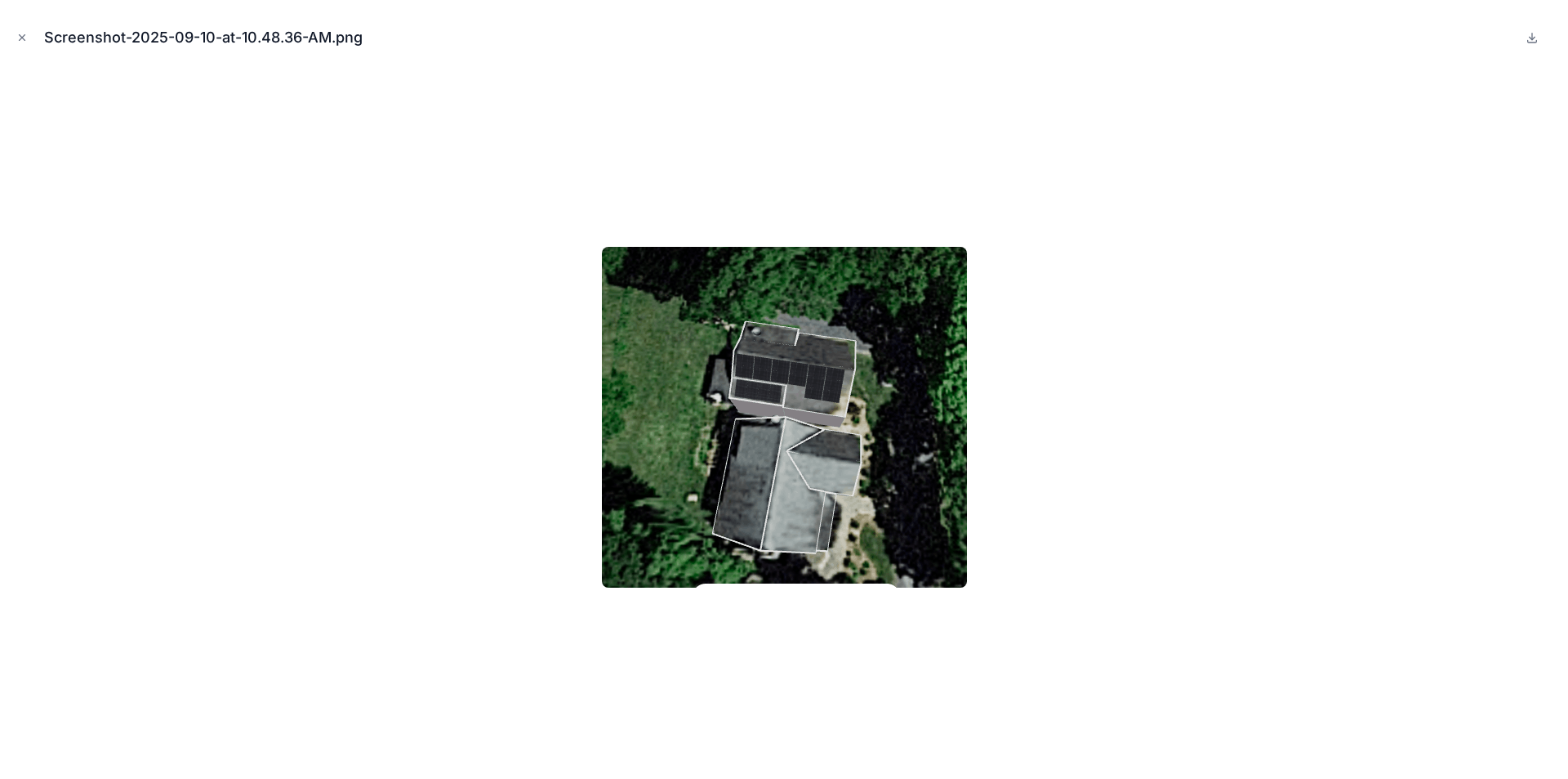
click at [797, 471] on img at bounding box center [784, 417] width 365 height 341
drag, startPoint x: 804, startPoint y: 465, endPoint x: 794, endPoint y: 468, distance: 10.4
click at [803, 465] on img at bounding box center [784, 417] width 365 height 341
click at [24, 37] on icon "Close modal" at bounding box center [21, 37] width 11 height 11
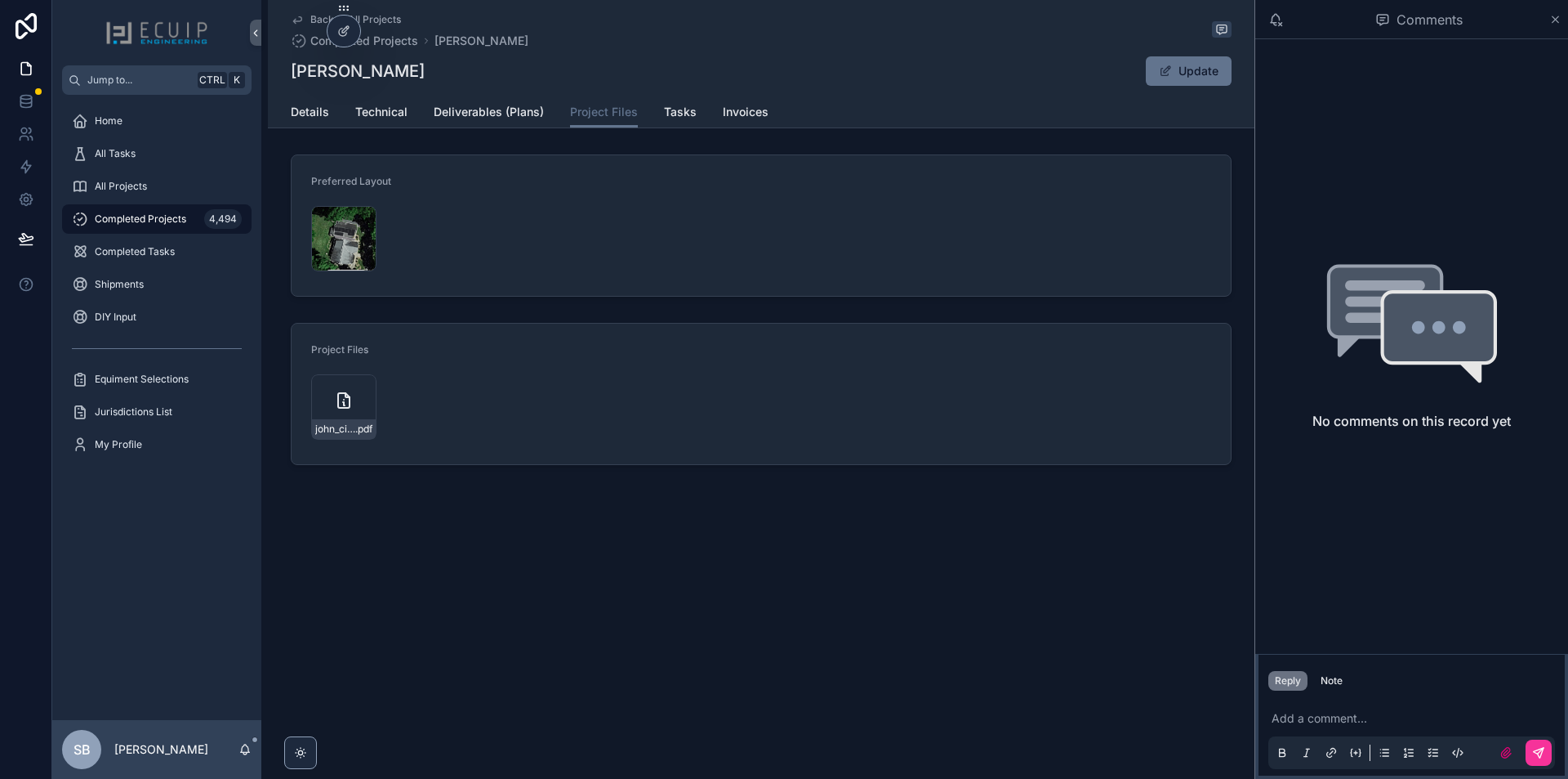
click at [351, 243] on div "Screenshot-2025-09-10-at-10.48.36-AM .png" at bounding box center [343, 238] width 65 height 65
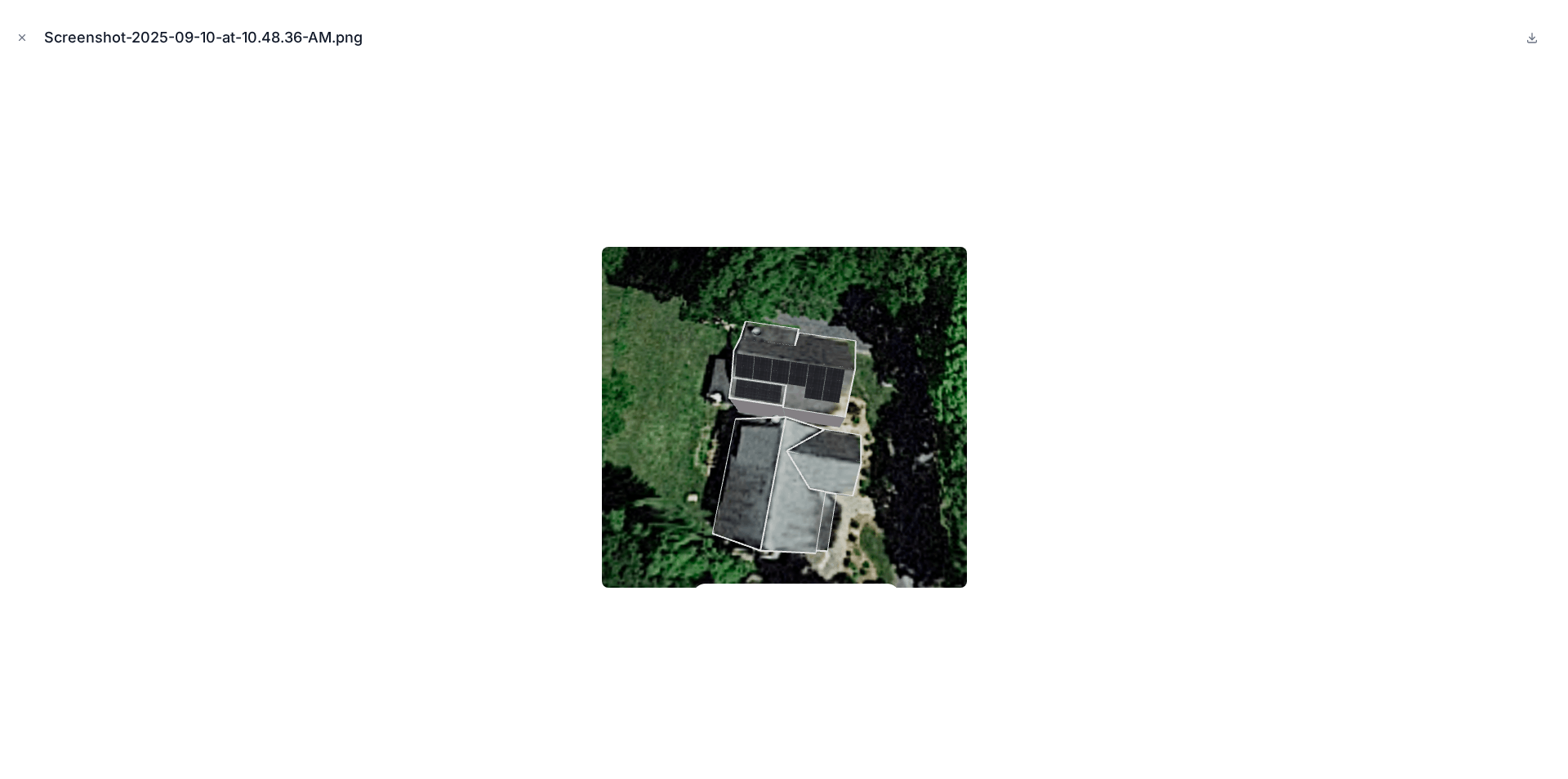
click at [19, 31] on button "Close modal" at bounding box center [22, 38] width 18 height 18
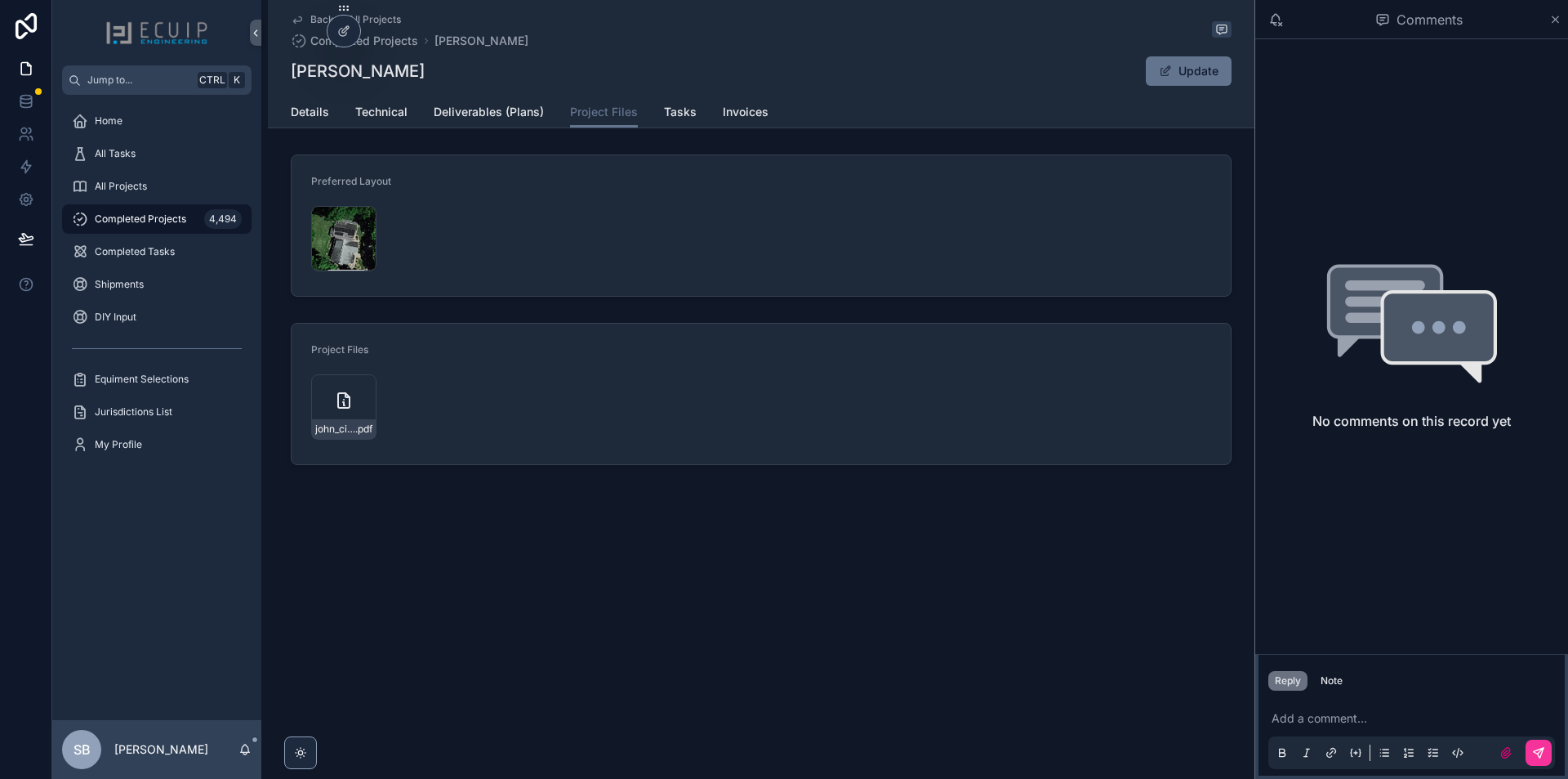
click at [336, 385] on div "john_ciskanik .pdf" at bounding box center [343, 406] width 65 height 65
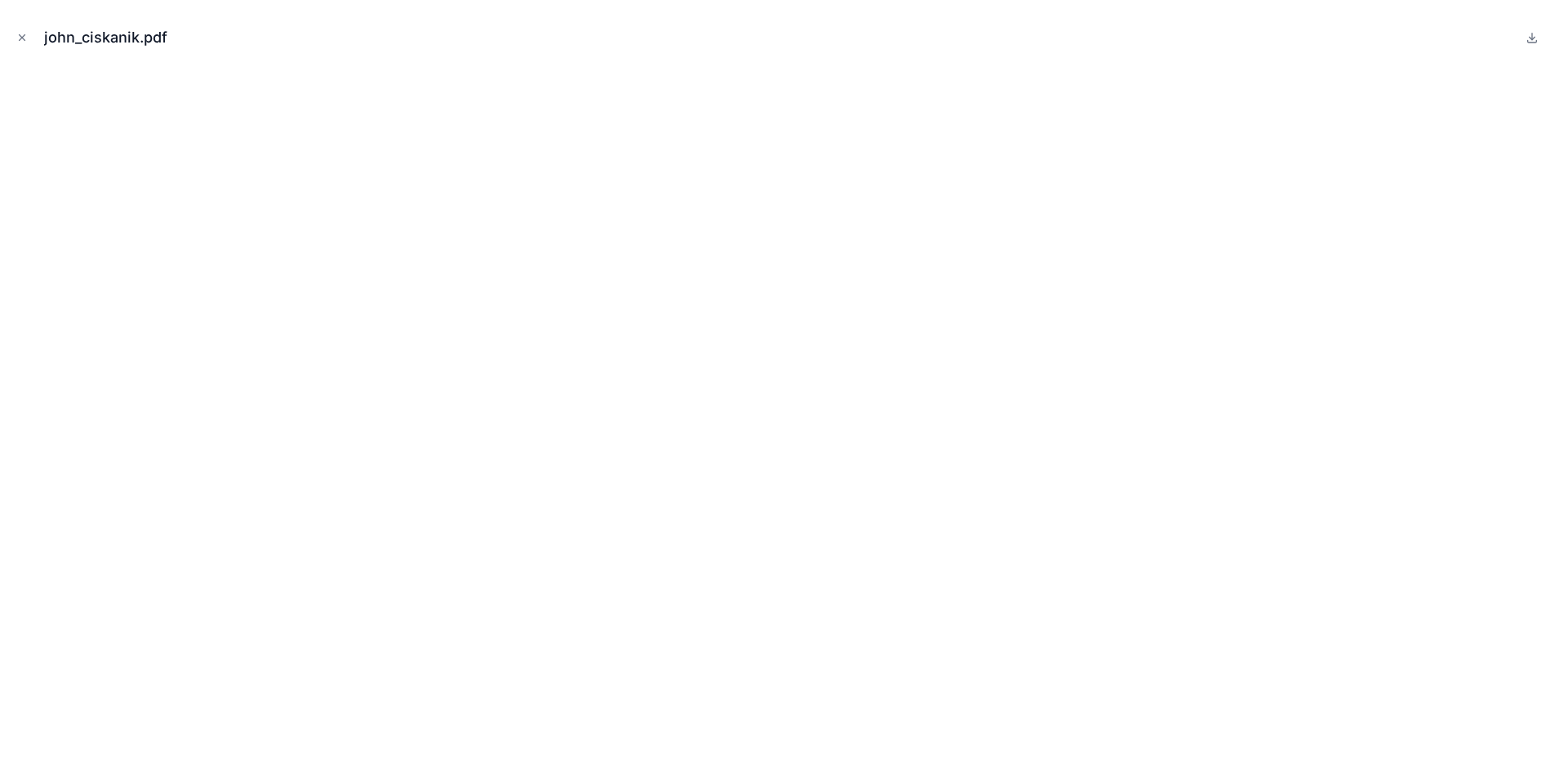
drag, startPoint x: 879, startPoint y: 235, endPoint x: 792, endPoint y: 367, distance: 158.1
drag, startPoint x: 847, startPoint y: 338, endPoint x: 837, endPoint y: 224, distance: 114.4
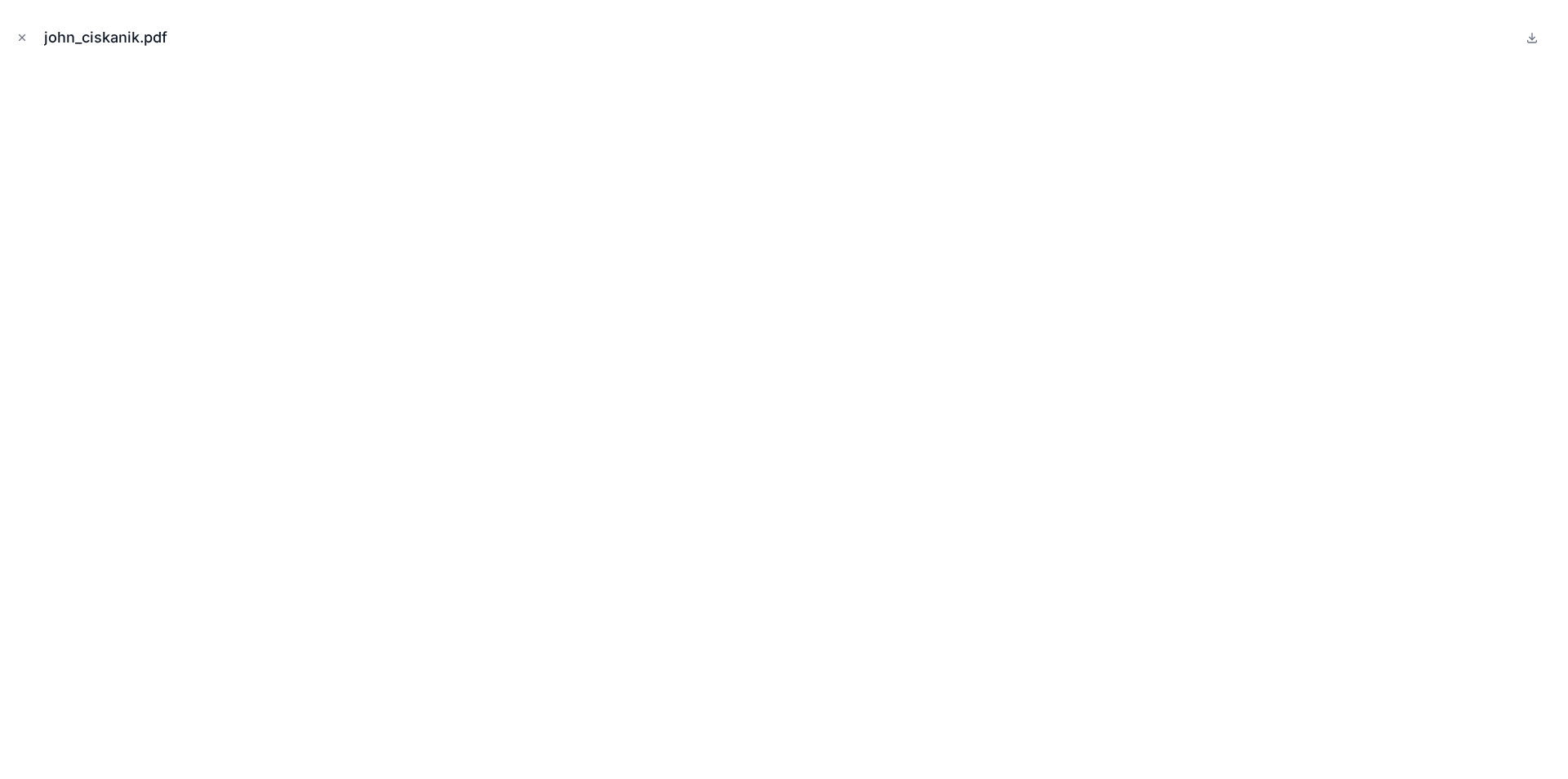
drag, startPoint x: 805, startPoint y: 260, endPoint x: 843, endPoint y: 253, distance: 38.6
drag, startPoint x: 783, startPoint y: 366, endPoint x: 1291, endPoint y: 360, distance: 508.0
drag, startPoint x: 1366, startPoint y: 371, endPoint x: 1056, endPoint y: 374, distance: 310.0
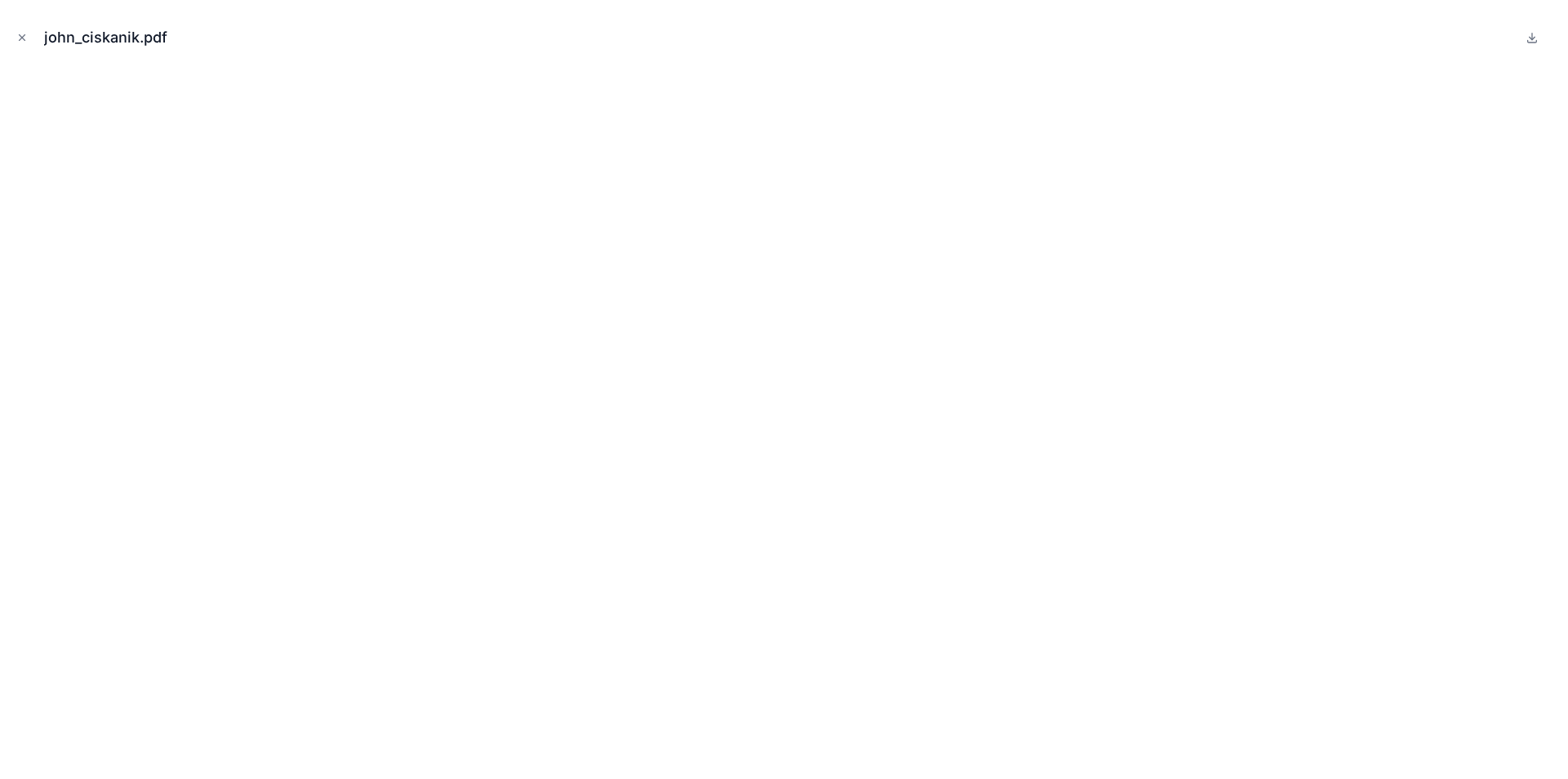
drag, startPoint x: 1311, startPoint y: 266, endPoint x: 1121, endPoint y: 268, distance: 190.0
drag, startPoint x: 1107, startPoint y: 253, endPoint x: 1100, endPoint y: 263, distance: 12.2
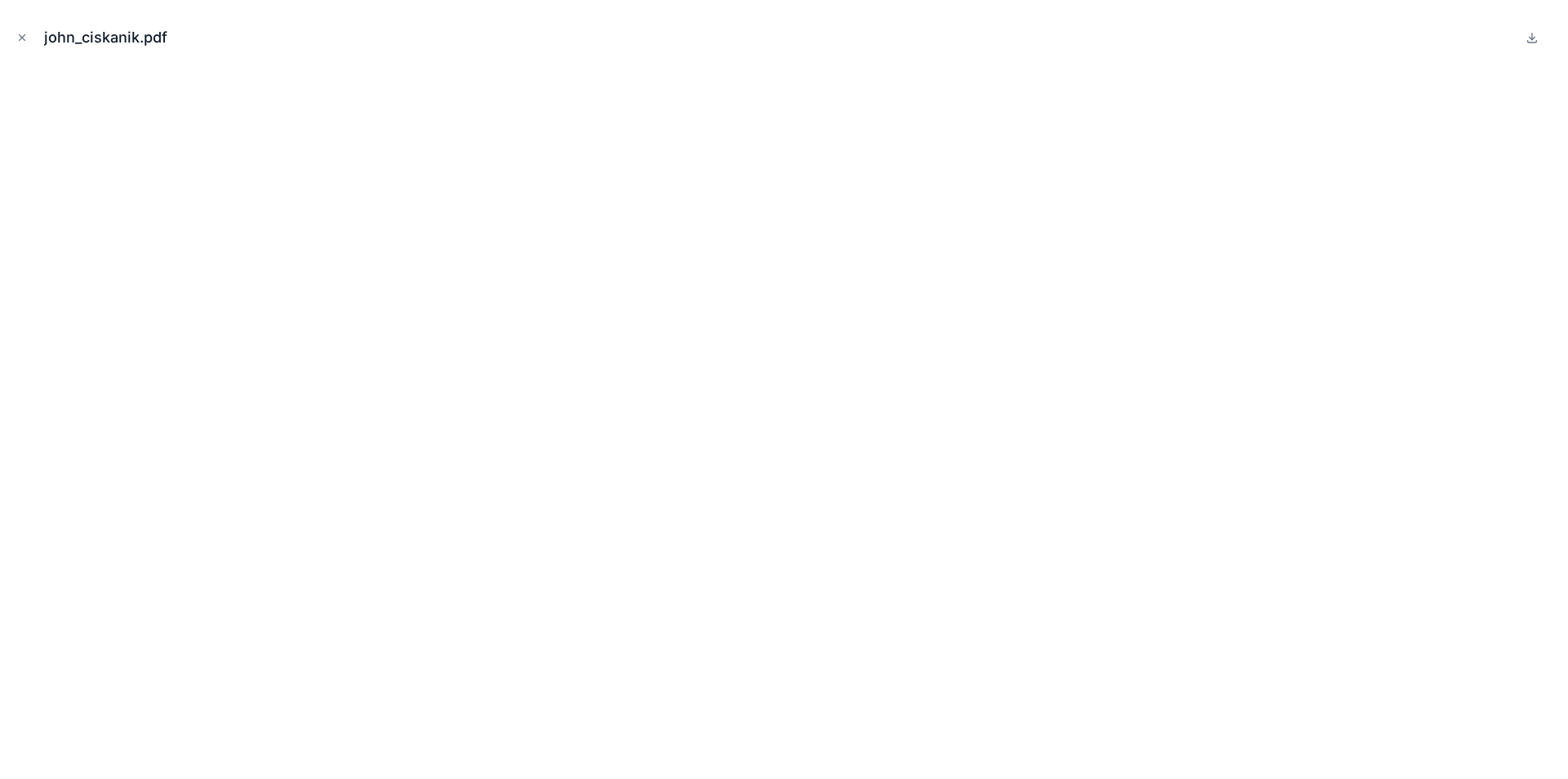
drag, startPoint x: 1053, startPoint y: 364, endPoint x: 681, endPoint y: 387, distance: 372.7
drag, startPoint x: 568, startPoint y: 399, endPoint x: 719, endPoint y: 481, distance: 171.8
drag, startPoint x: 611, startPoint y: 275, endPoint x: 626, endPoint y: 445, distance: 170.7
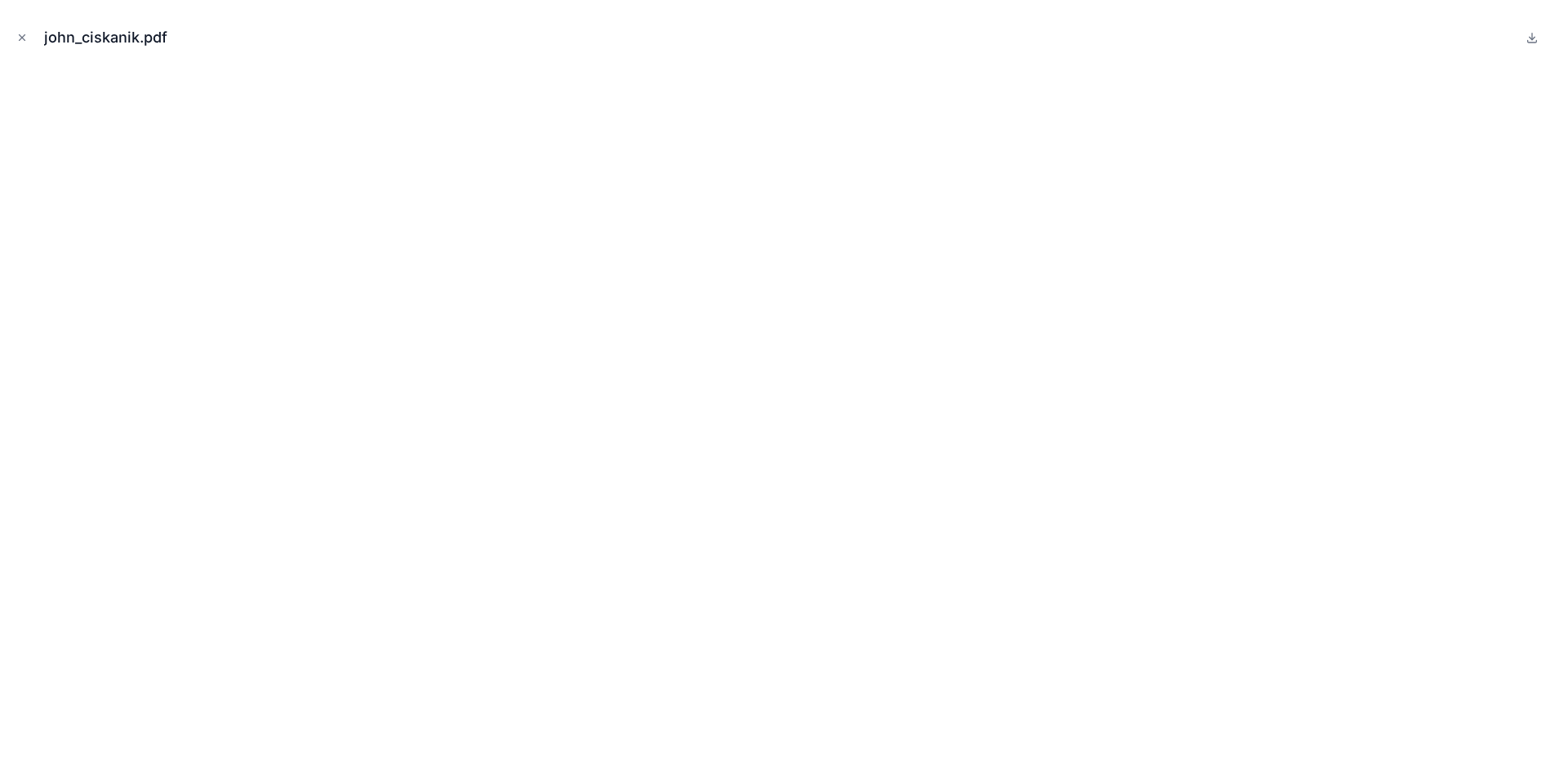
drag, startPoint x: 772, startPoint y: 401, endPoint x: 853, endPoint y: 330, distance: 107.7
click at [327, 778] on div at bounding box center [163, 779] width 327 height 0
click at [24, 40] on icon "Close modal" at bounding box center [21, 37] width 11 height 11
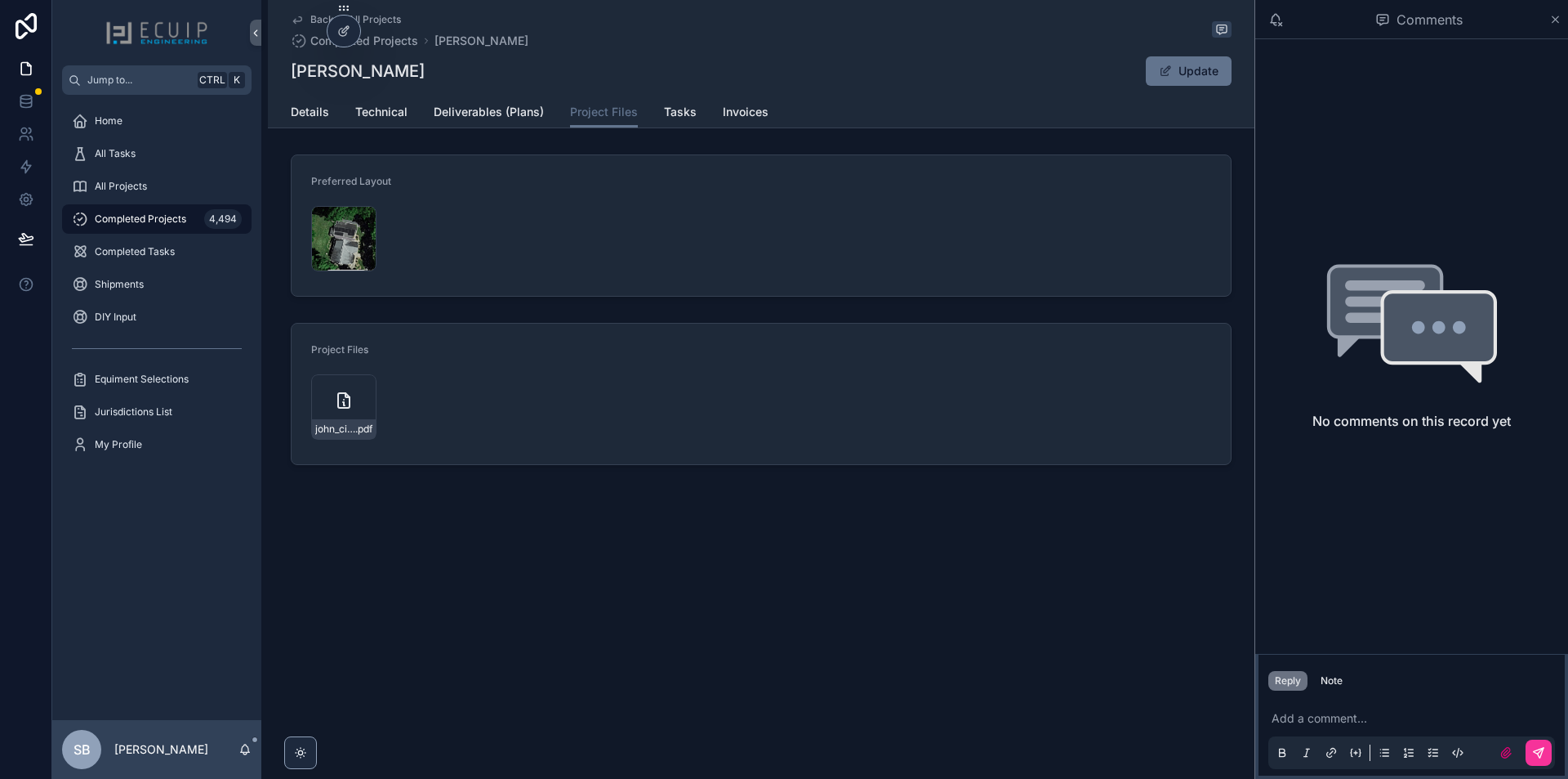
click at [325, 118] on span "Details" at bounding box center [310, 112] width 38 height 16
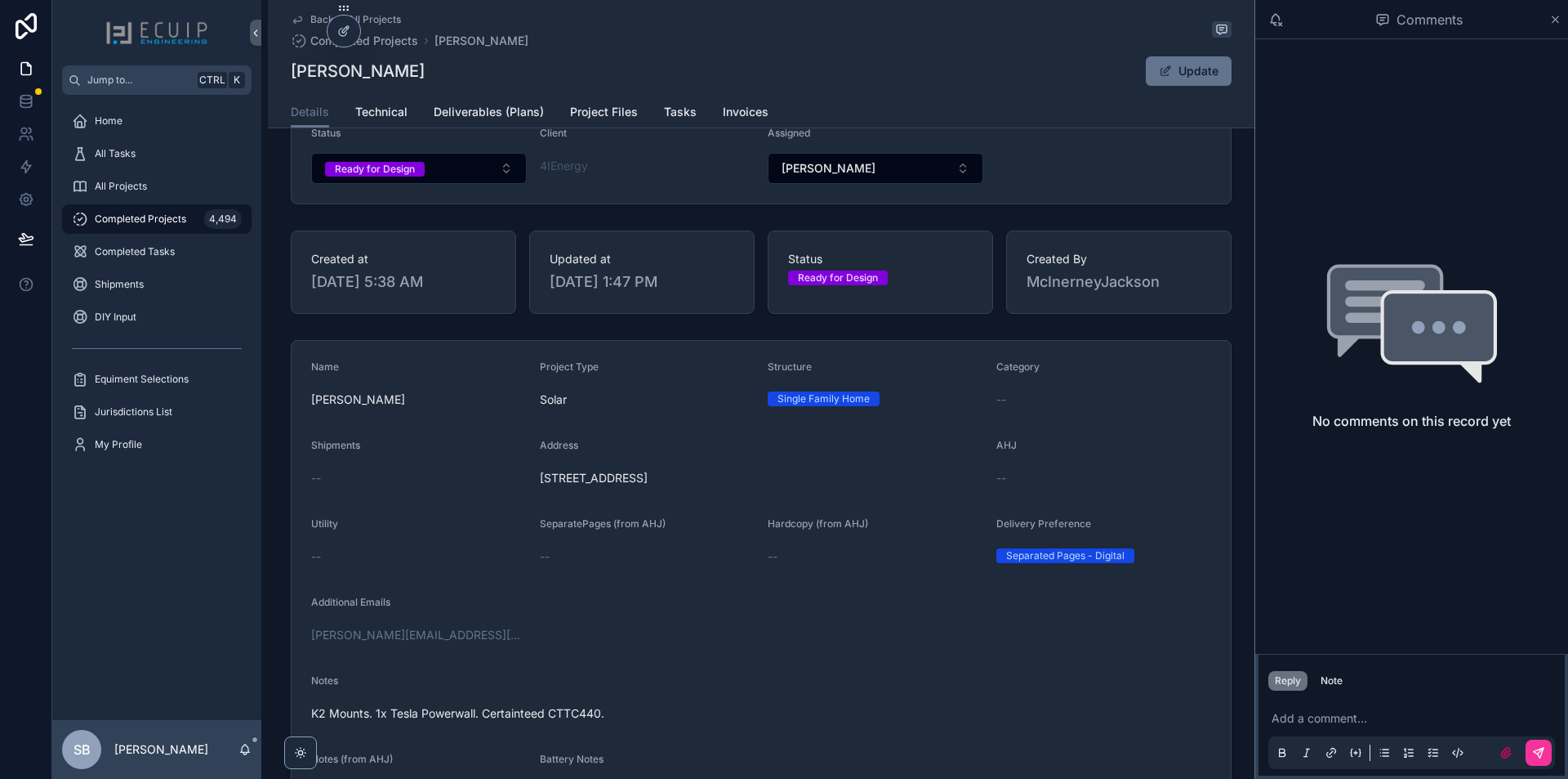
scroll to position [245, 0]
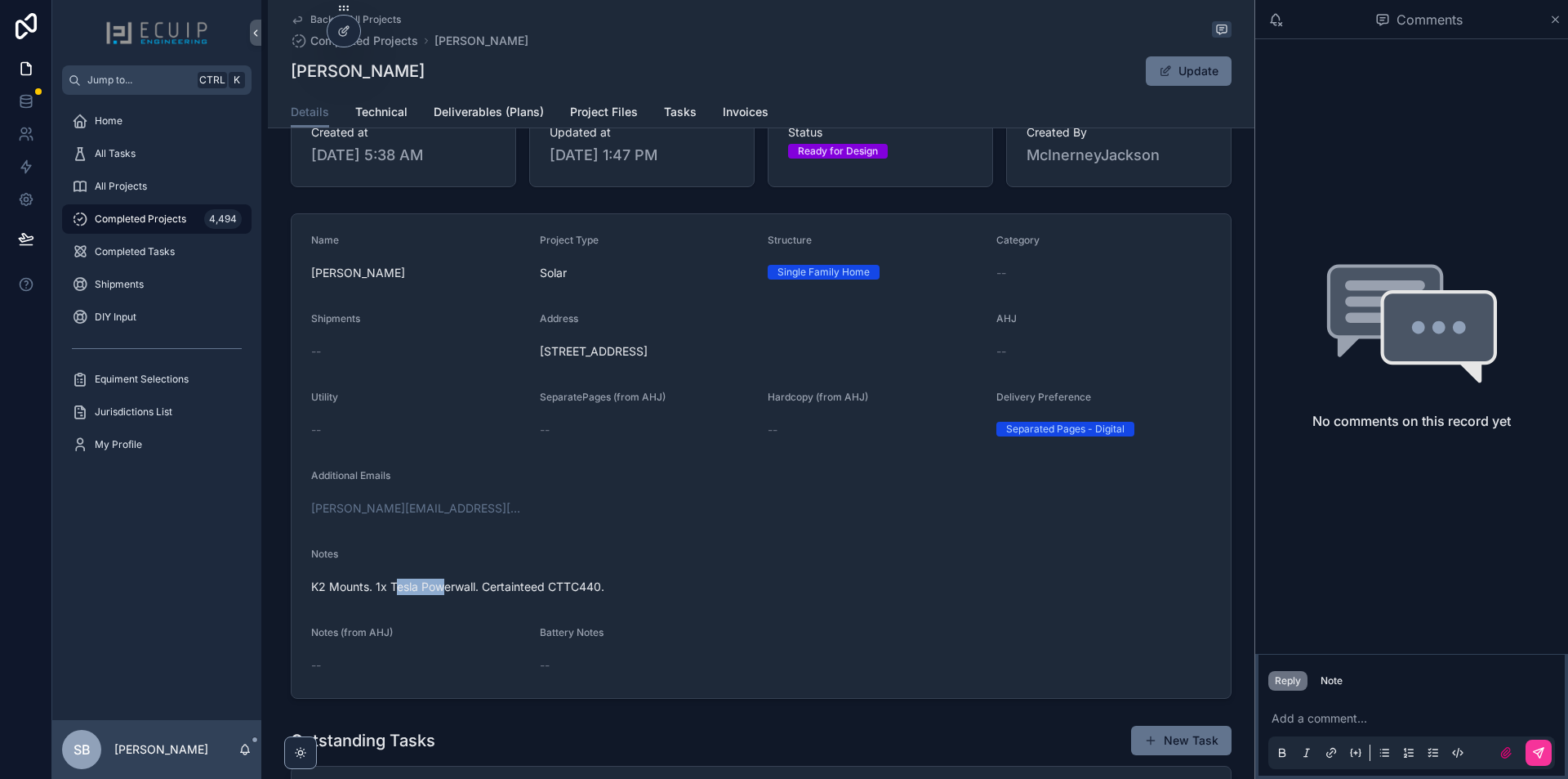
drag, startPoint x: 406, startPoint y: 595, endPoint x: 441, endPoint y: 601, distance: 35.5
click at [441, 595] on span "K2 Mounts. 1x Tesla Powerwall. Certainteed CTTC440." at bounding box center [761, 587] width 900 height 16
click at [636, 610] on form "Name John Ciskanik Project Type Solar Structure Single Family Home Category -- …" at bounding box center [762, 456] width 939 height 484
drag, startPoint x: 404, startPoint y: 74, endPoint x: 275, endPoint y: 74, distance: 129.0
click at [275, 74] on div "Back to All Projects Completed Projects John Ciskanik John Ciskanik Update Deta…" at bounding box center [761, 64] width 986 height 128
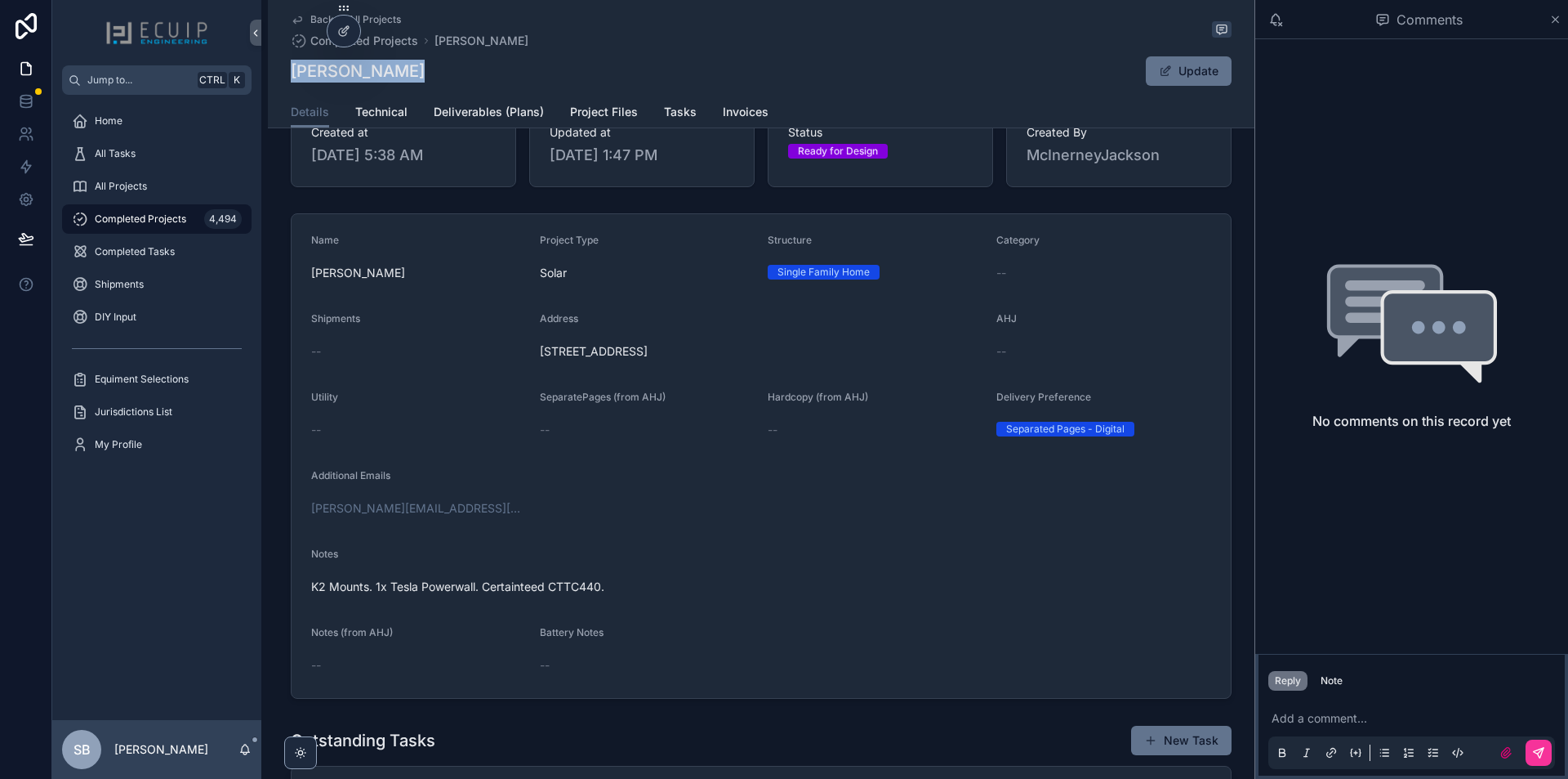
click at [416, 75] on div "John Ciskanik Update" at bounding box center [762, 71] width 941 height 31
click at [416, 73] on div "John Ciskanik Update" at bounding box center [762, 71] width 941 height 31
click at [357, 75] on h1 "John Ciskanik" at bounding box center [358, 71] width 134 height 23
click at [327, 71] on h1 "John Ciskanik" at bounding box center [358, 71] width 134 height 23
click at [328, 71] on h1 "John Ciskanik" at bounding box center [358, 71] width 134 height 23
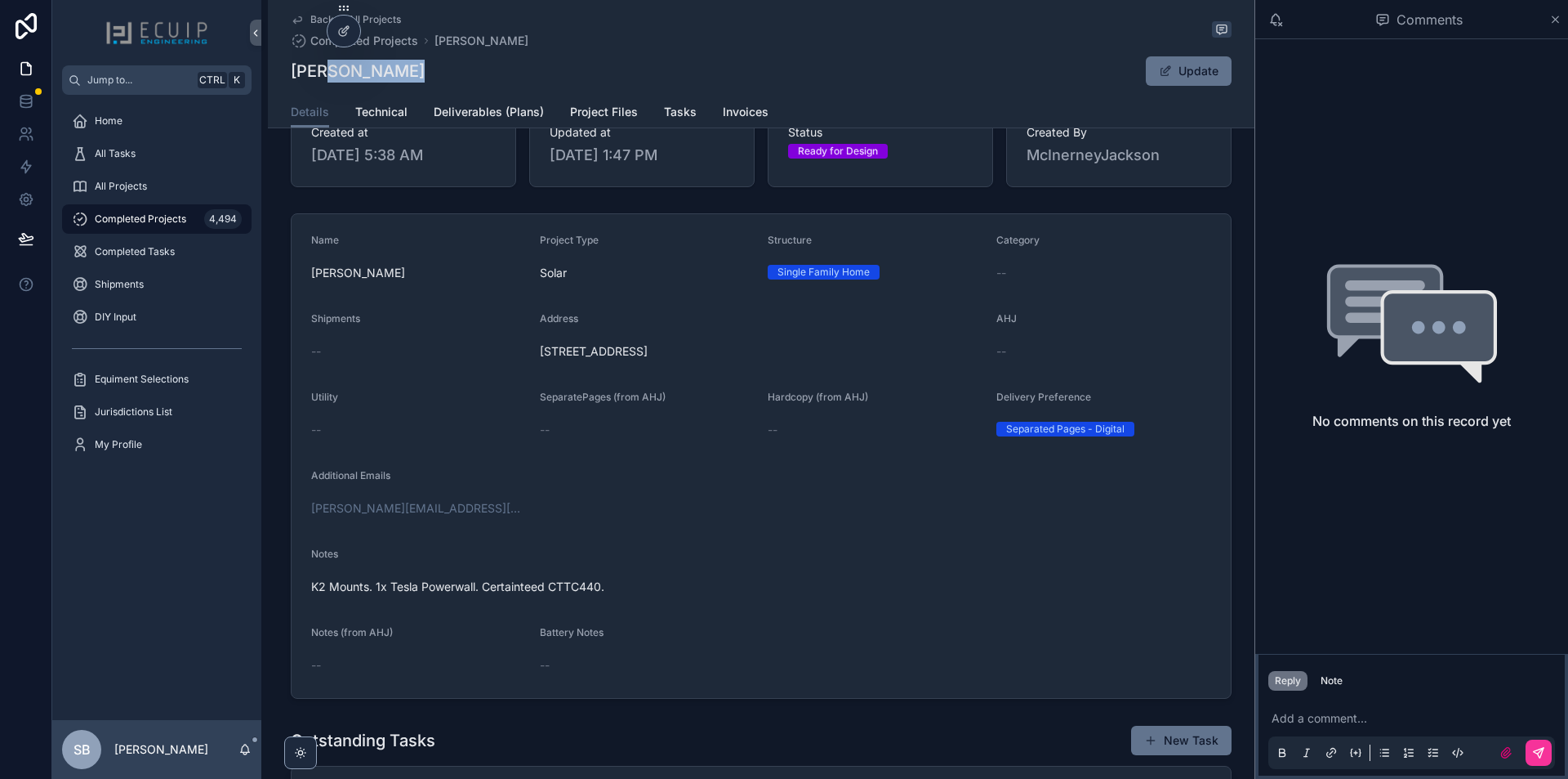
click at [401, 89] on div "Back to All Projects Completed Projects John Ciskanik John Ciskanik Update" at bounding box center [762, 48] width 941 height 96
drag, startPoint x: 401, startPoint y: 89, endPoint x: 381, endPoint y: 38, distance: 54.8
click at [402, 89] on div "Back to All Projects Completed Projects John Ciskanik John Ciskanik Update" at bounding box center [762, 48] width 941 height 96
drag, startPoint x: 408, startPoint y: 78, endPoint x: 289, endPoint y: 84, distance: 119.2
click at [291, 84] on div "John Ciskanik Update" at bounding box center [762, 71] width 941 height 31
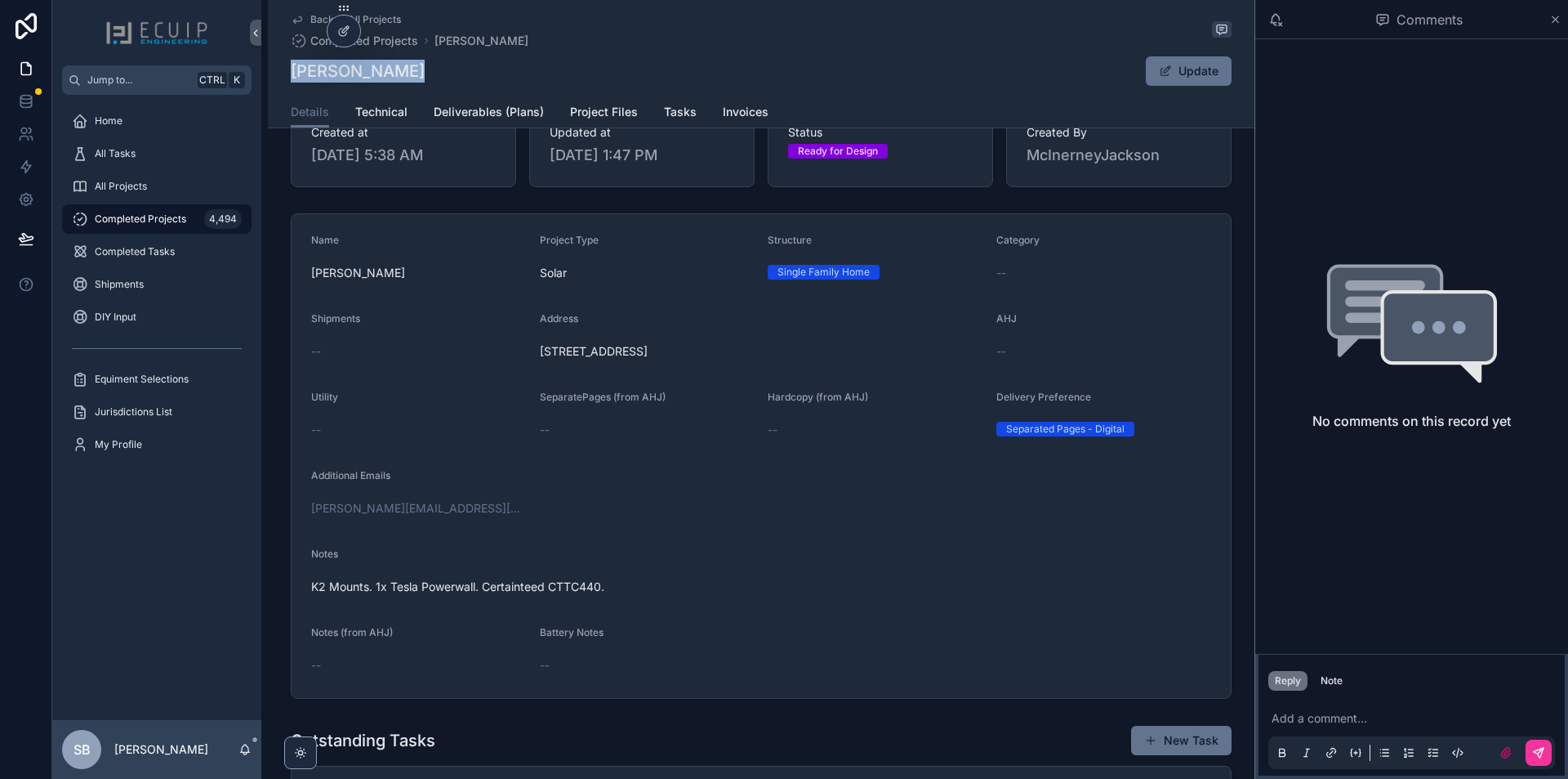
copy h1 "John Ciskanik"
click at [1355, 718] on p "scrollable content" at bounding box center [1415, 718] width 287 height 16
click at [1344, 682] on button "Note" at bounding box center [1331, 681] width 35 height 20
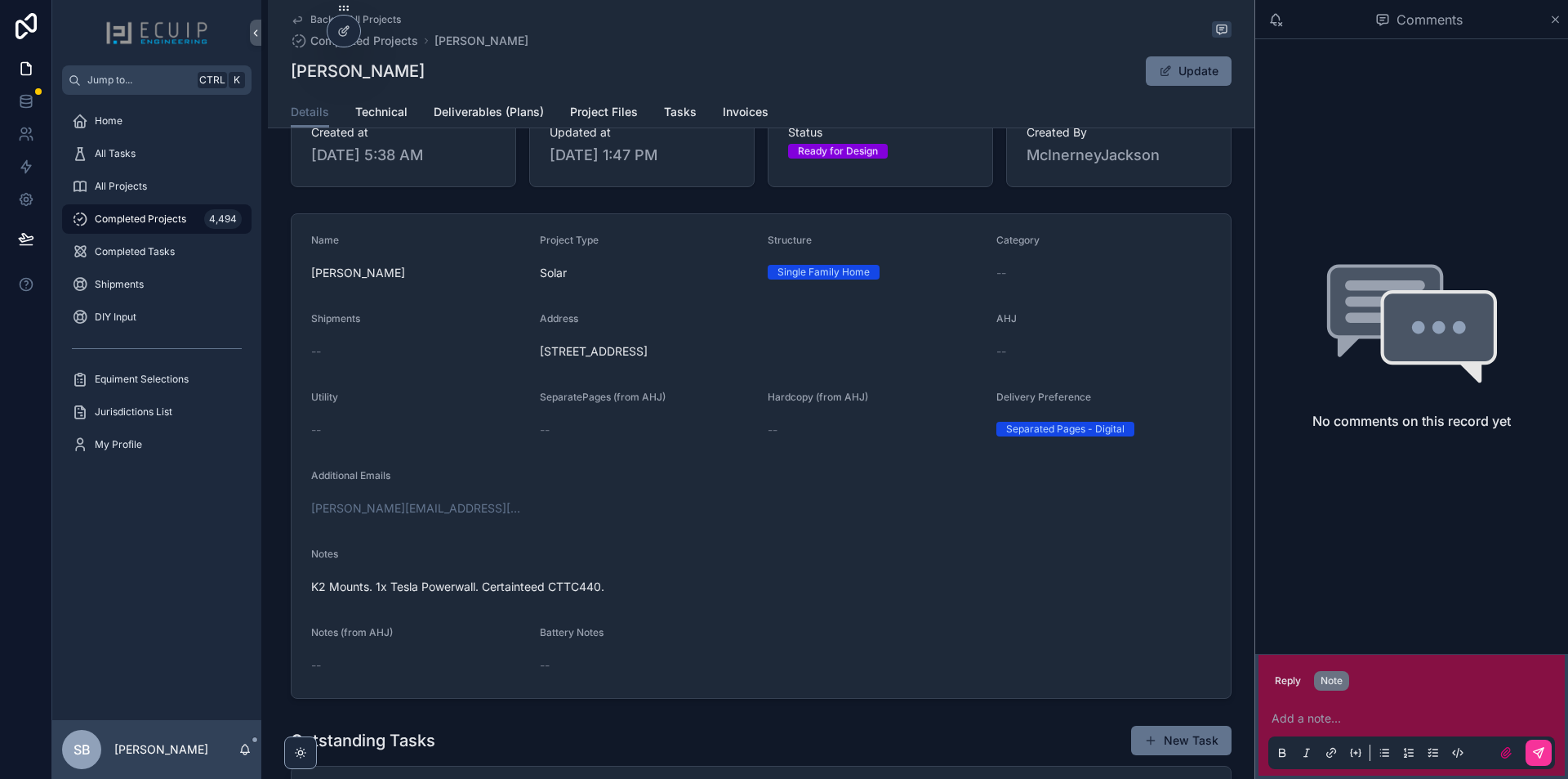
click at [1329, 716] on p "scrollable content" at bounding box center [1415, 718] width 287 height 16
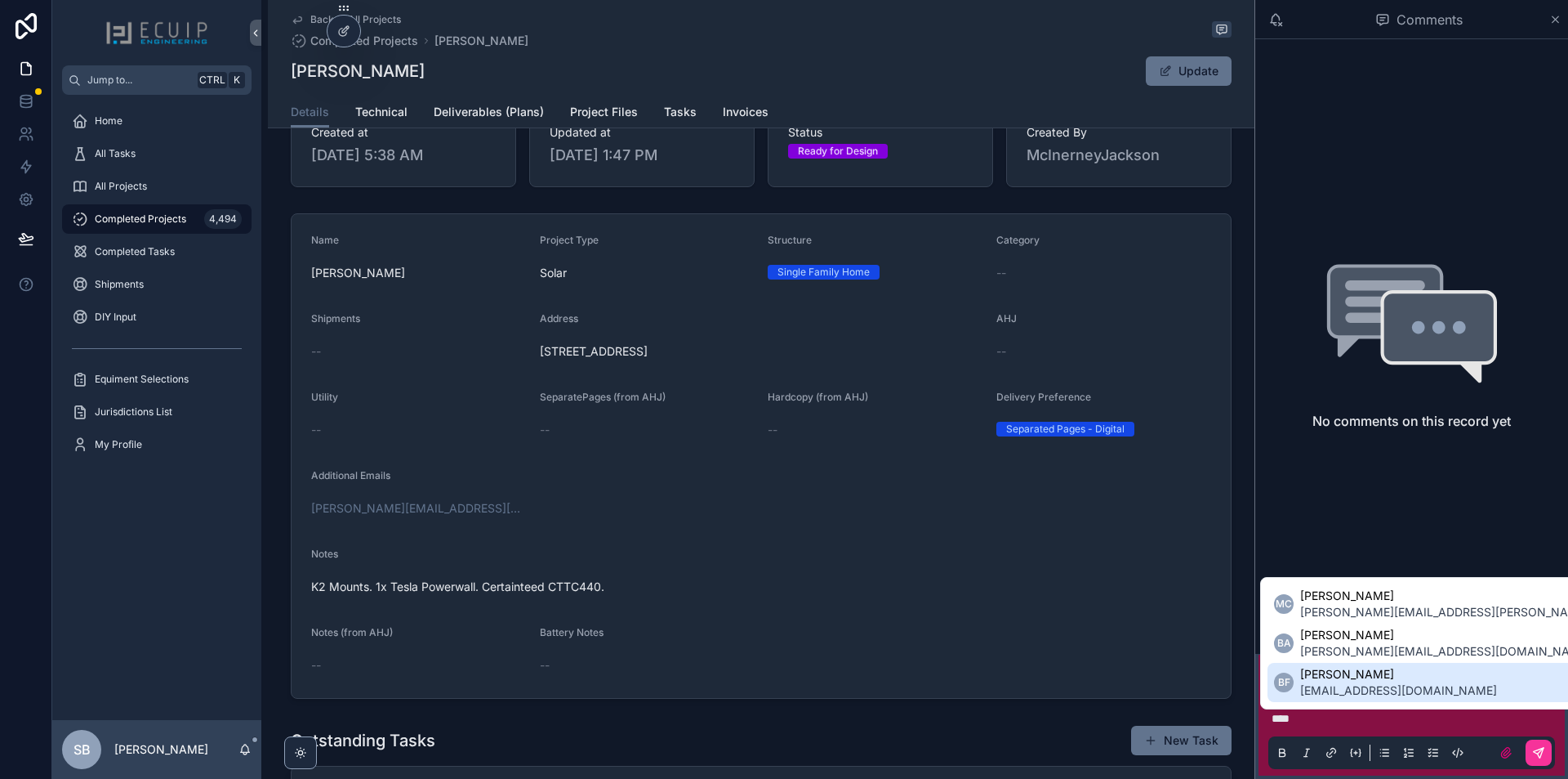
click at [1361, 683] on span "bradyn@ecuip.com" at bounding box center [1398, 691] width 197 height 16
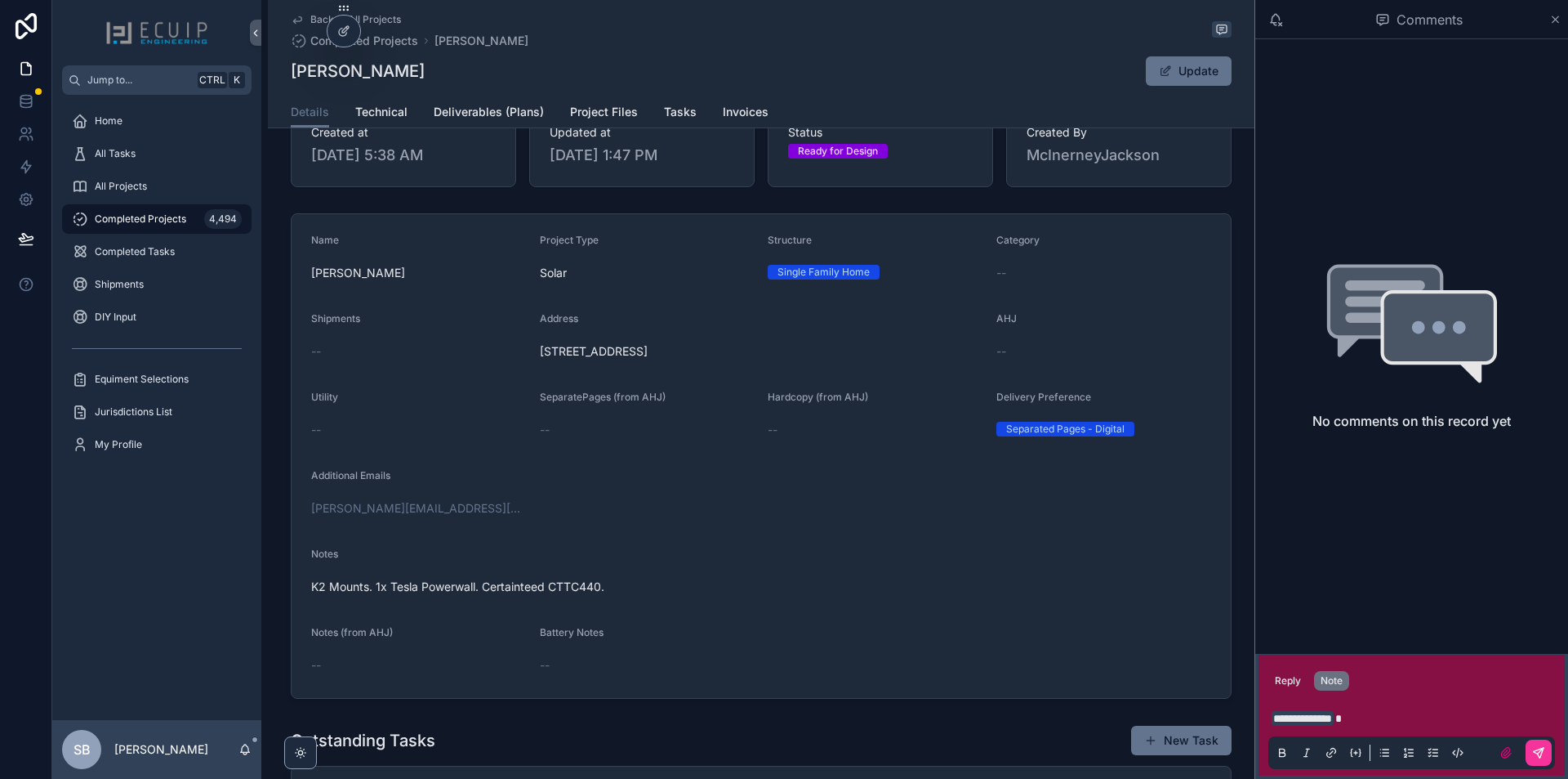
click at [382, 107] on span "Technical" at bounding box center [382, 112] width 52 height 16
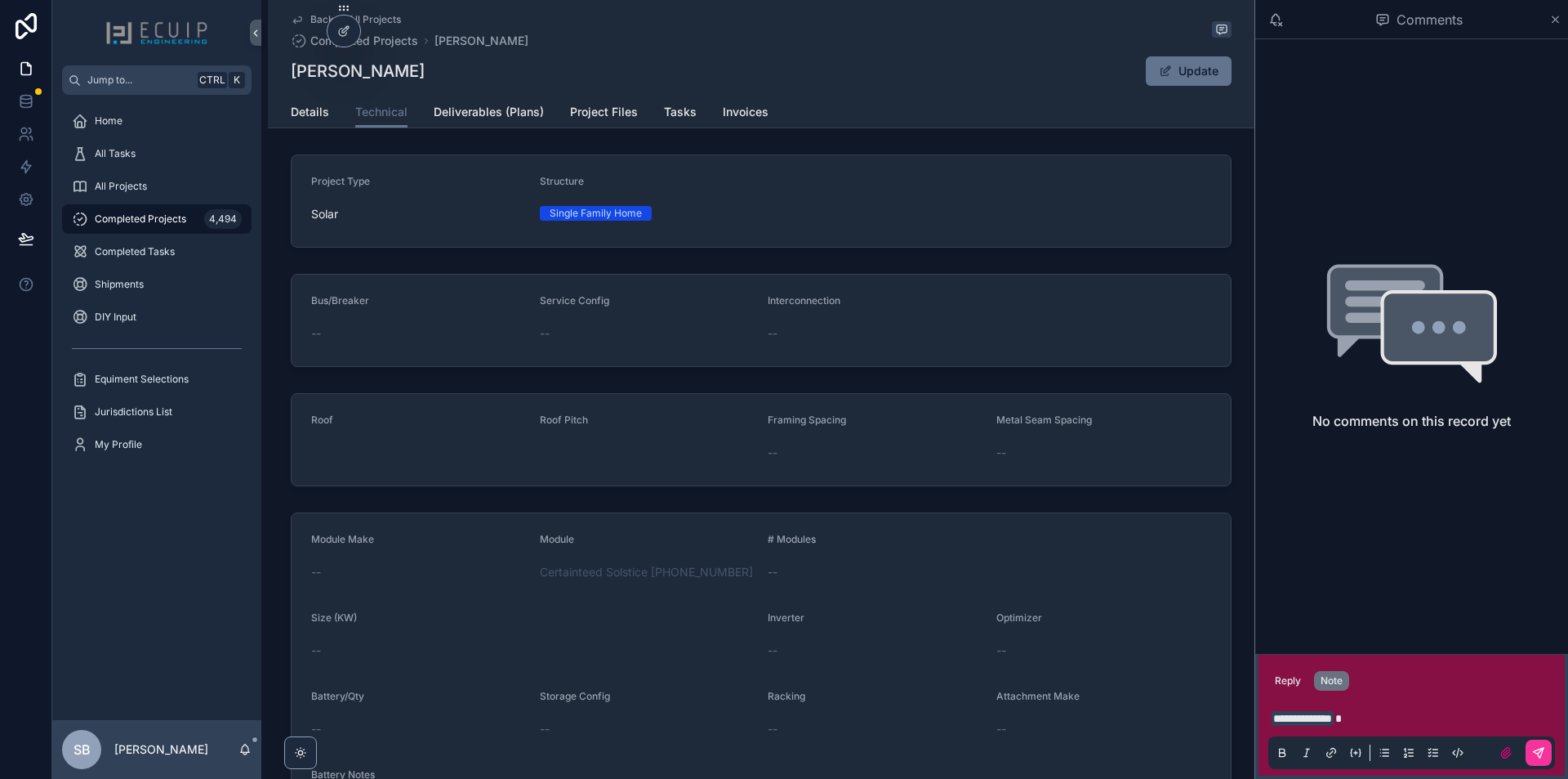
click at [1413, 710] on p "**********" at bounding box center [1415, 718] width 287 height 16
click at [1537, 759] on icon "scrollable content" at bounding box center [1538, 752] width 13 height 13
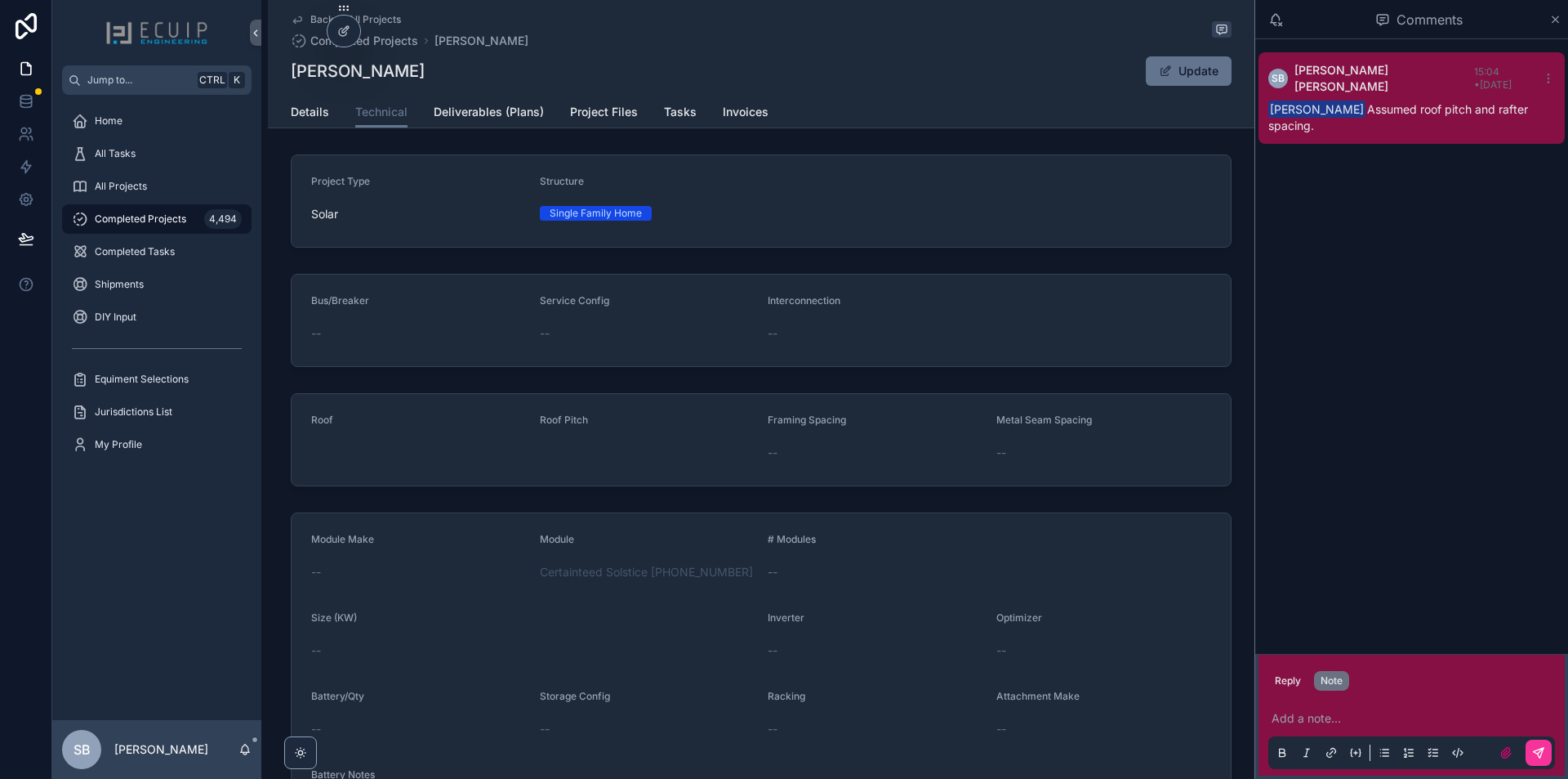
click at [298, 111] on span "Details" at bounding box center [310, 112] width 38 height 16
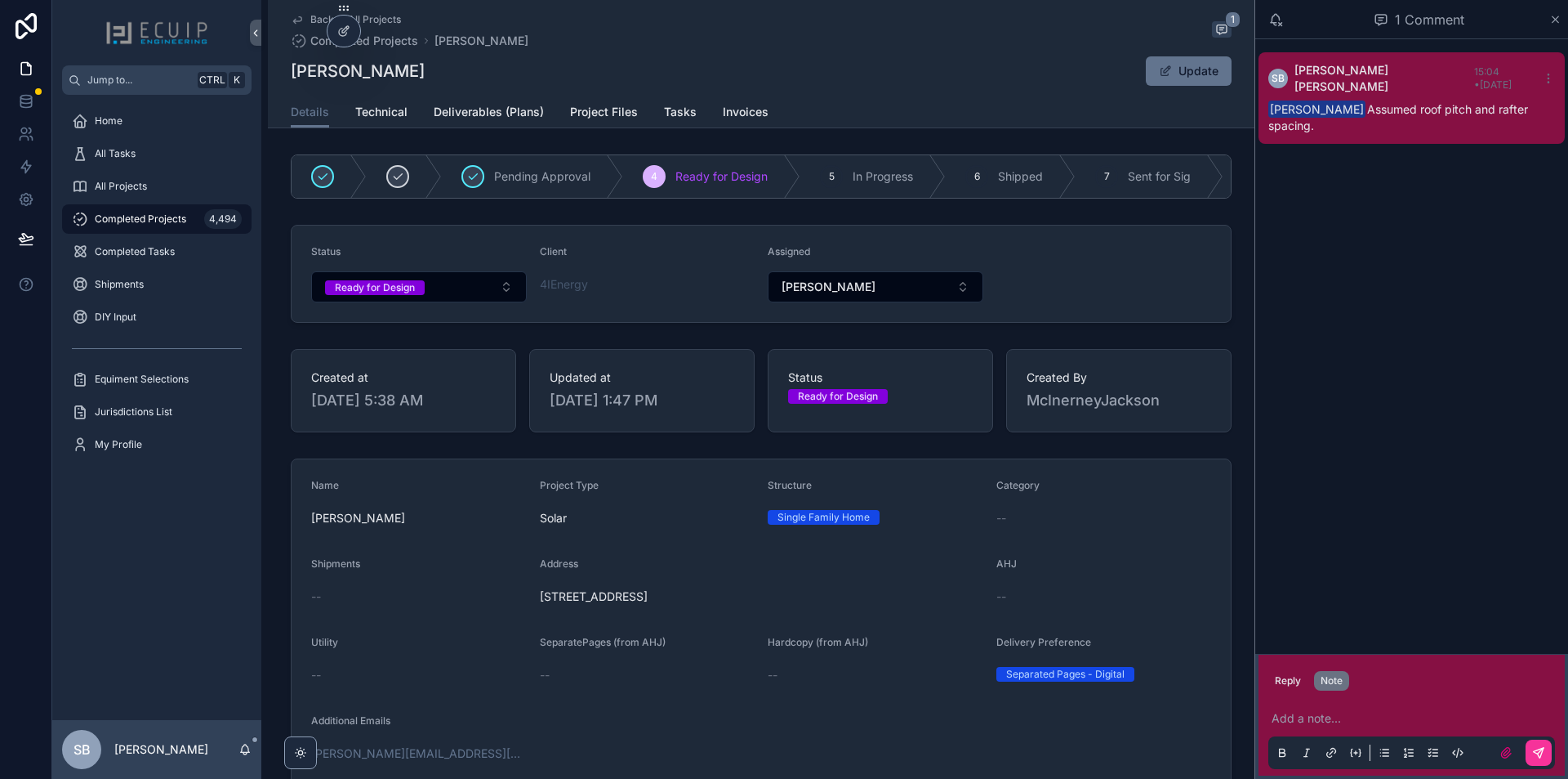
click at [403, 293] on div "Ready for Design" at bounding box center [375, 287] width 80 height 15
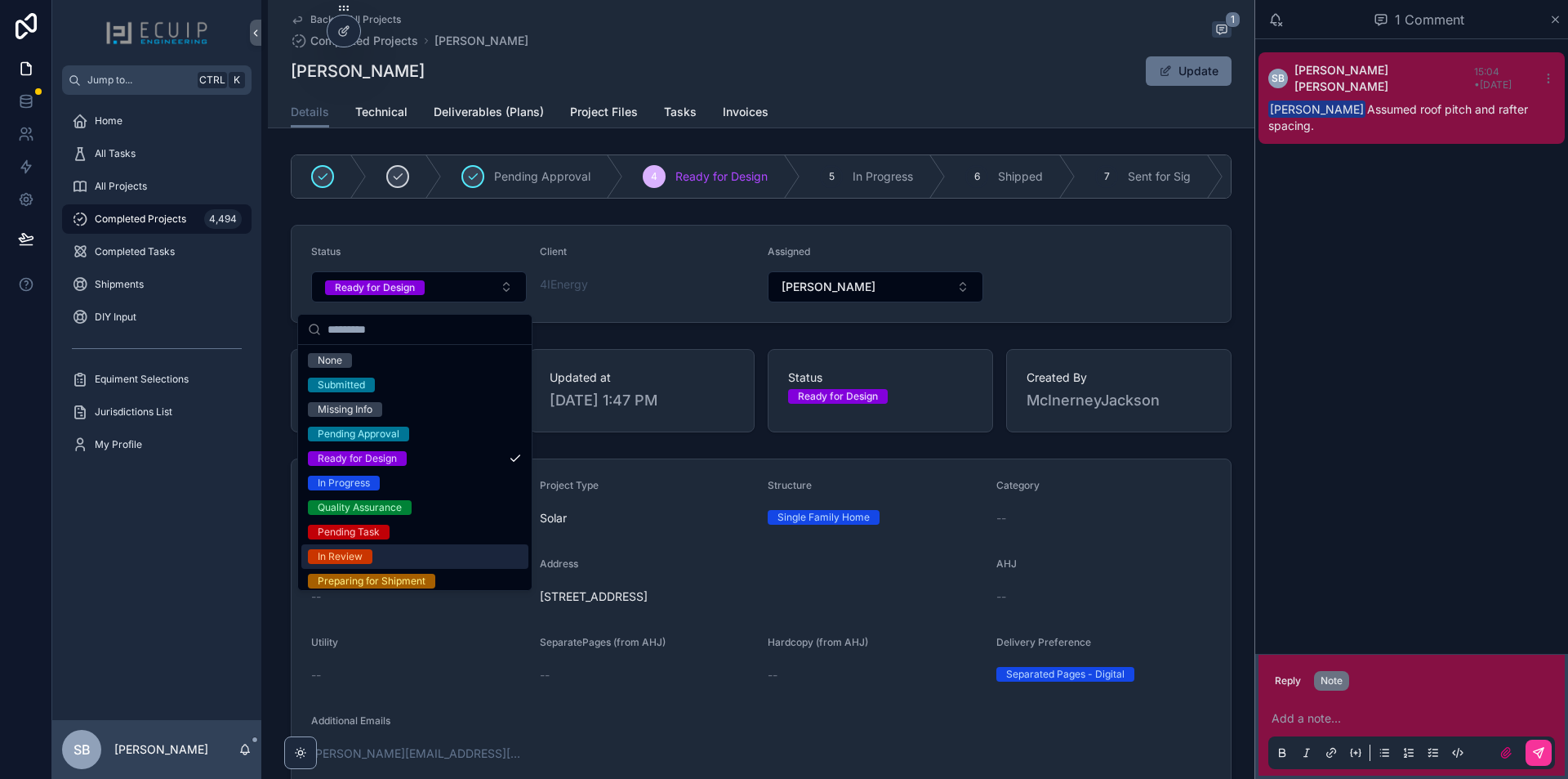
click at [359, 558] on div "In Review" at bounding box center [340, 556] width 45 height 15
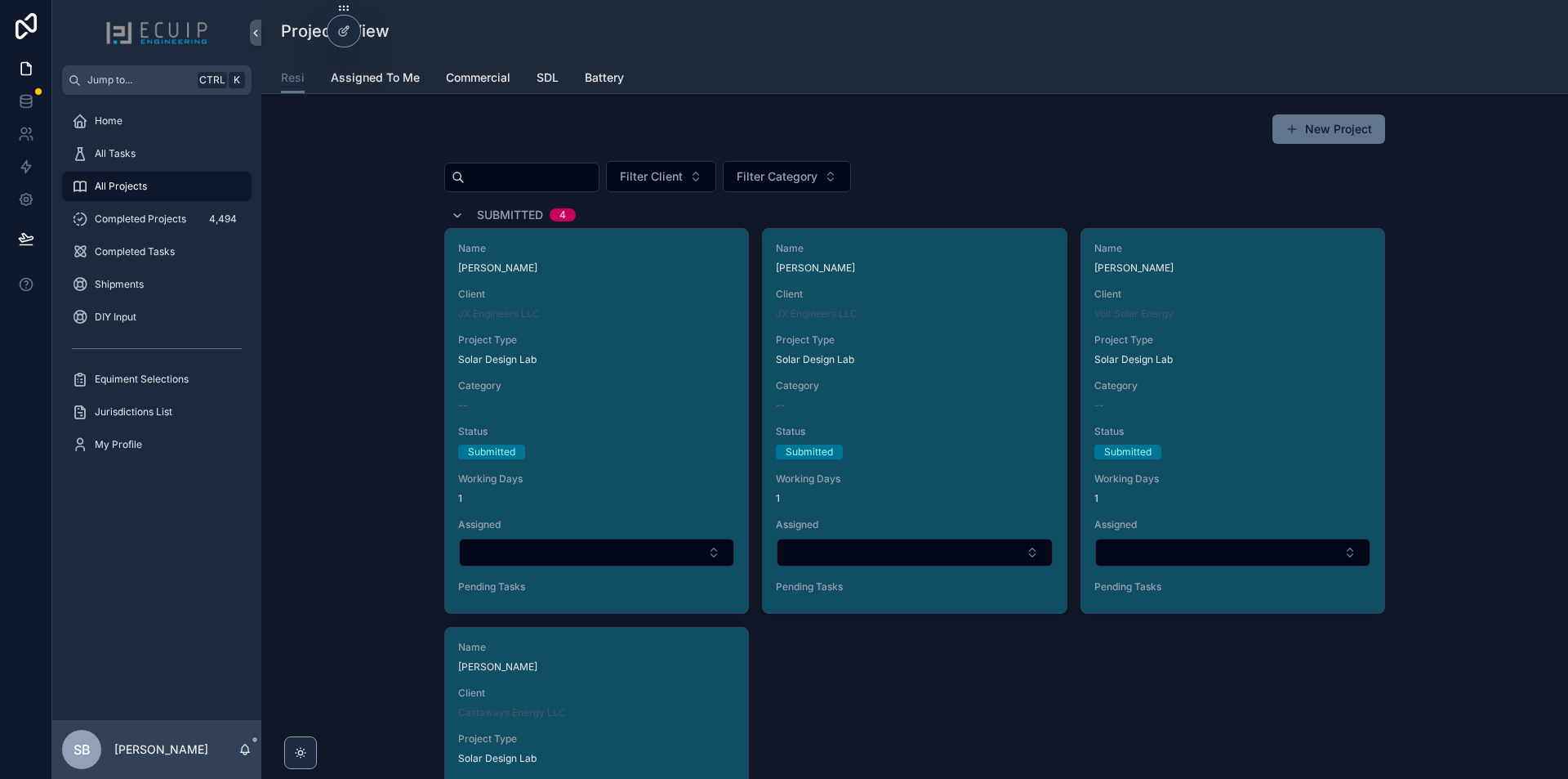
scroll to position [2534, 0]
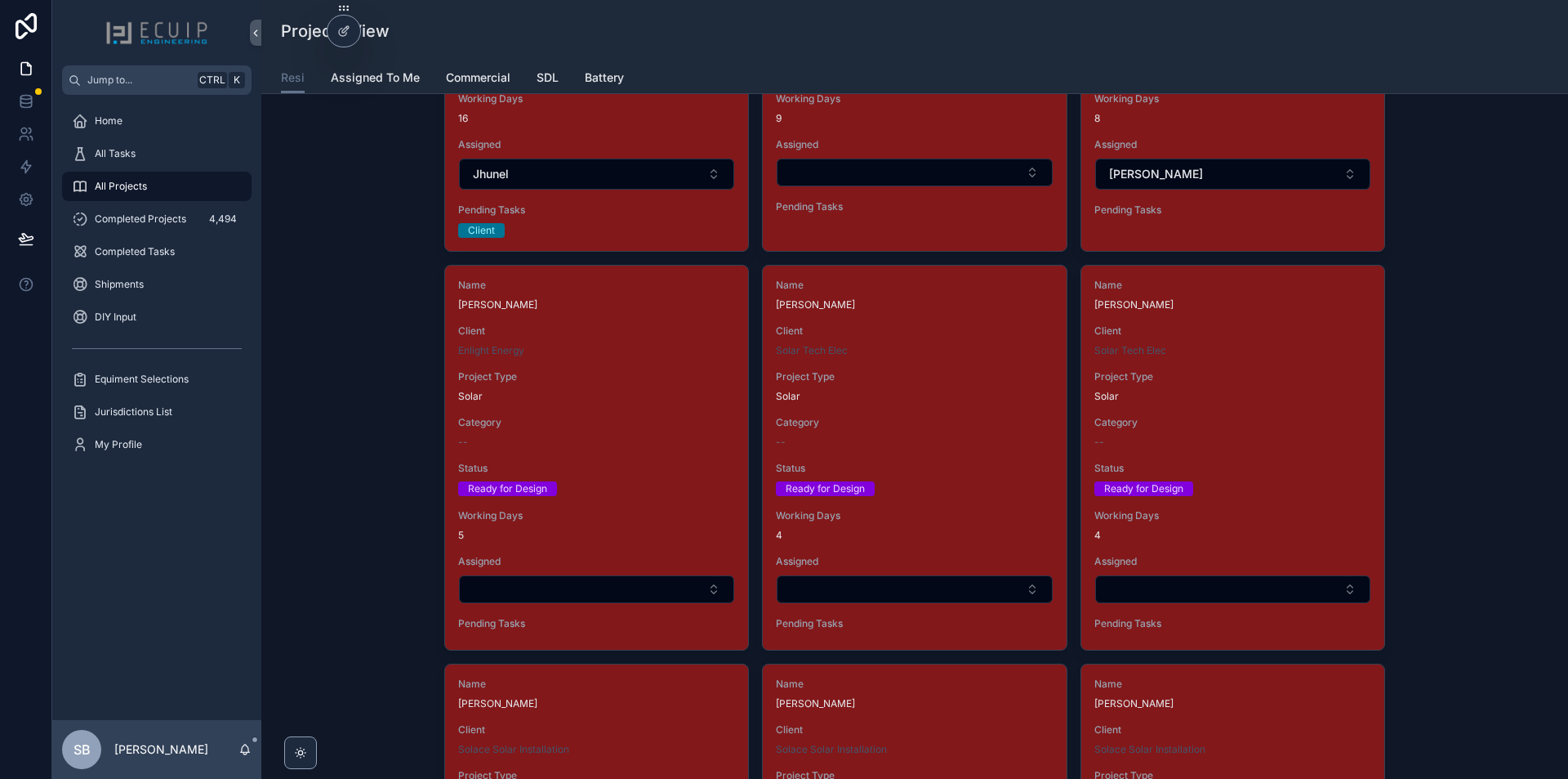
scroll to position [2534, 0]
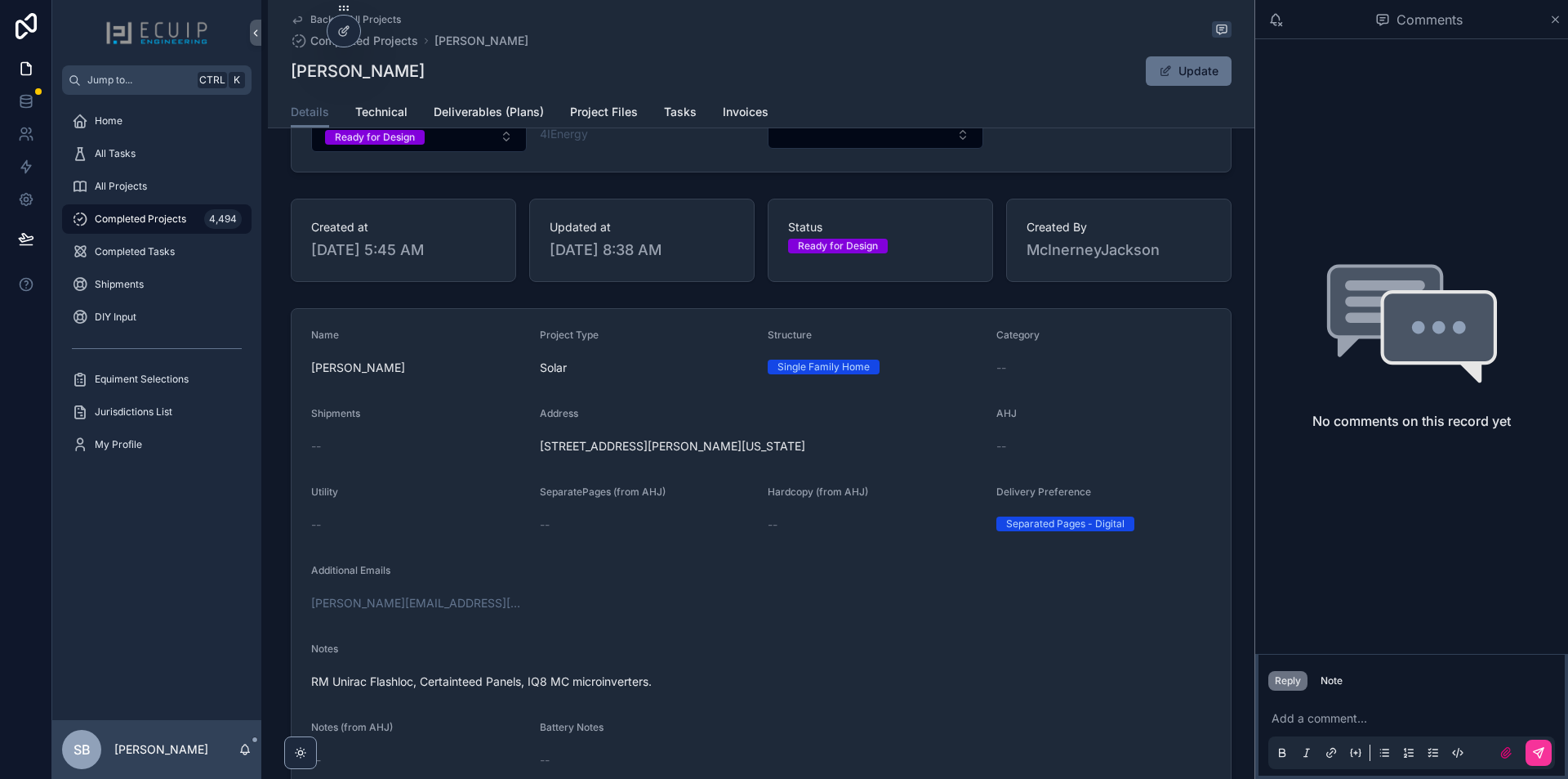
scroll to position [245, 0]
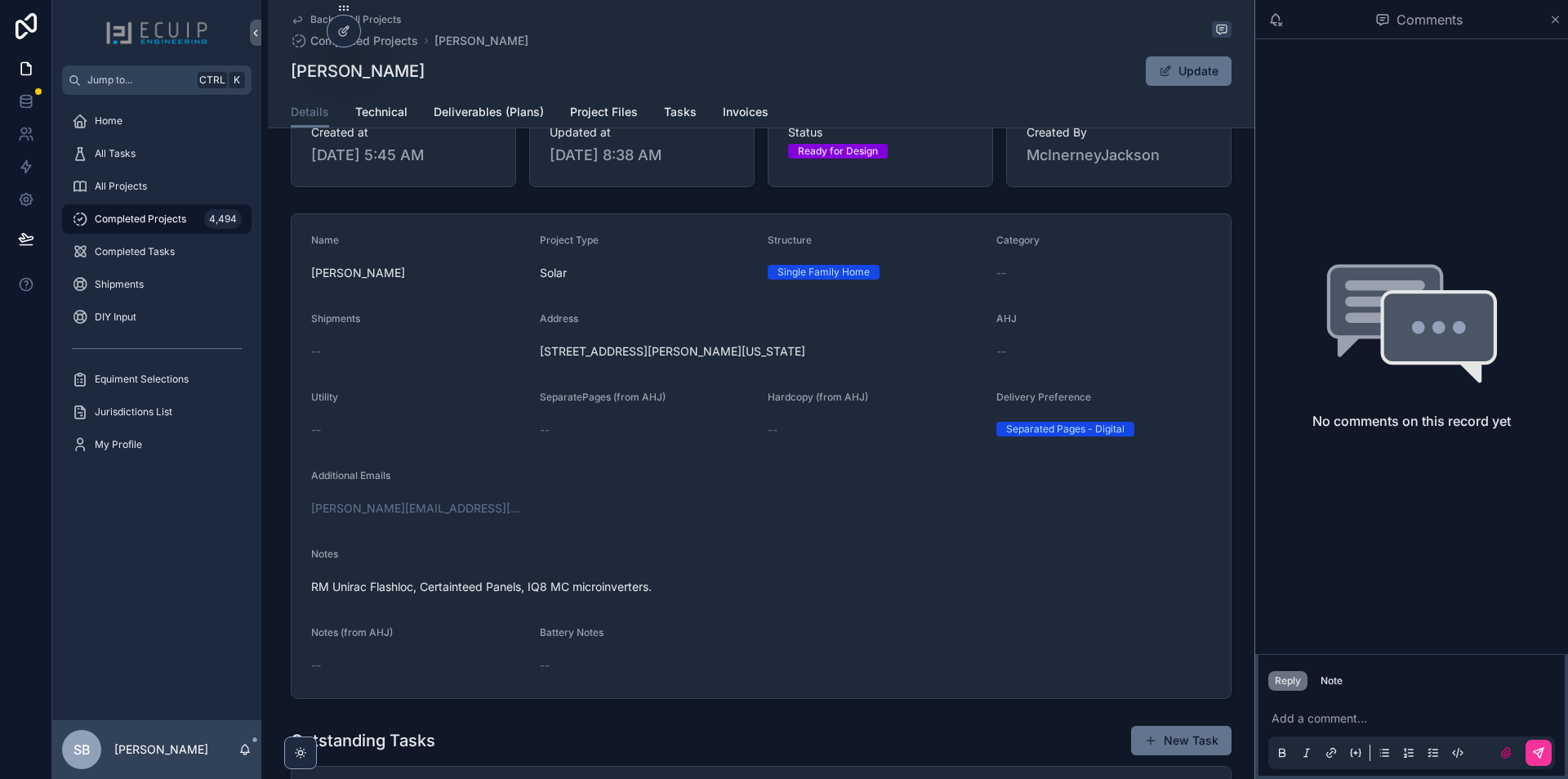
drag, startPoint x: 815, startPoint y: 354, endPoint x: 535, endPoint y: 366, distance: 280.3
click at [535, 366] on form "Name Elissa Johnson Project Type Solar Structure Single Family Home Category --…" at bounding box center [762, 456] width 939 height 484
copy span "[STREET_ADDRESS][PERSON_NAME][US_STATE]"
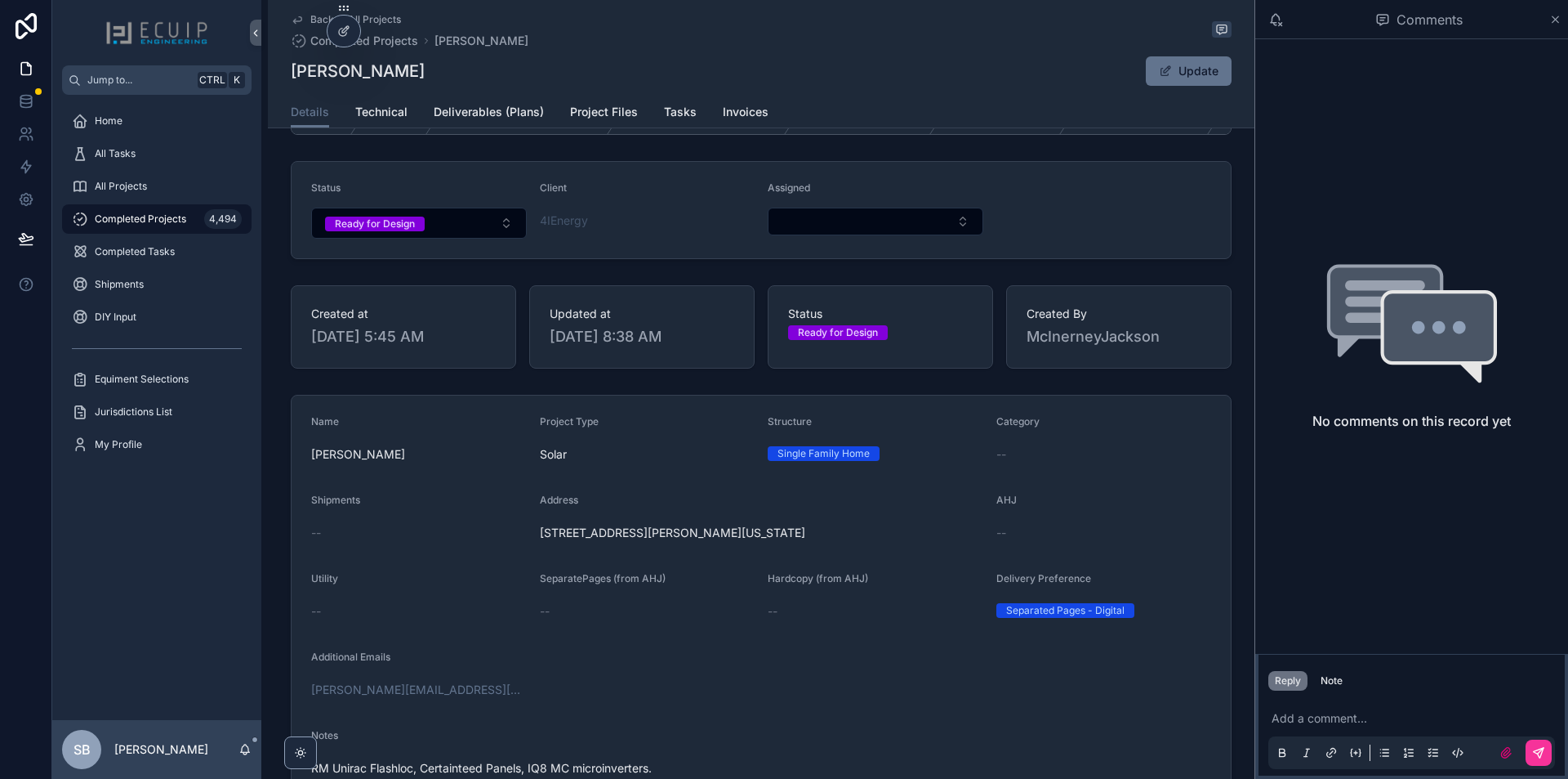
scroll to position [163, 0]
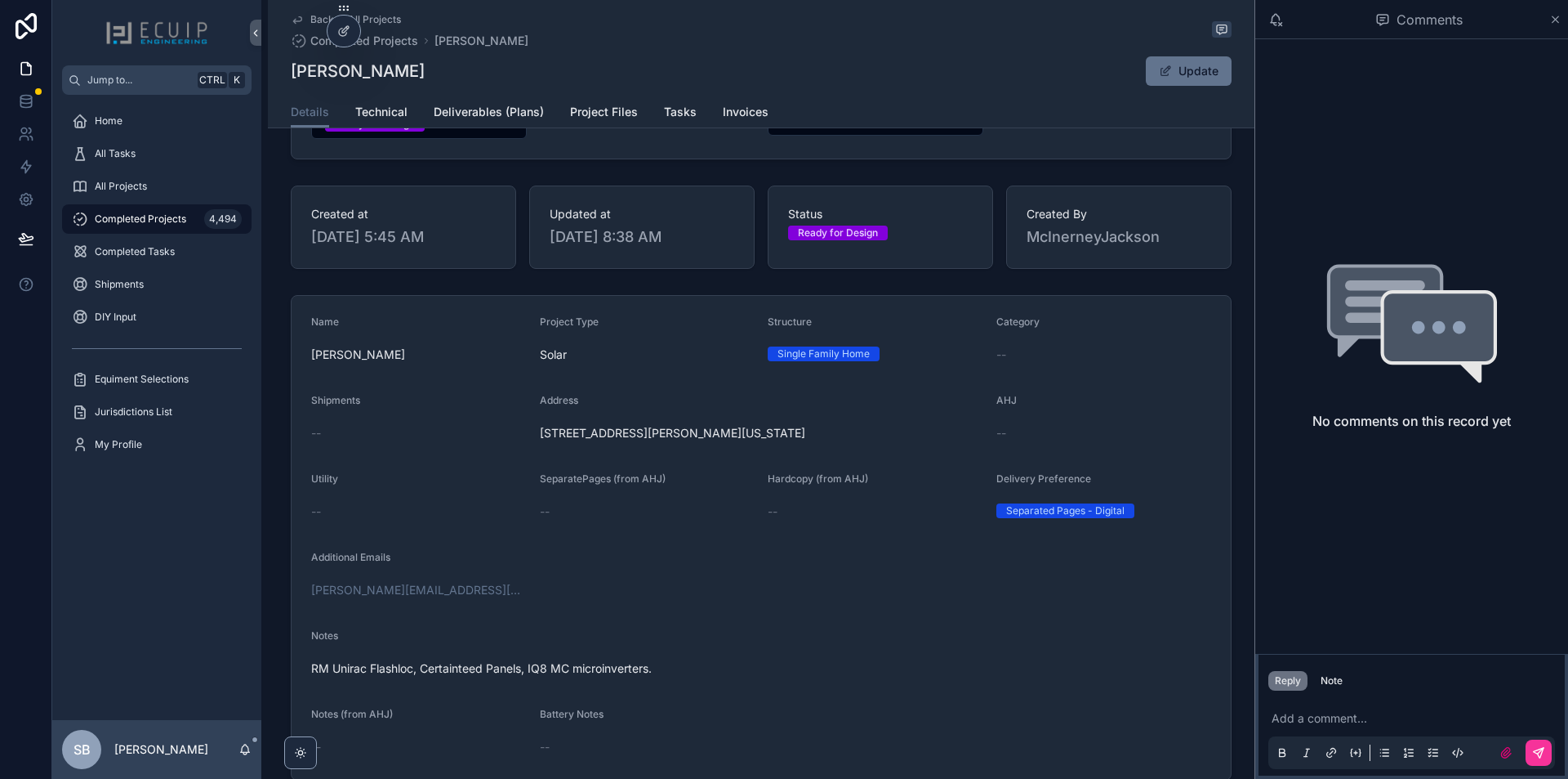
copy span "[STREET_ADDRESS][PERSON_NAME][US_STATE]"
drag, startPoint x: 404, startPoint y: 370, endPoint x: 288, endPoint y: 371, distance: 116.0
click at [292, 371] on form "Name Elissa Johnson Project Type Solar Structure Single Family Home Category --…" at bounding box center [762, 538] width 939 height 484
copy span "[PERSON_NAME]"
click at [594, 116] on span "Project Files" at bounding box center [605, 112] width 68 height 16
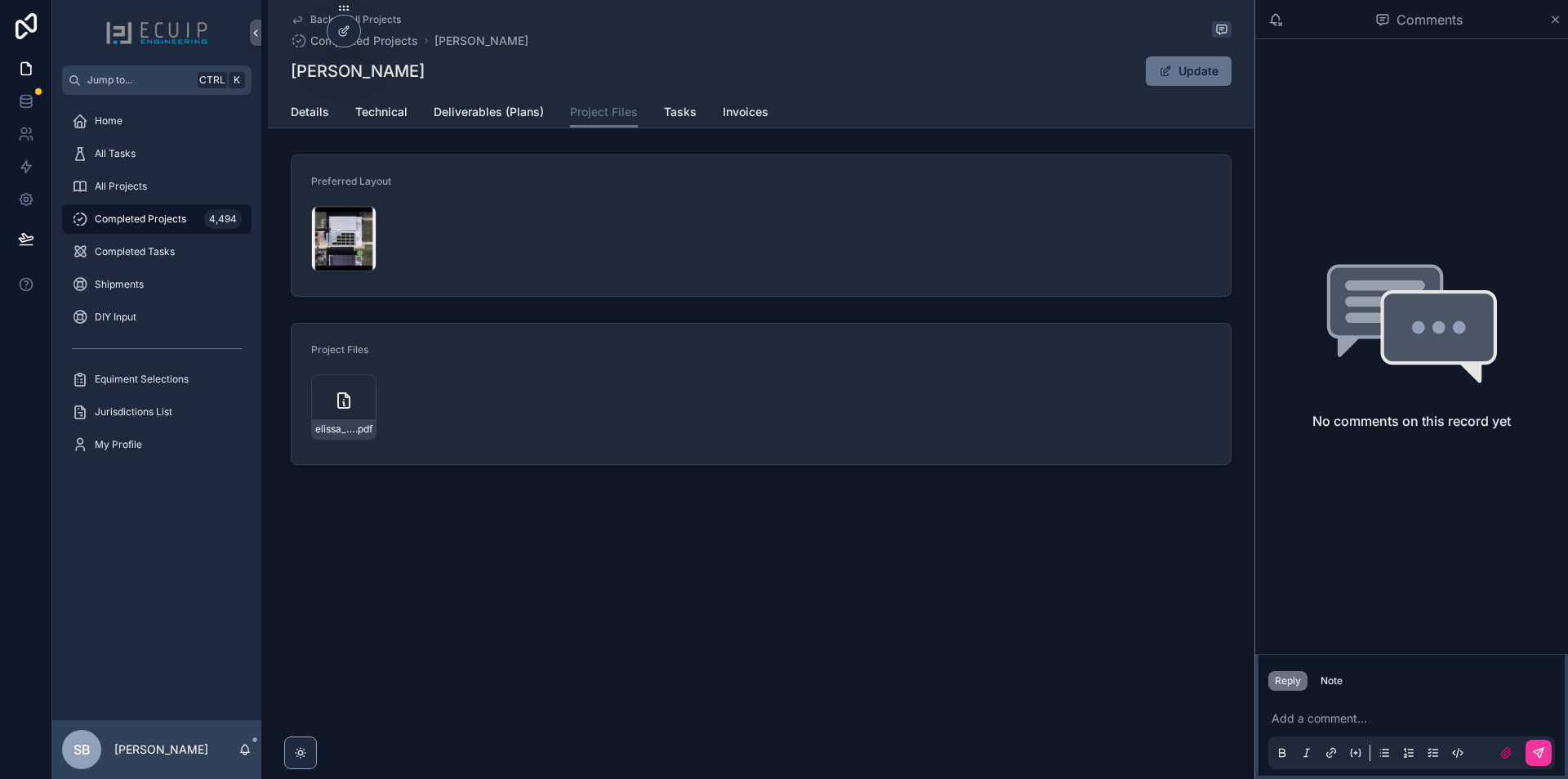
click at [329, 236] on div "37A6E86D-D5CD-40A2-8D32-CC840410673F .jpg" at bounding box center [343, 238] width 65 height 65
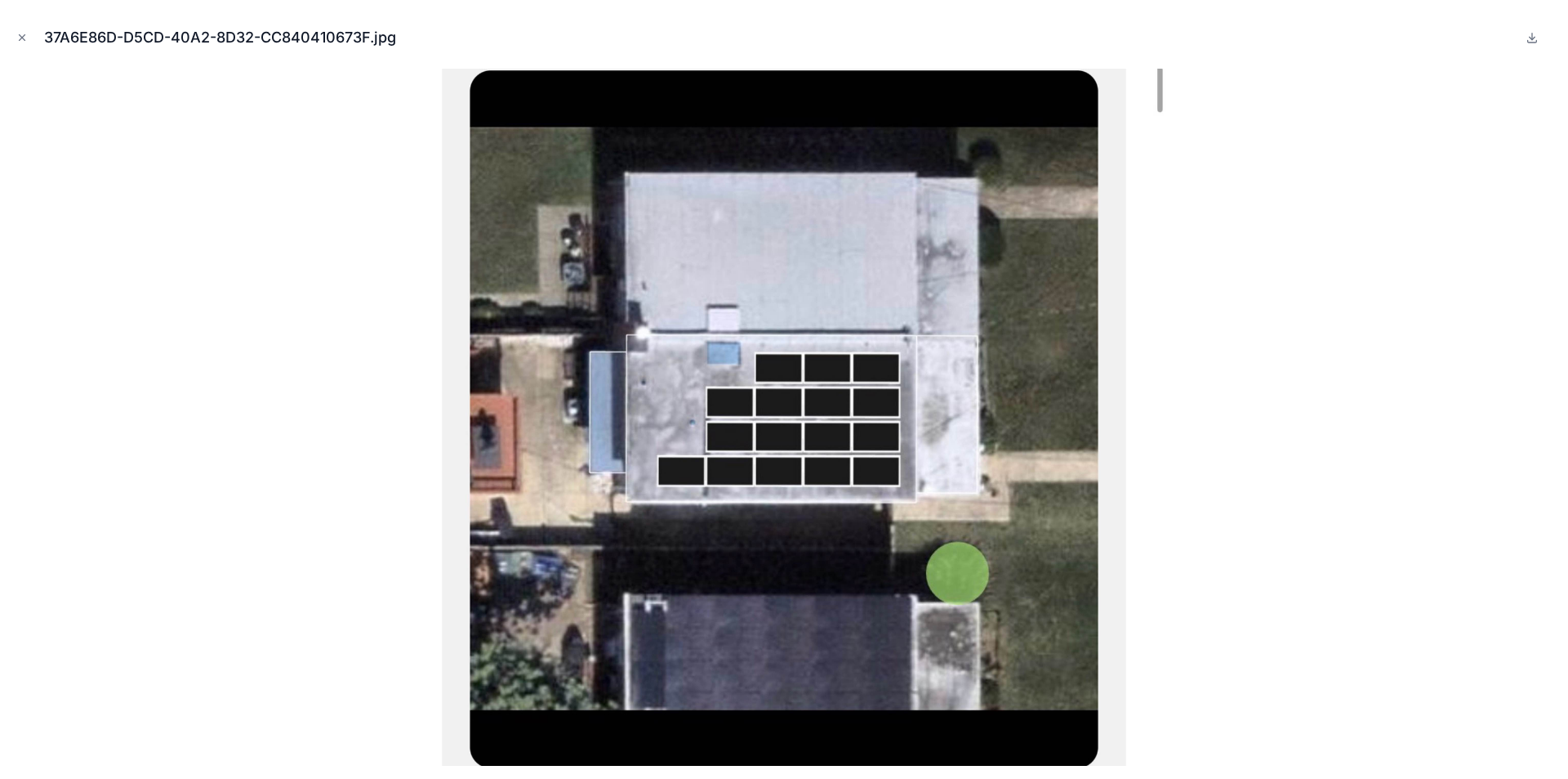
click at [18, 43] on button "Close modal" at bounding box center [22, 38] width 18 height 18
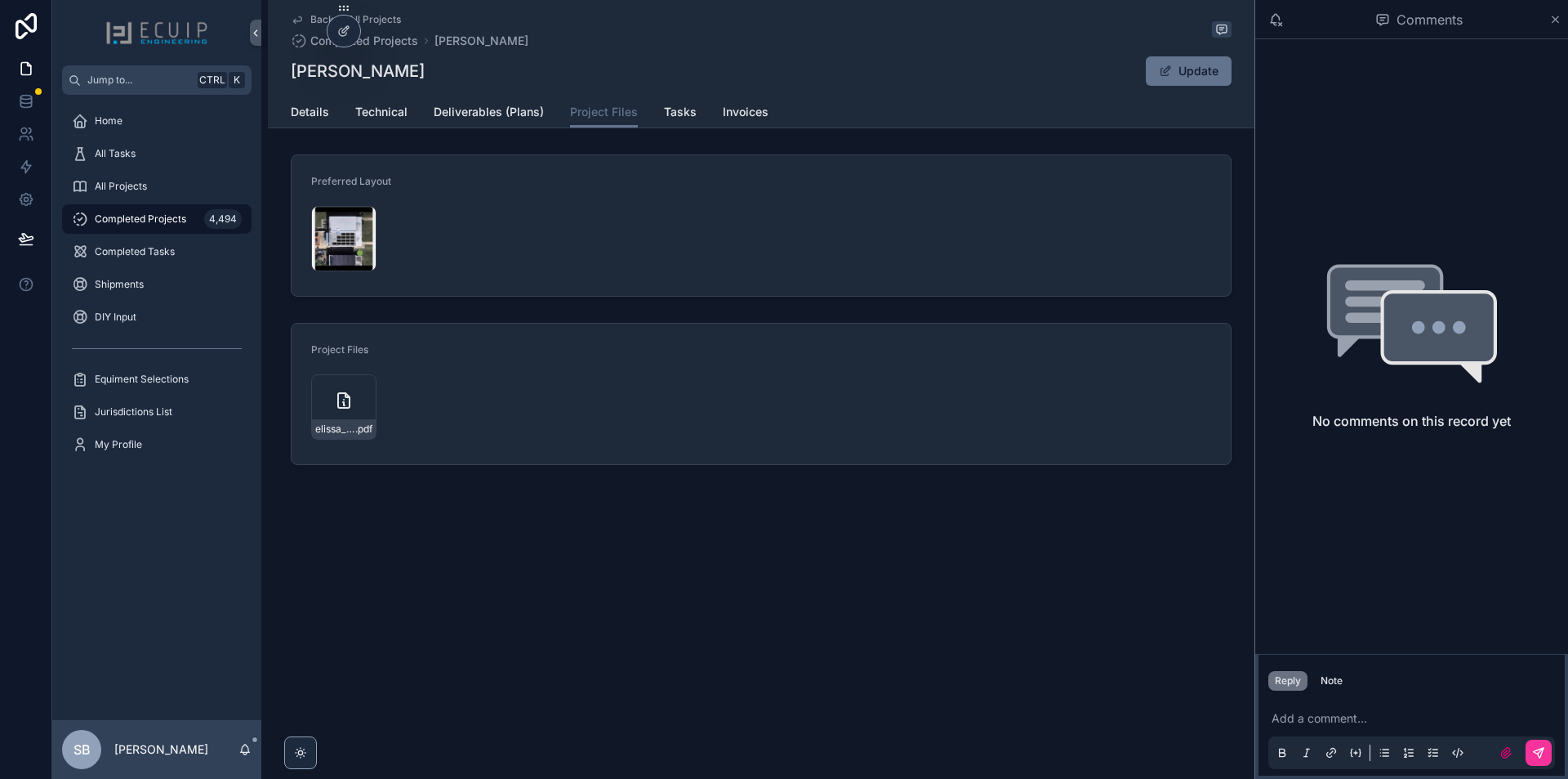
drag, startPoint x: 316, startPoint y: 123, endPoint x: 365, endPoint y: 142, distance: 52.6
click at [316, 122] on link "Details" at bounding box center [310, 113] width 38 height 33
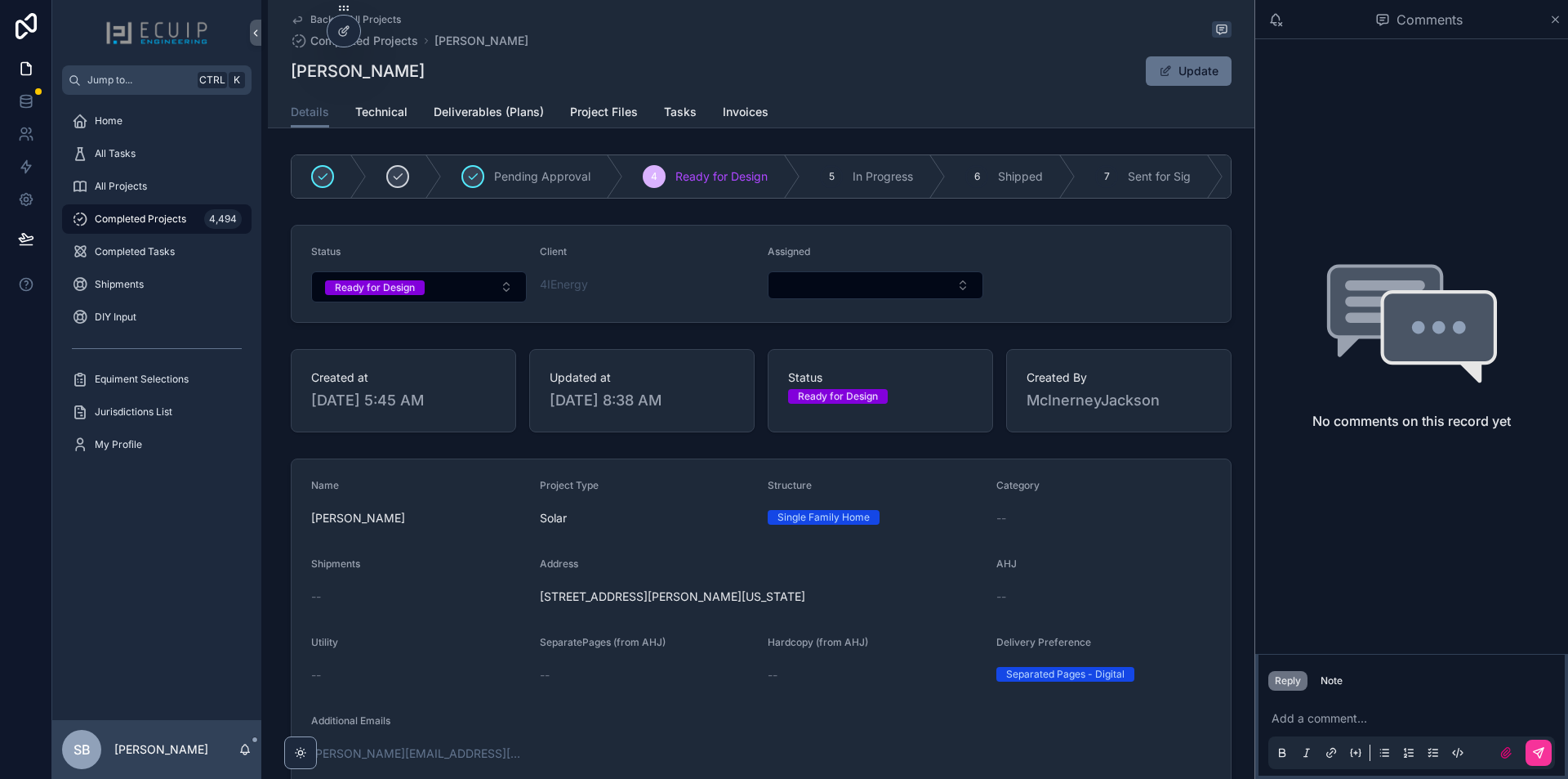
click at [831, 294] on button "Select Button" at bounding box center [875, 285] width 216 height 28
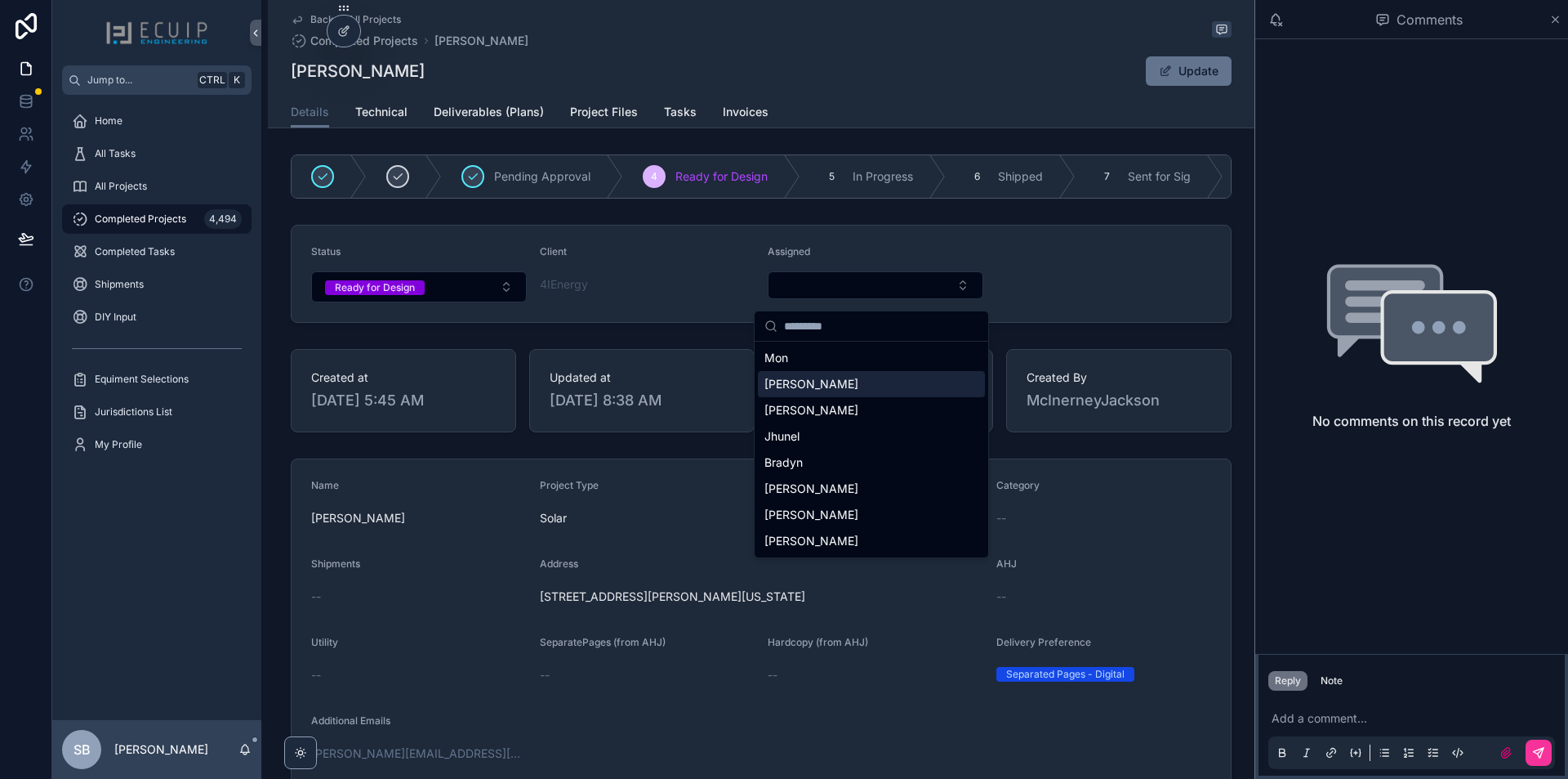
click at [835, 385] on div "Sherri" at bounding box center [871, 384] width 227 height 26
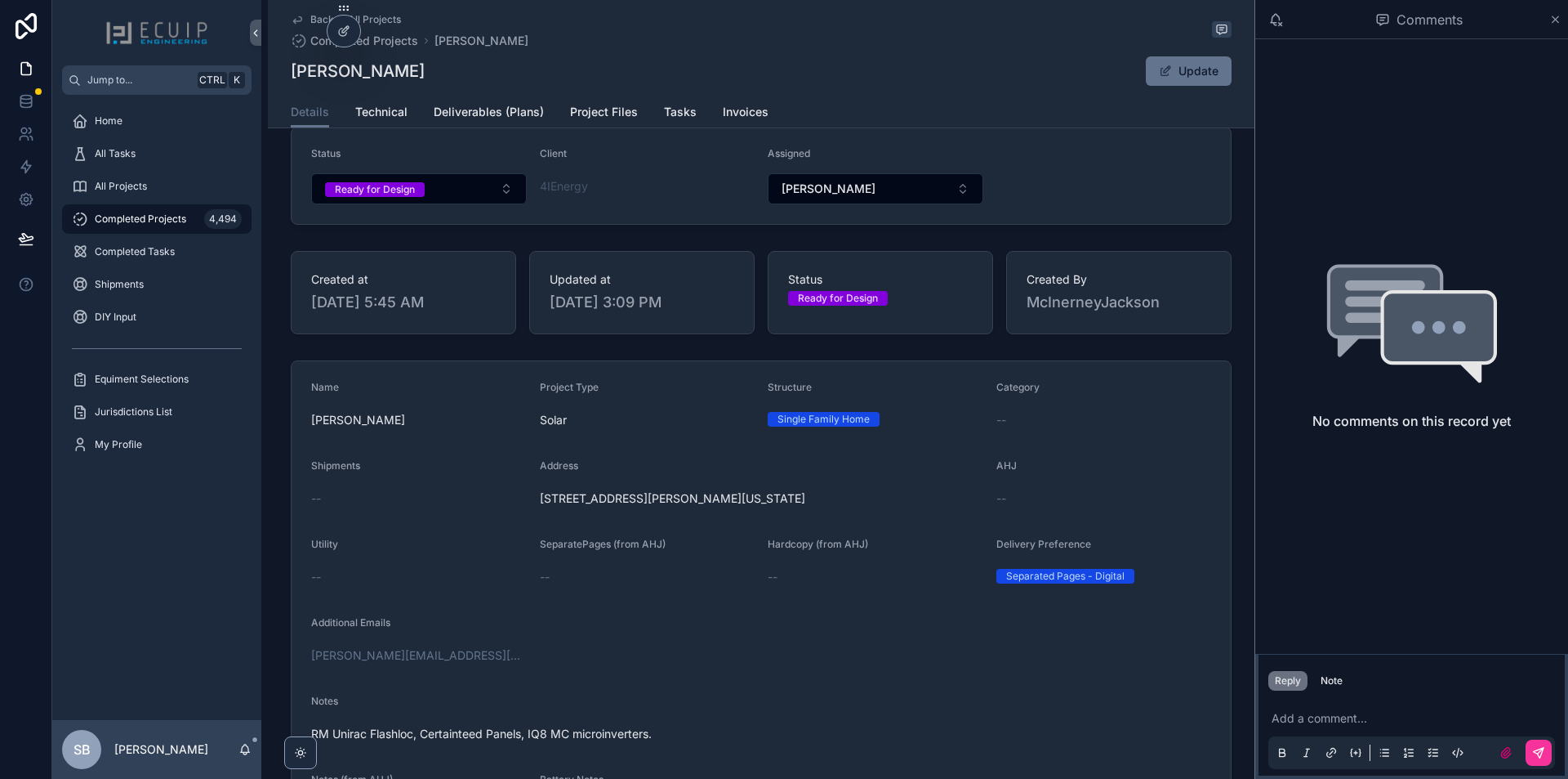
scroll to position [327, 0]
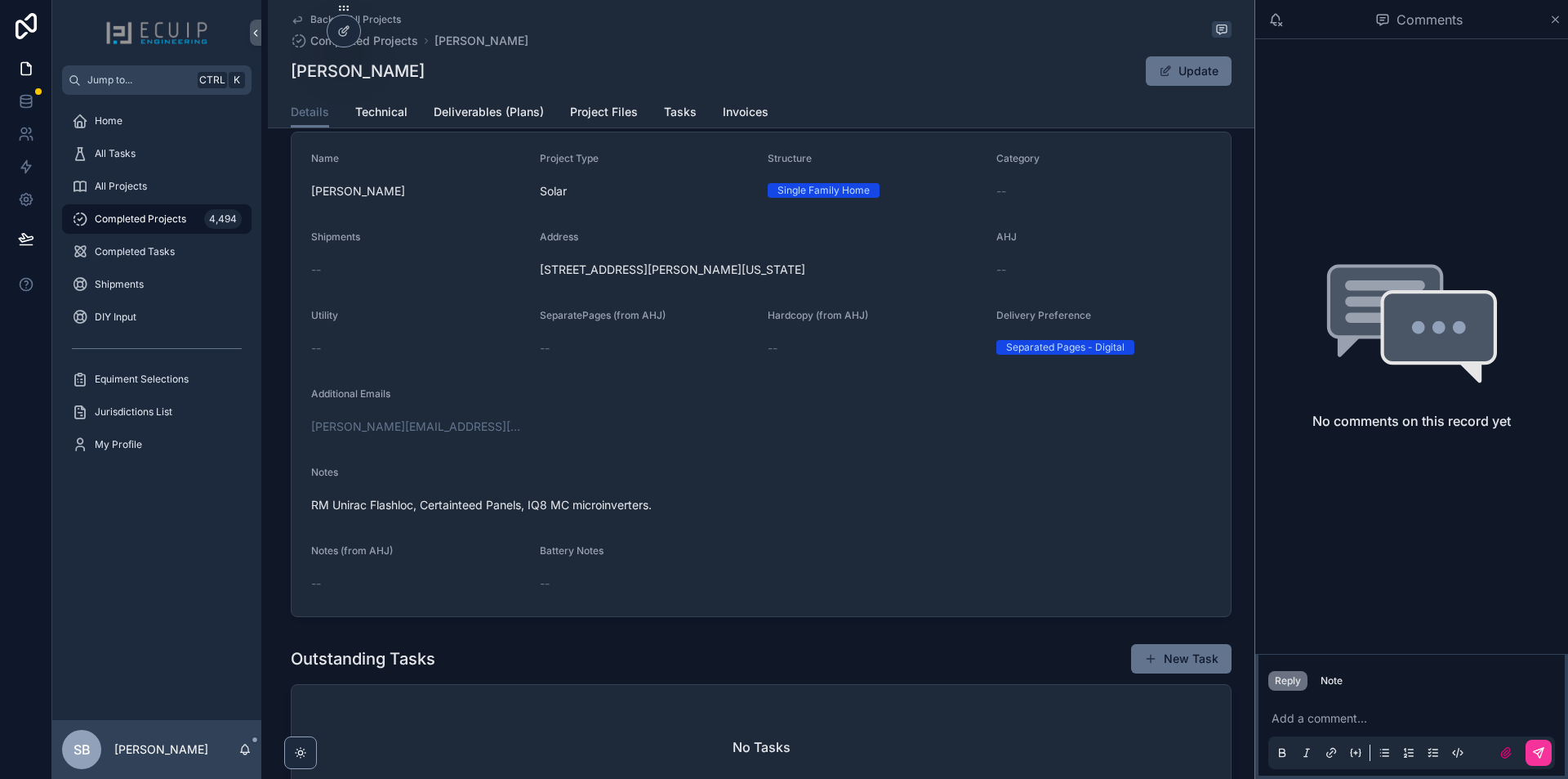
click at [383, 118] on span "Technical" at bounding box center [382, 112] width 52 height 16
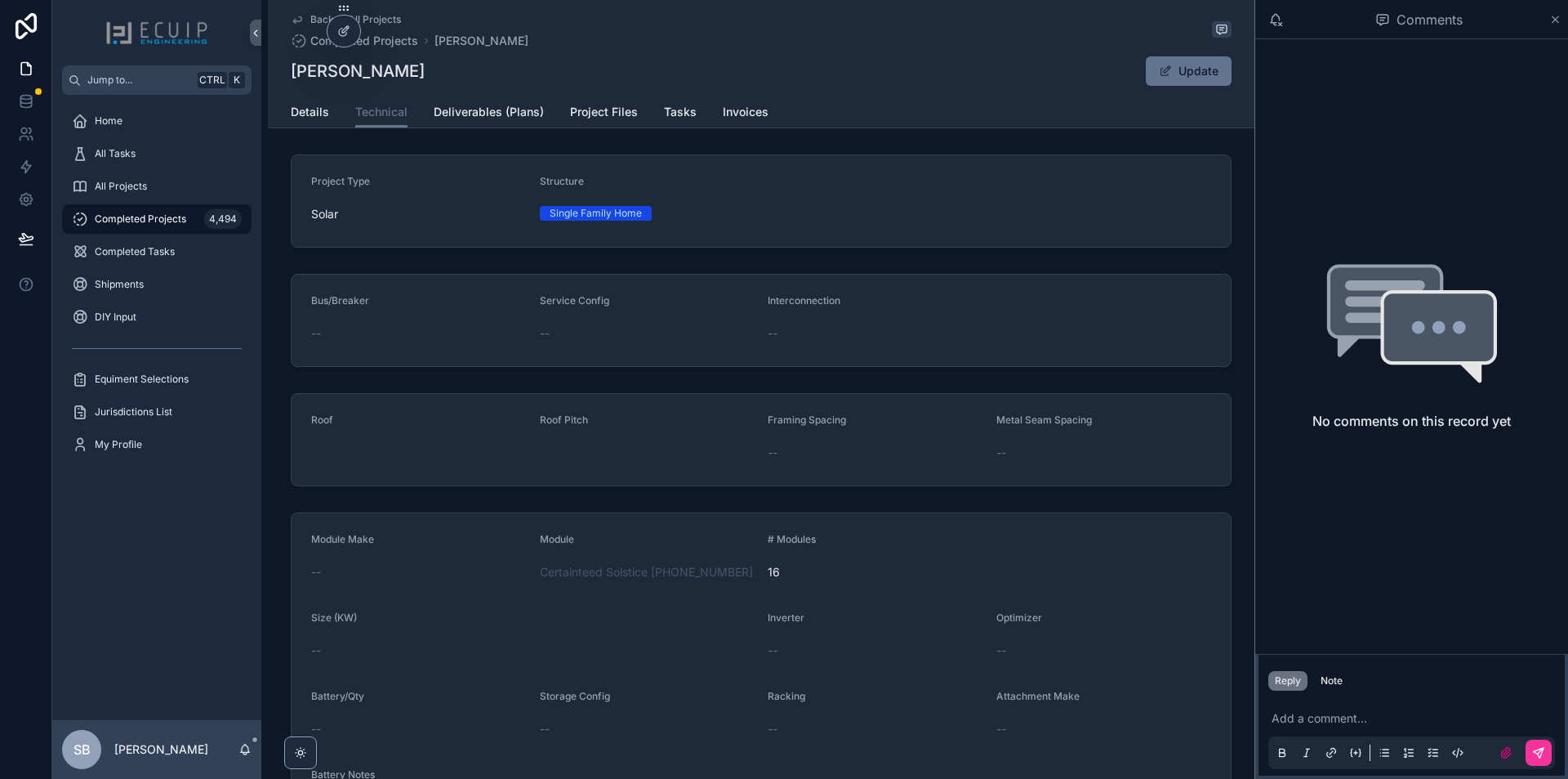
click at [600, 115] on span "Project Files" at bounding box center [605, 112] width 68 height 16
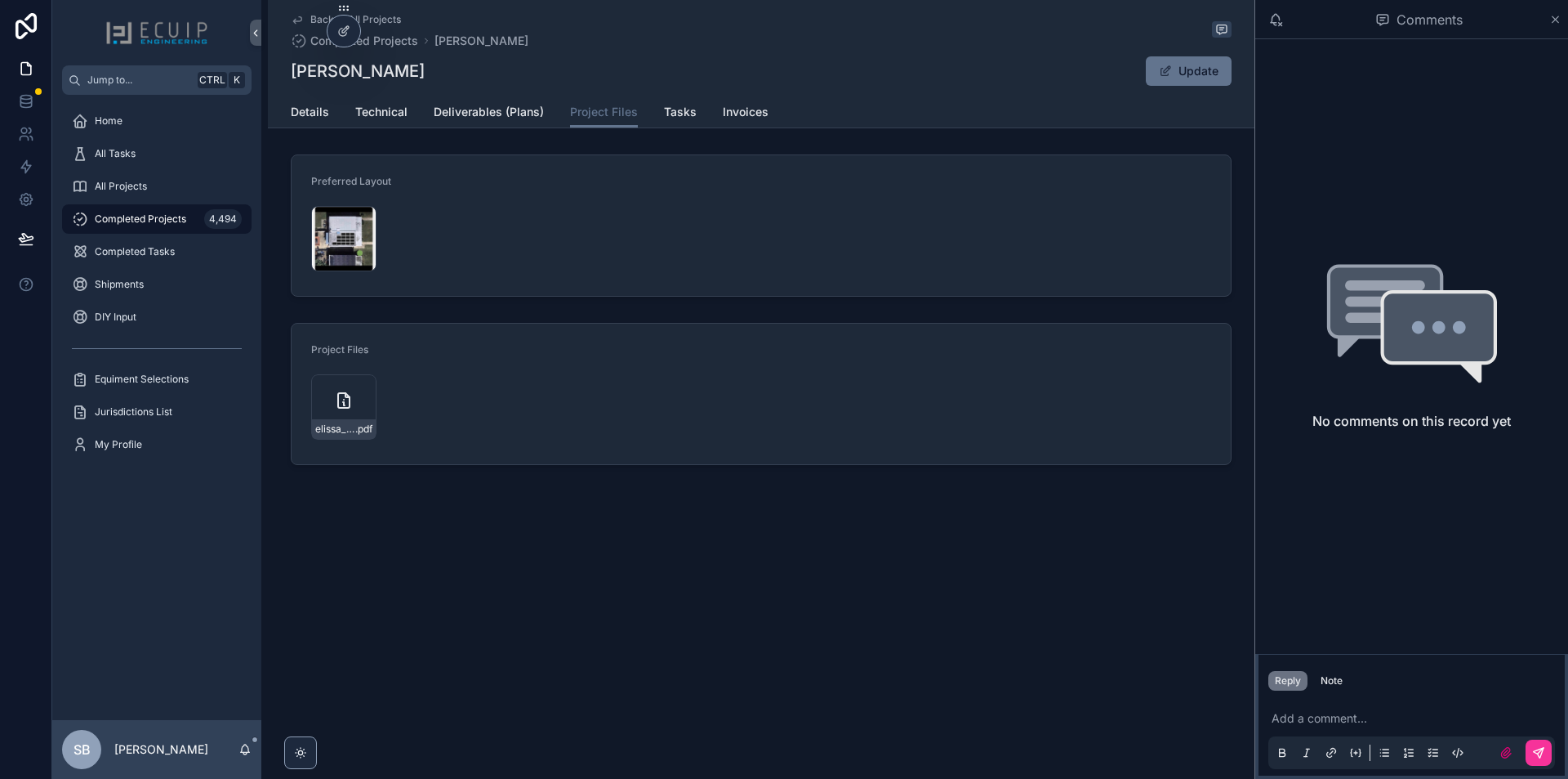
click at [330, 405] on div "elissa_johnson_5028_sargent_rd_ne_w_solar_-_roof_mount .pdf" at bounding box center [343, 406] width 65 height 65
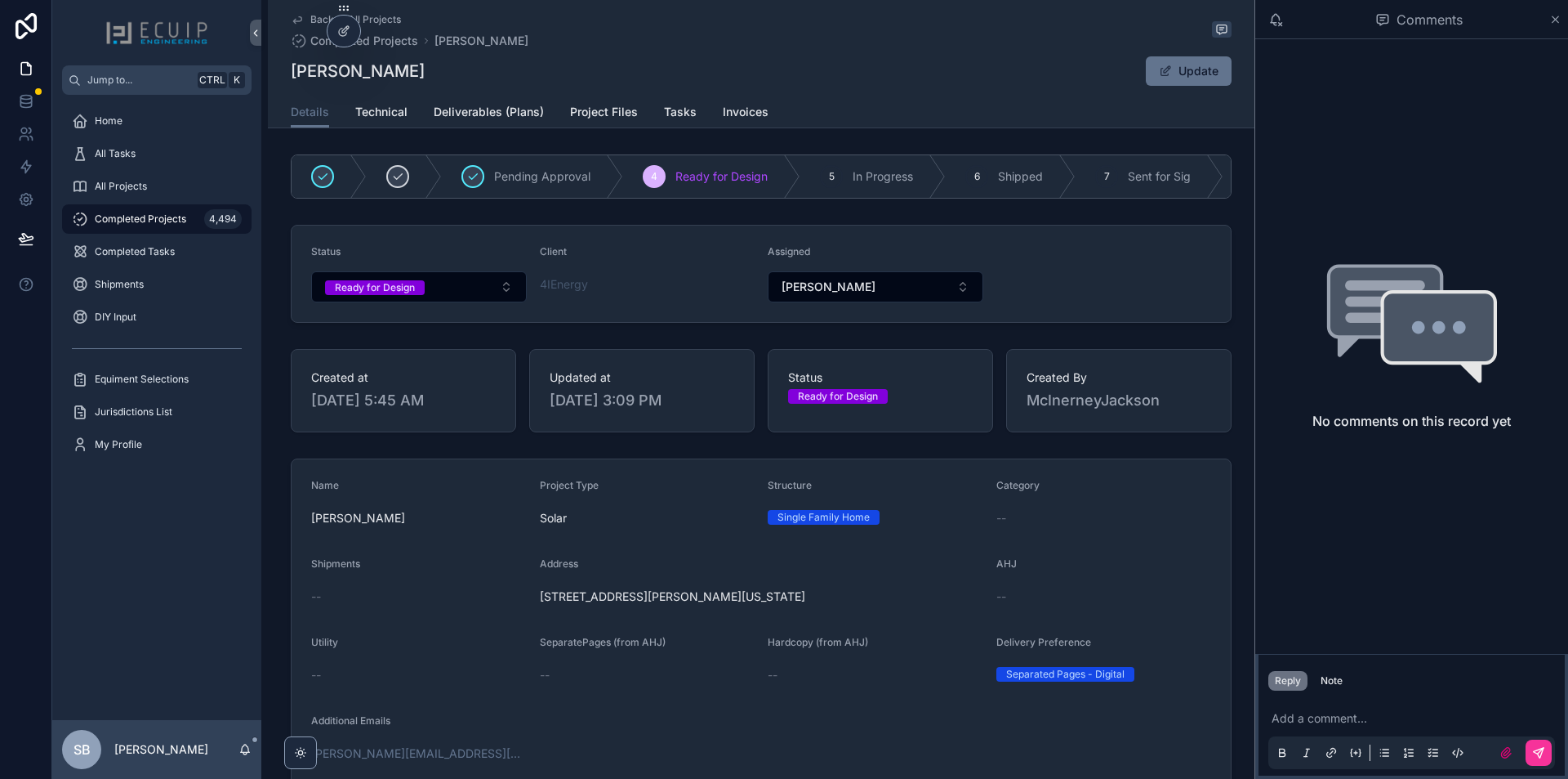
click at [356, 108] on span "Technical" at bounding box center [382, 112] width 52 height 16
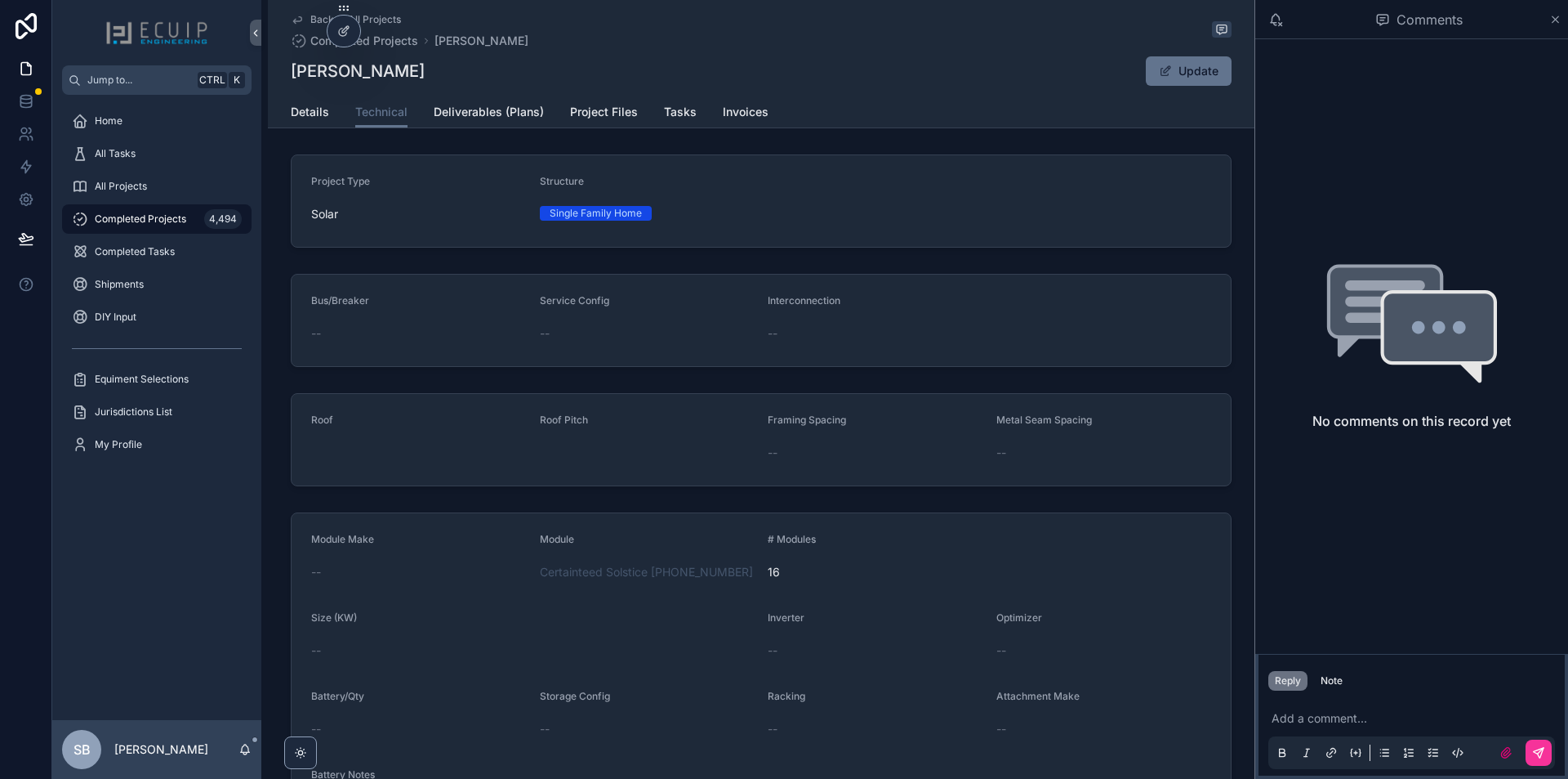
click at [291, 108] on span "Details" at bounding box center [310, 112] width 38 height 16
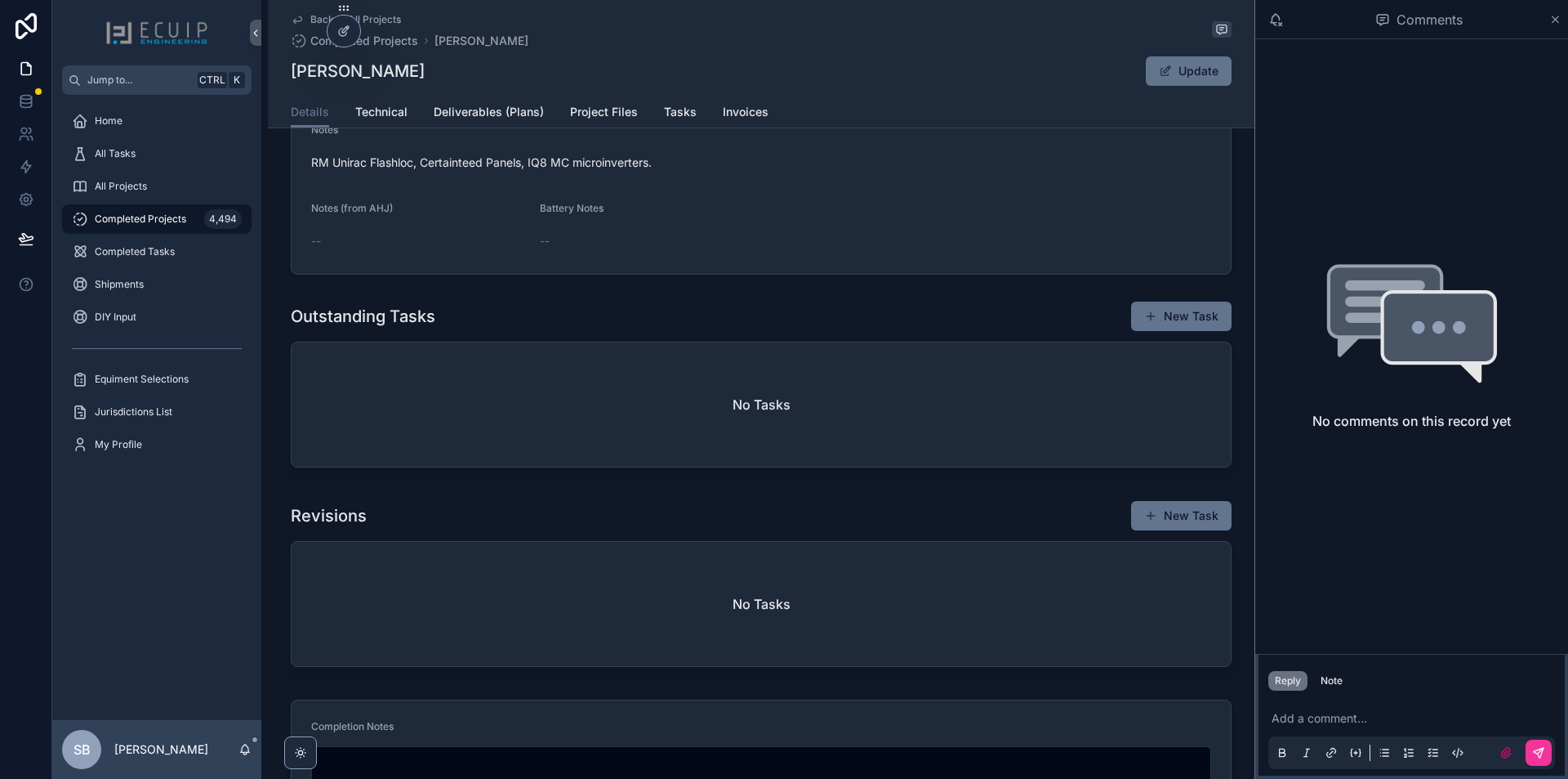
scroll to position [490, 0]
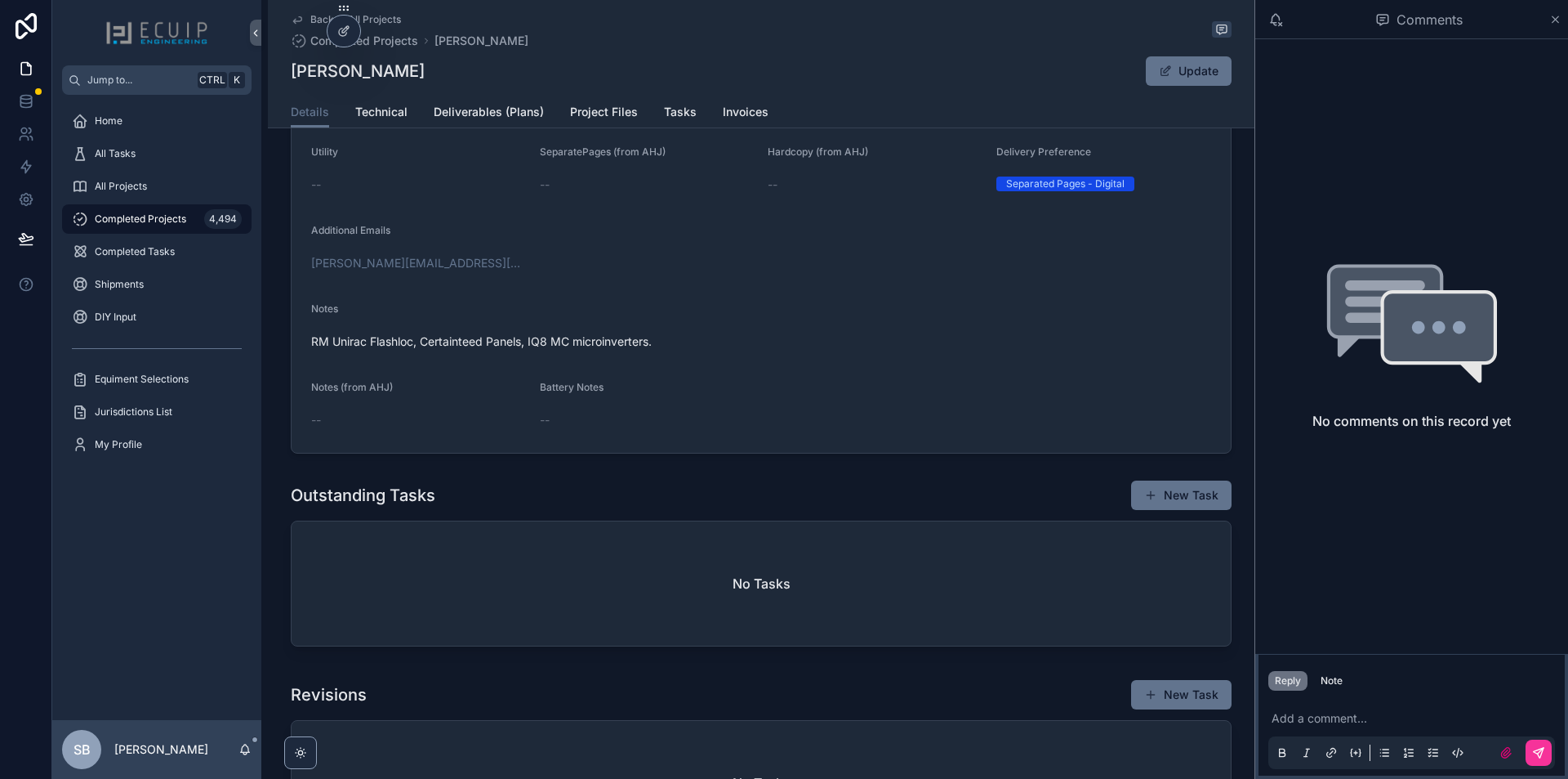
drag, startPoint x: 383, startPoint y: 69, endPoint x: 290, endPoint y: 61, distance: 93.3
click at [291, 61] on div "Elissa Johnson Update" at bounding box center [762, 71] width 941 height 31
copy h1 "[PERSON_NAME]"
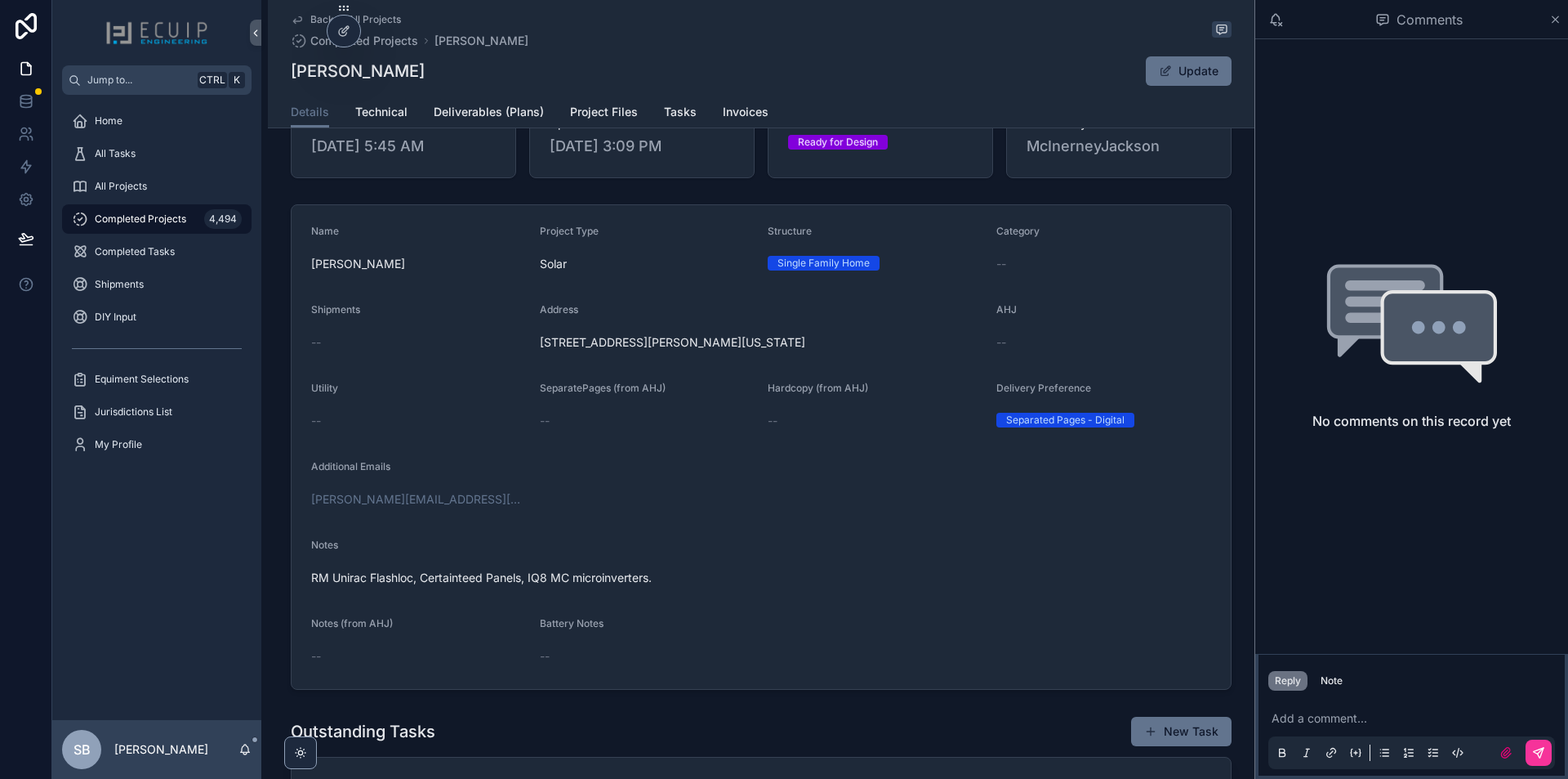
scroll to position [0, 0]
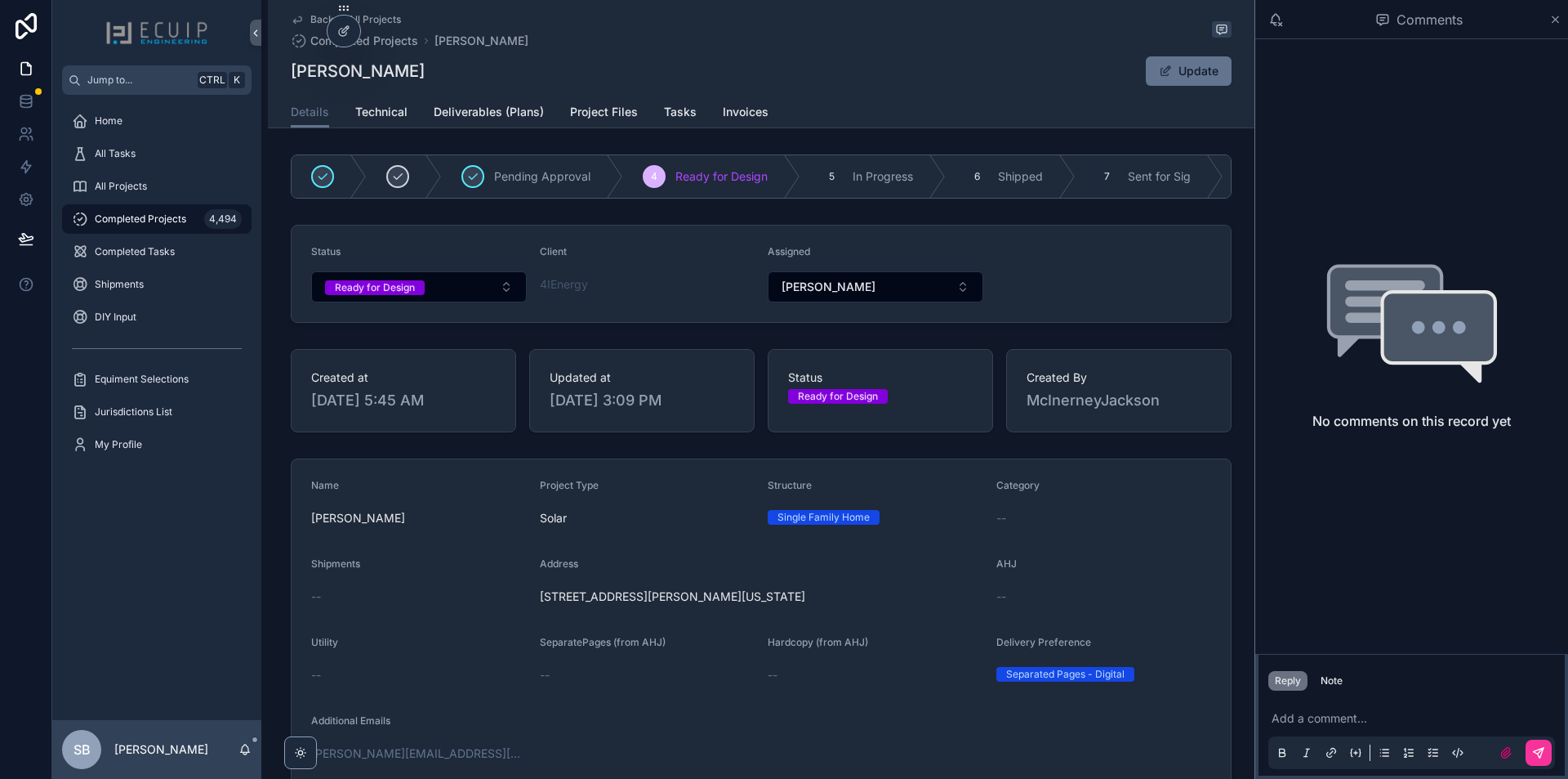
click at [468, 298] on button "Ready for Design" at bounding box center [419, 286] width 216 height 31
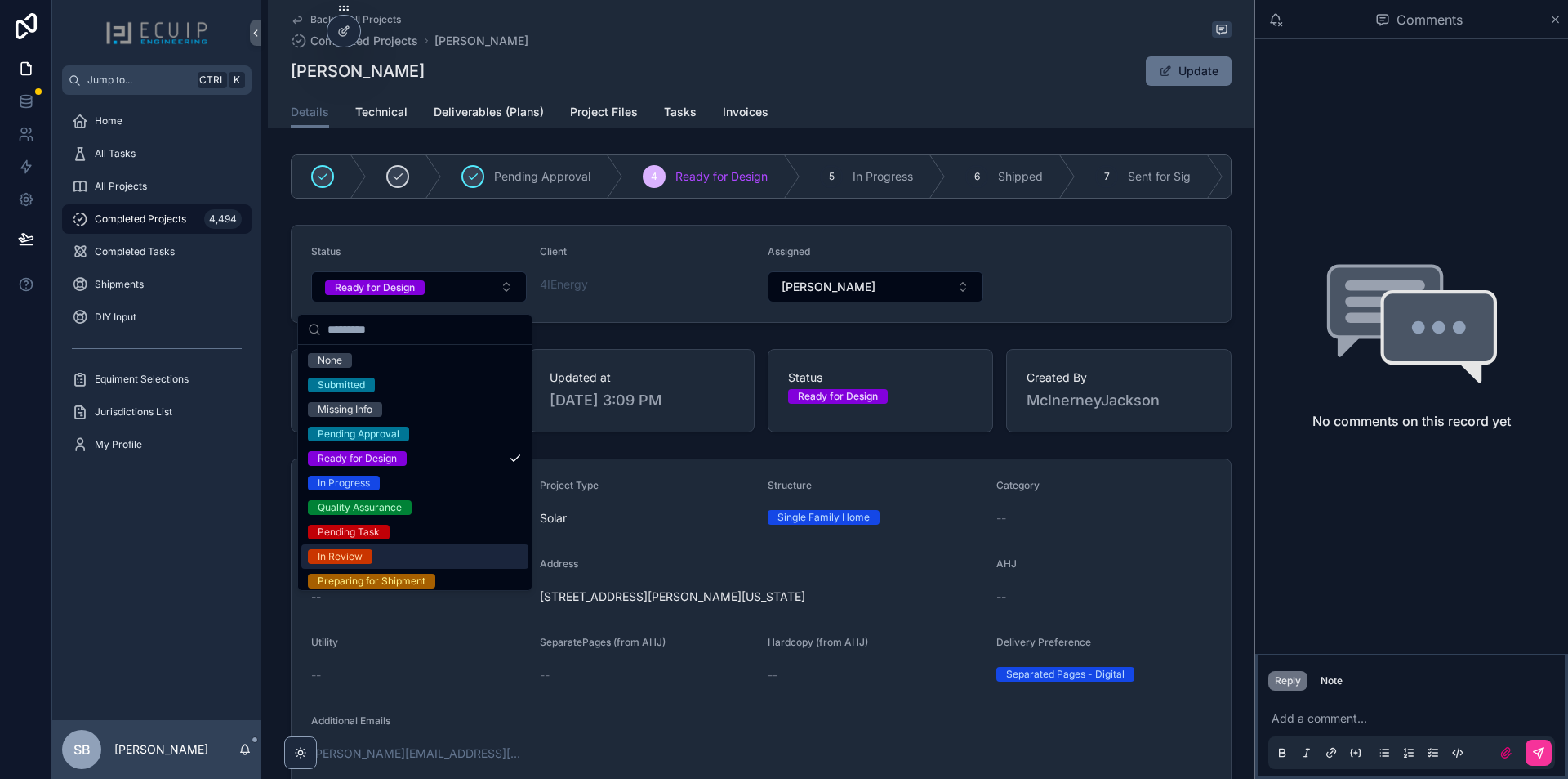
click at [387, 555] on div "In Review" at bounding box center [415, 556] width 227 height 25
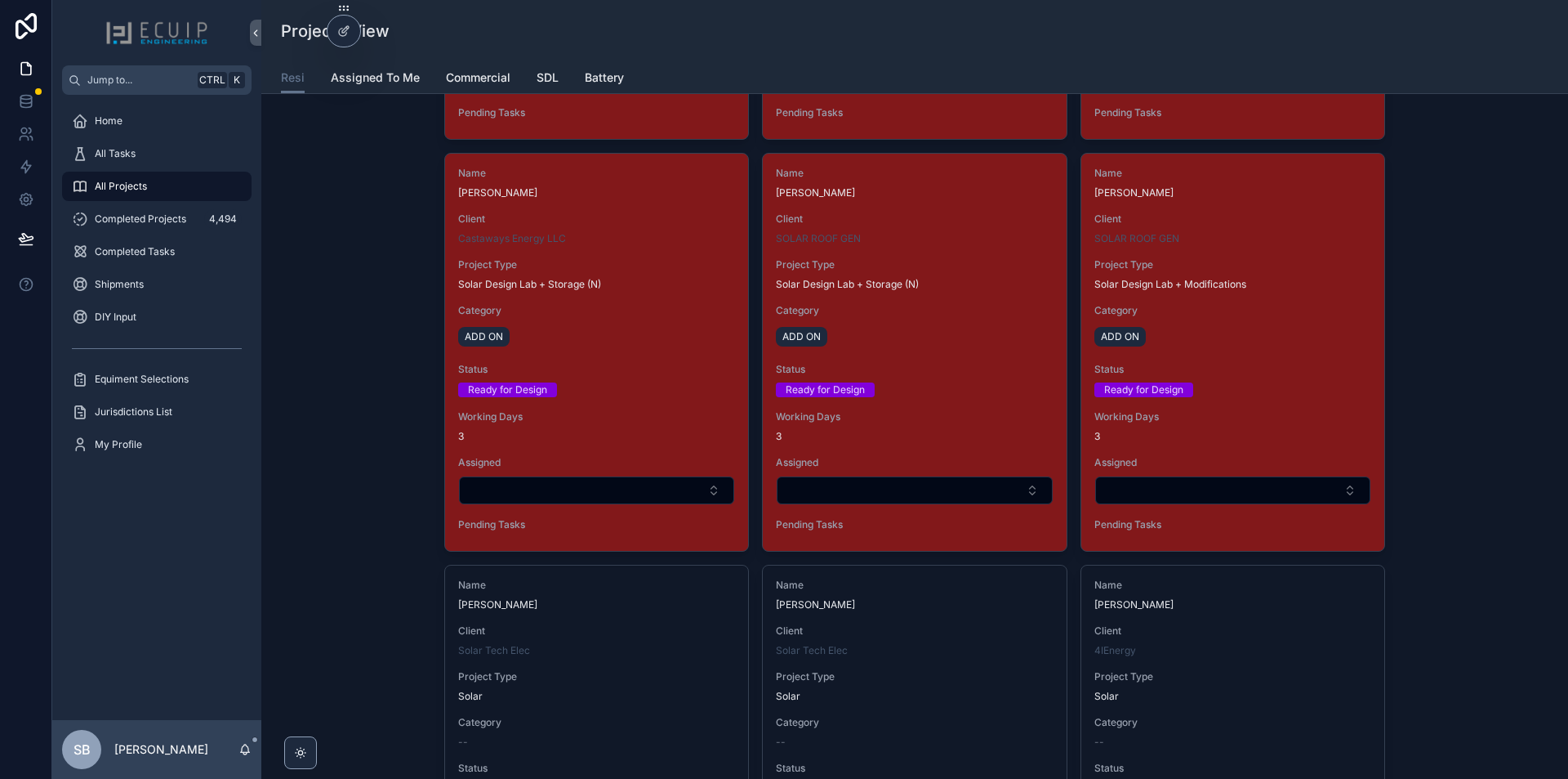
scroll to position [3842, 0]
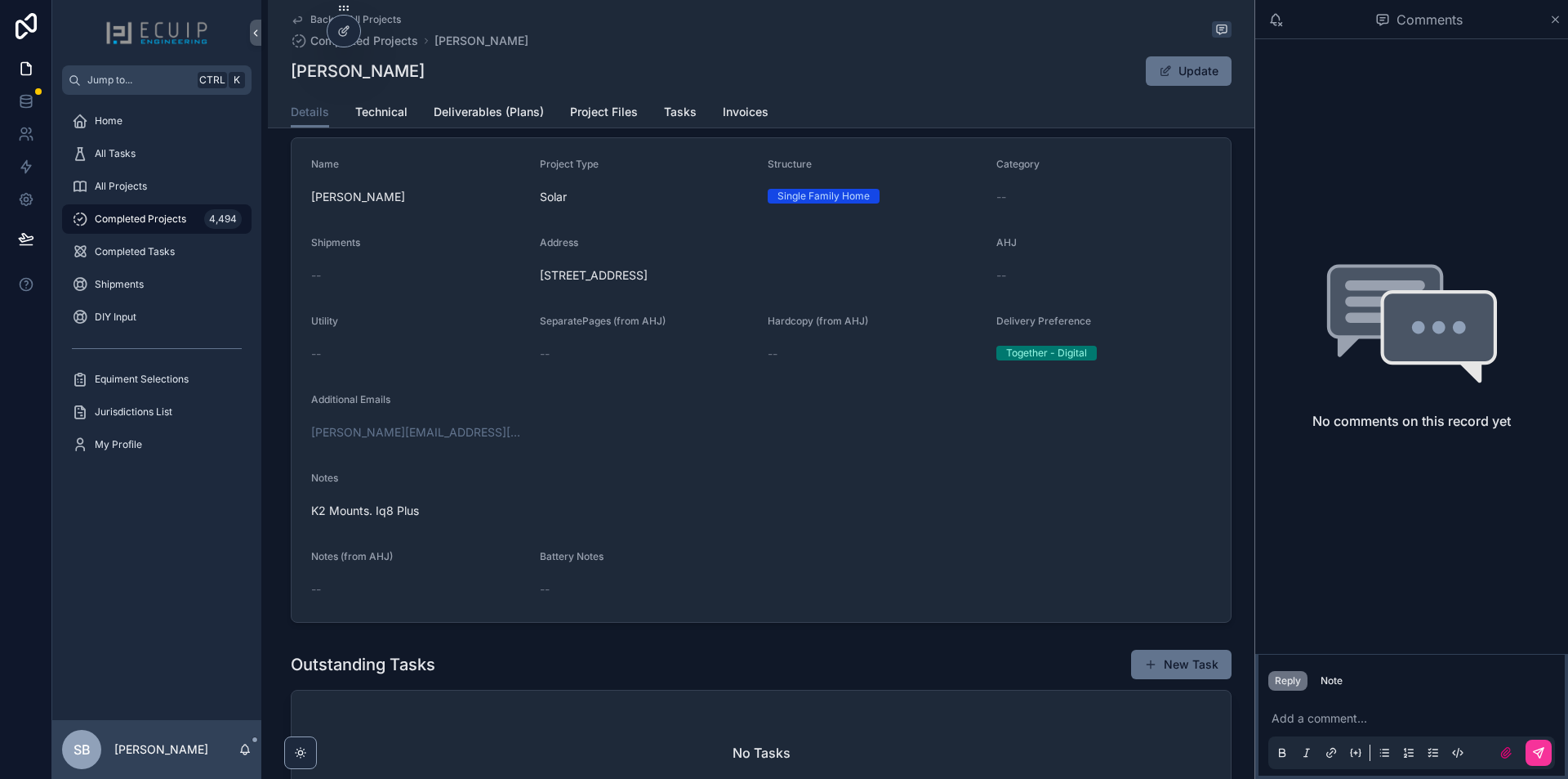
scroll to position [327, 0]
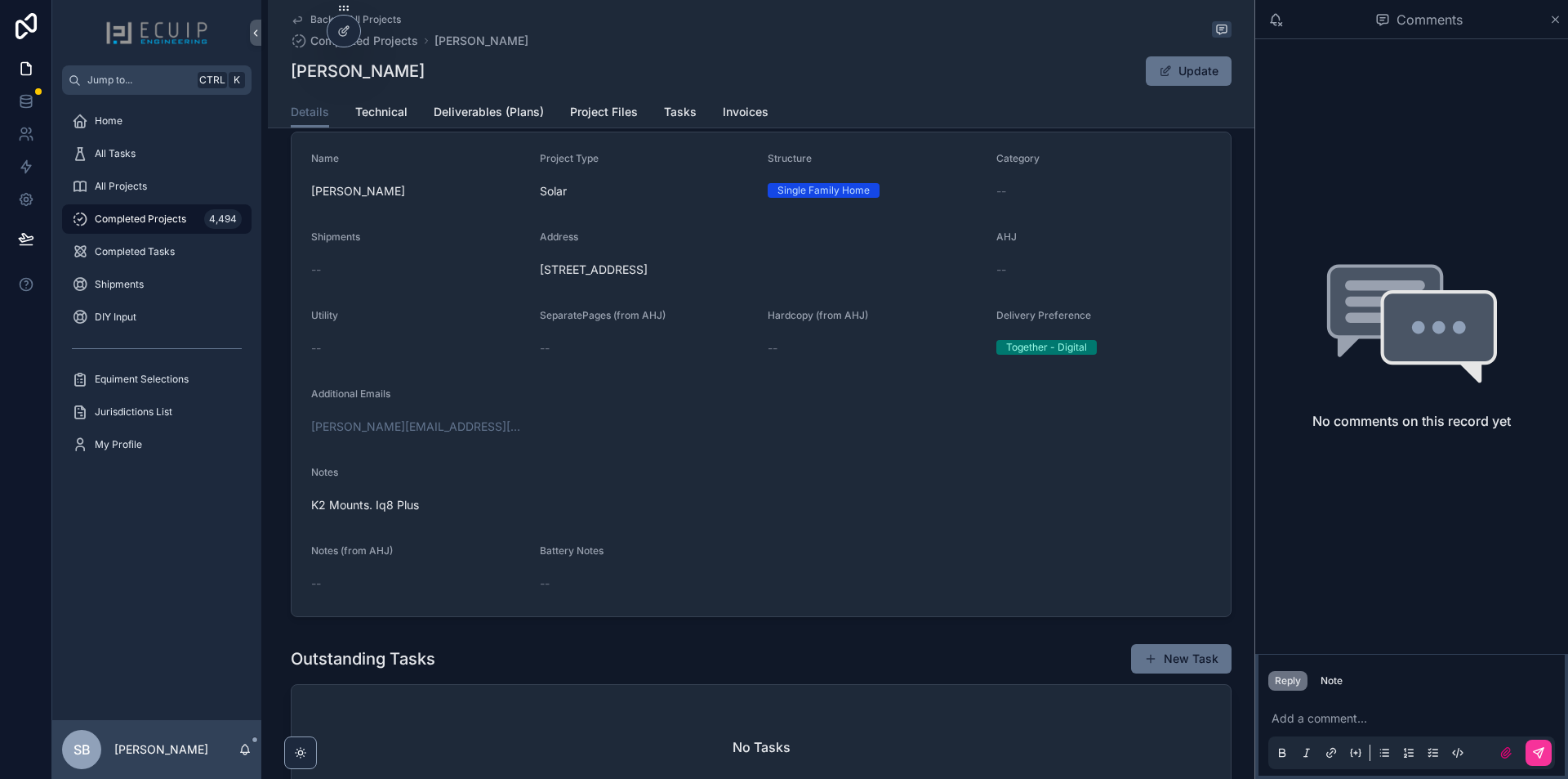
click at [375, 107] on span "Technical" at bounding box center [382, 112] width 52 height 16
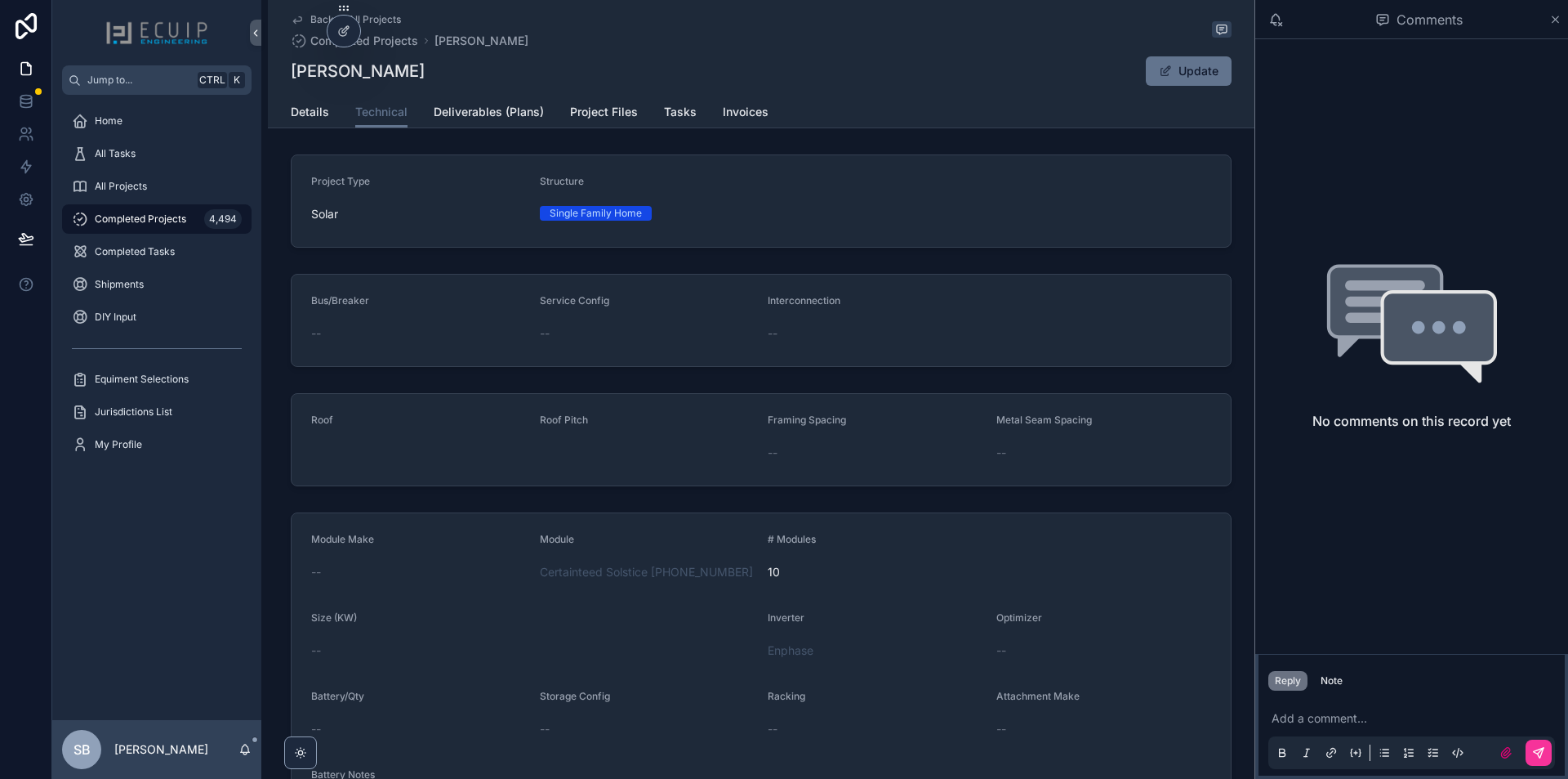
click at [605, 118] on span "Project Files" at bounding box center [605, 112] width 68 height 16
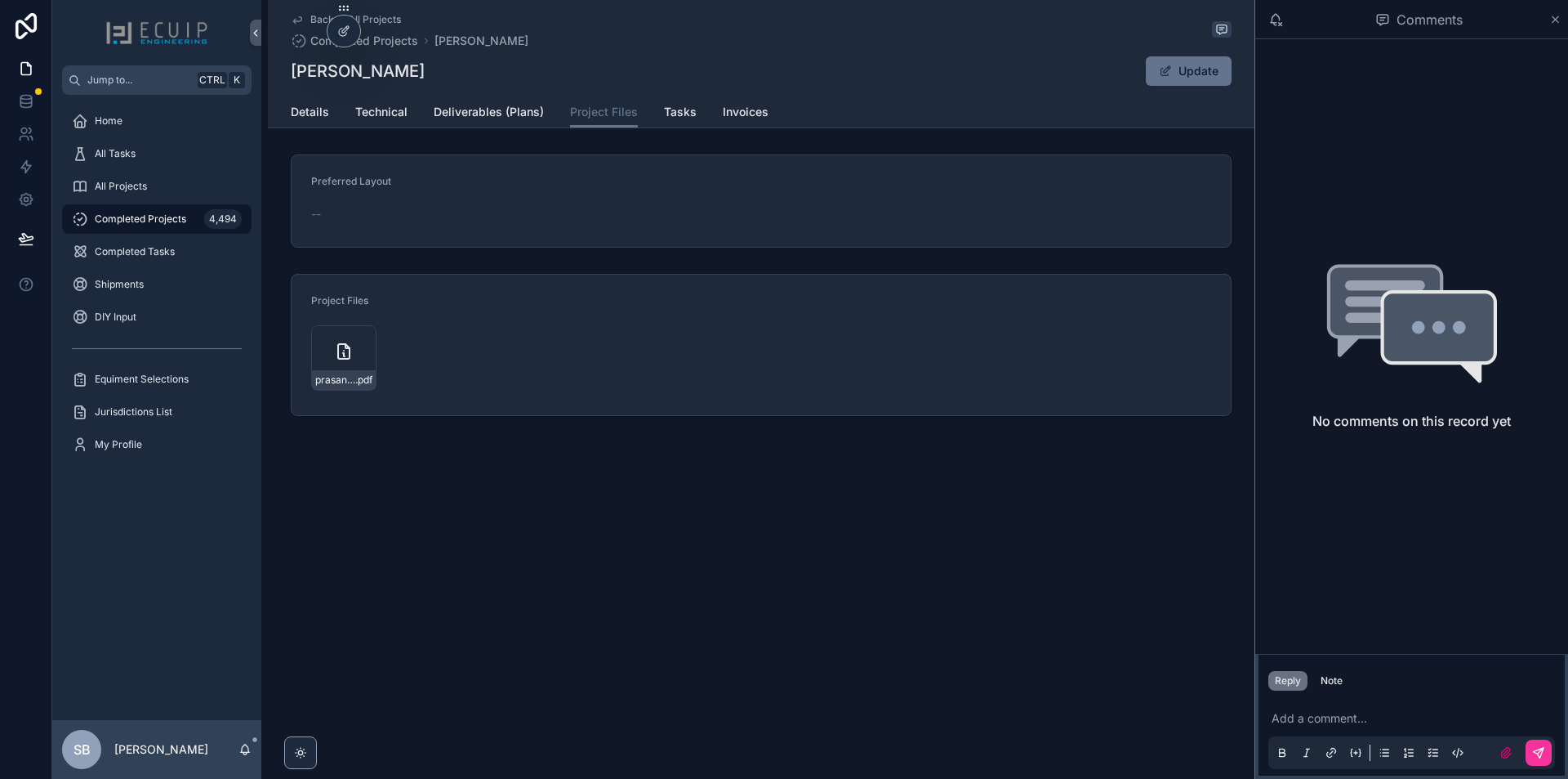
click at [339, 360] on icon "scrollable content" at bounding box center [344, 352] width 20 height 20
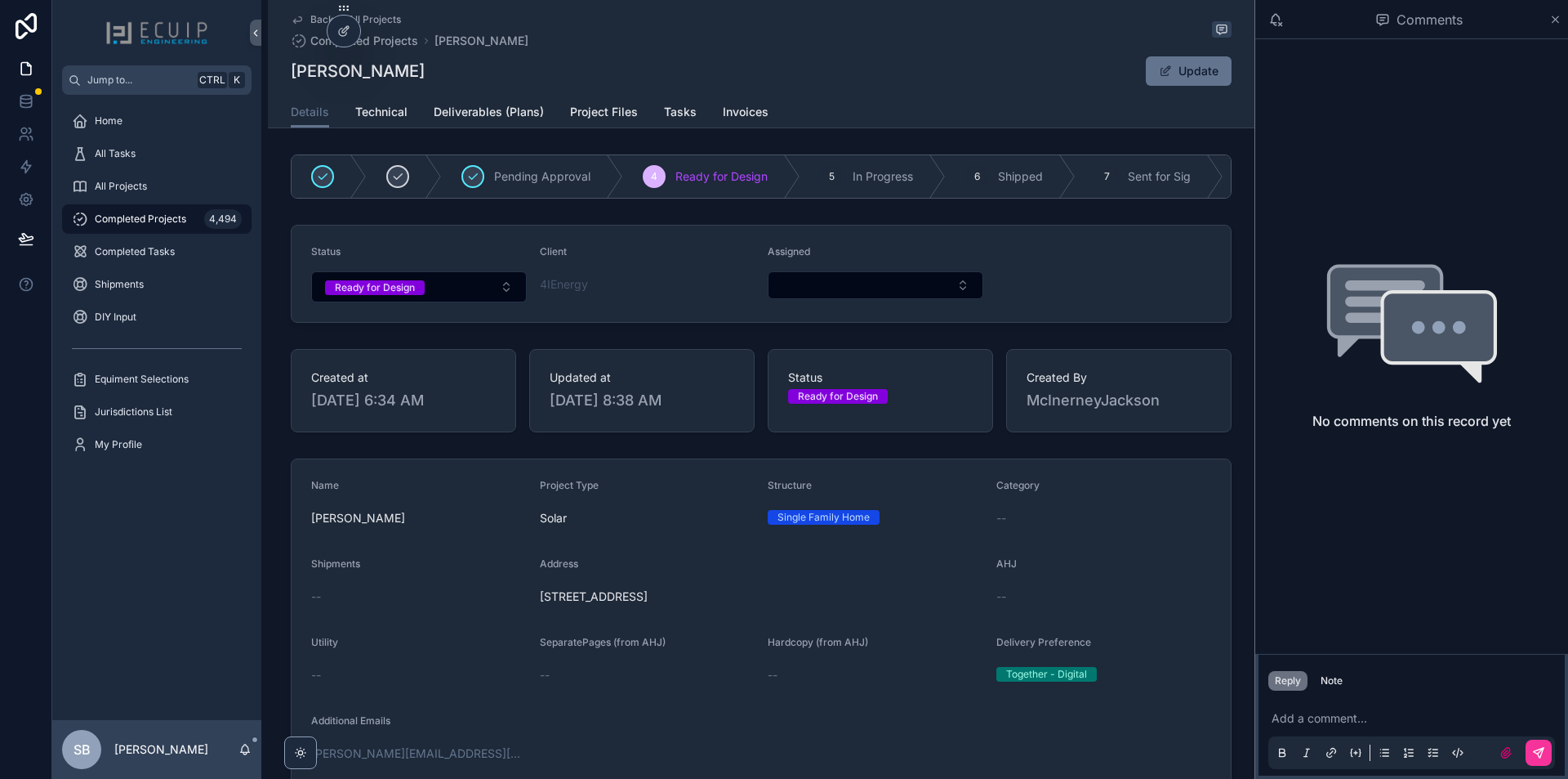
drag, startPoint x: 775, startPoint y: 612, endPoint x: 532, endPoint y: 610, distance: 243.0
click at [532, 610] on form "Name [PERSON_NAME] Project Type Solar Structure Single Family Home Category -- …" at bounding box center [762, 701] width 939 height 484
copy span "[STREET_ADDRESS]"
drag, startPoint x: 490, startPoint y: 75, endPoint x: 284, endPoint y: 78, distance: 206.0
click at [284, 78] on div "Back to All Projects Completed Projects [PERSON_NAME] [PERSON_NAME] Update Deta…" at bounding box center [761, 64] width 986 height 128
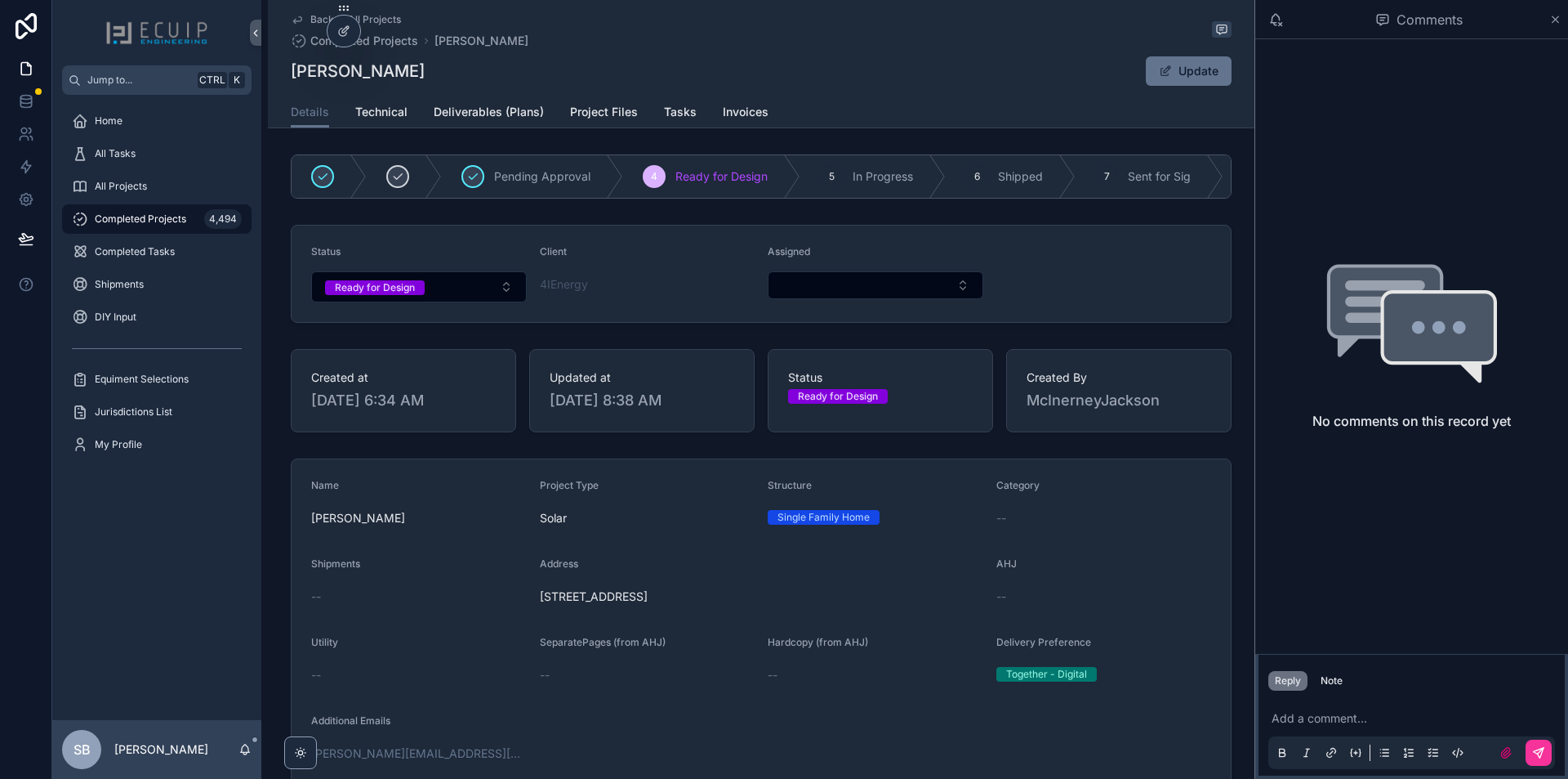
copy h1 "[PERSON_NAME]"
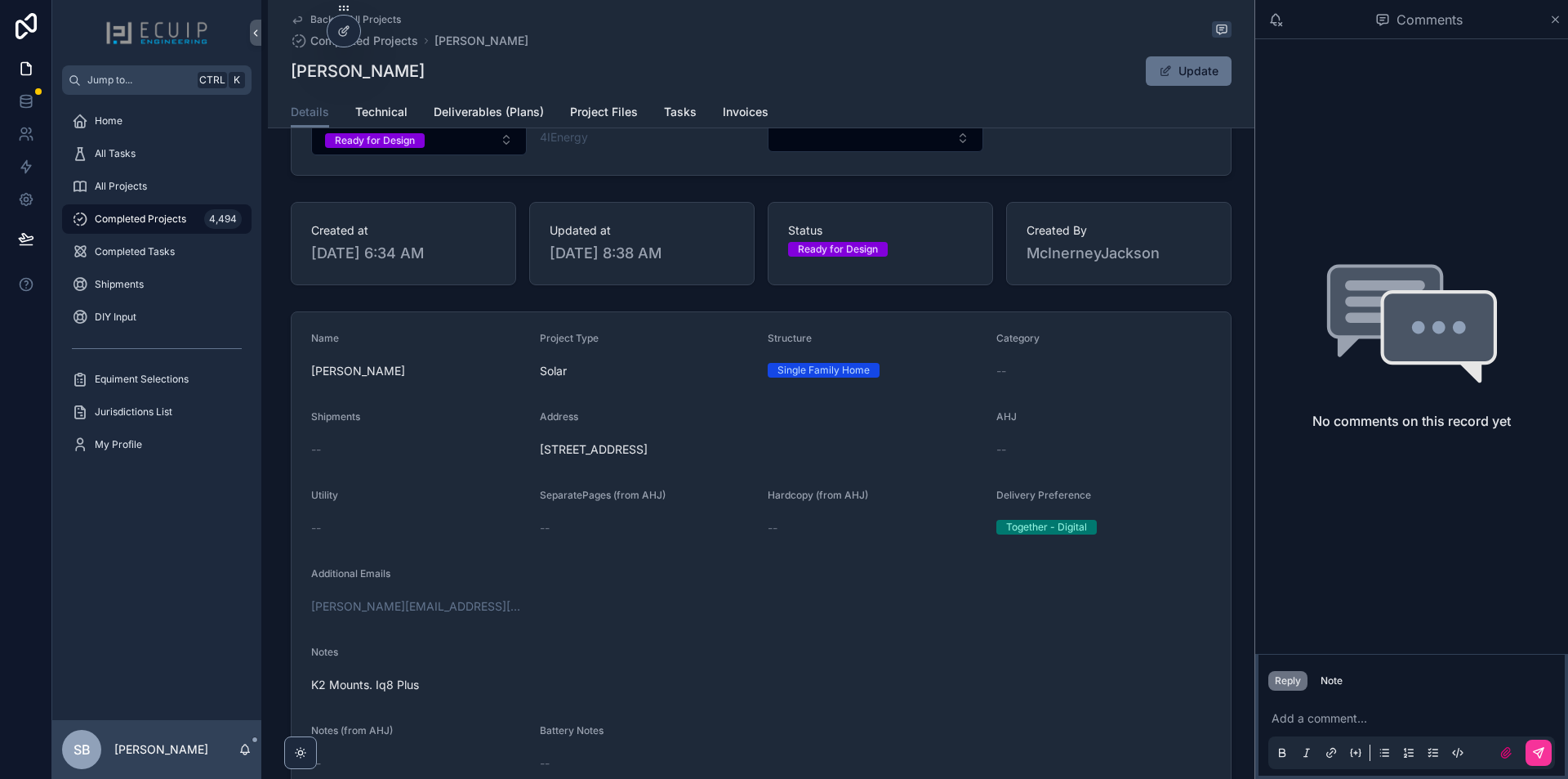
scroll to position [327, 0]
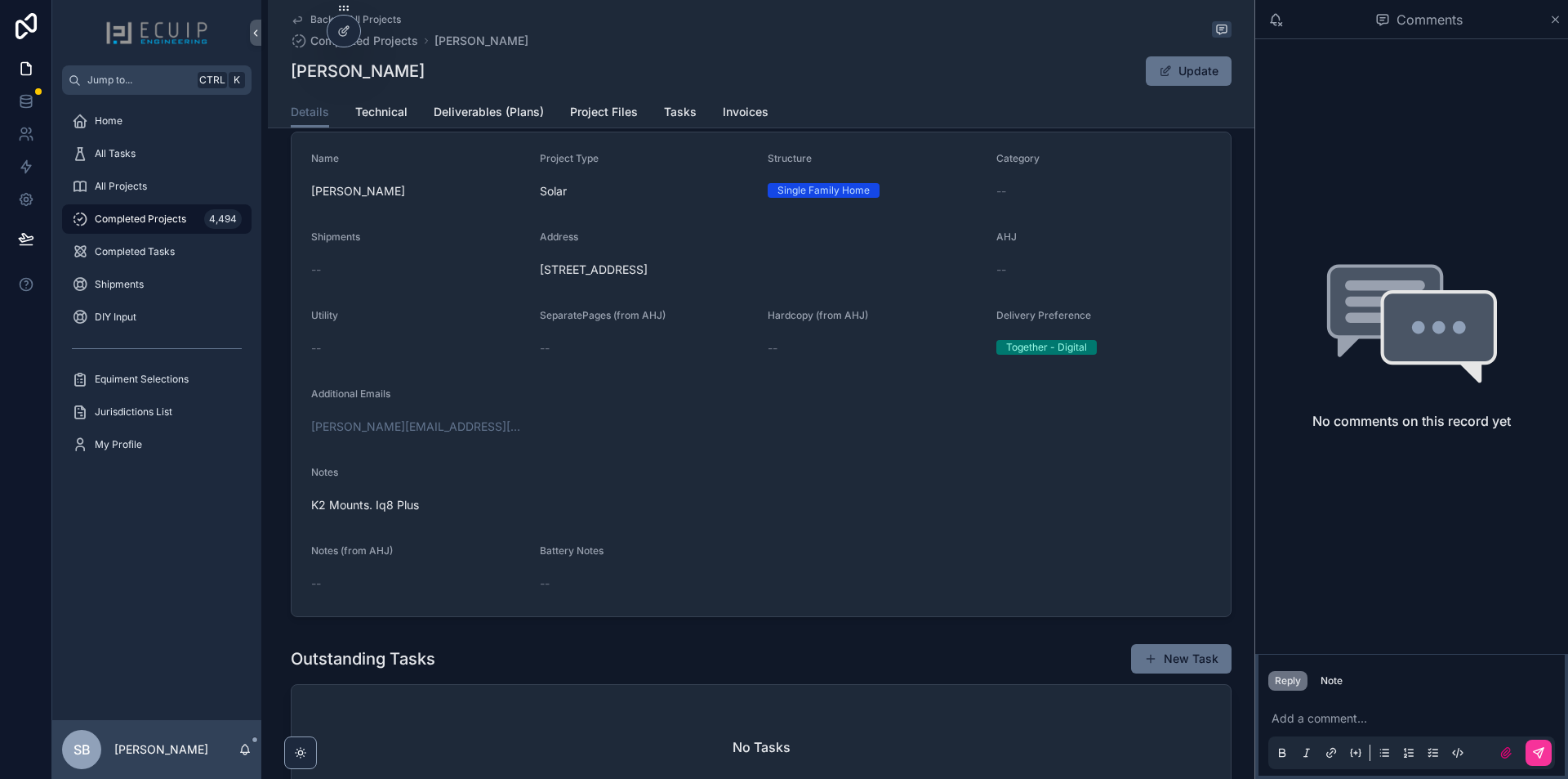
click at [378, 105] on span "Technical" at bounding box center [382, 112] width 52 height 16
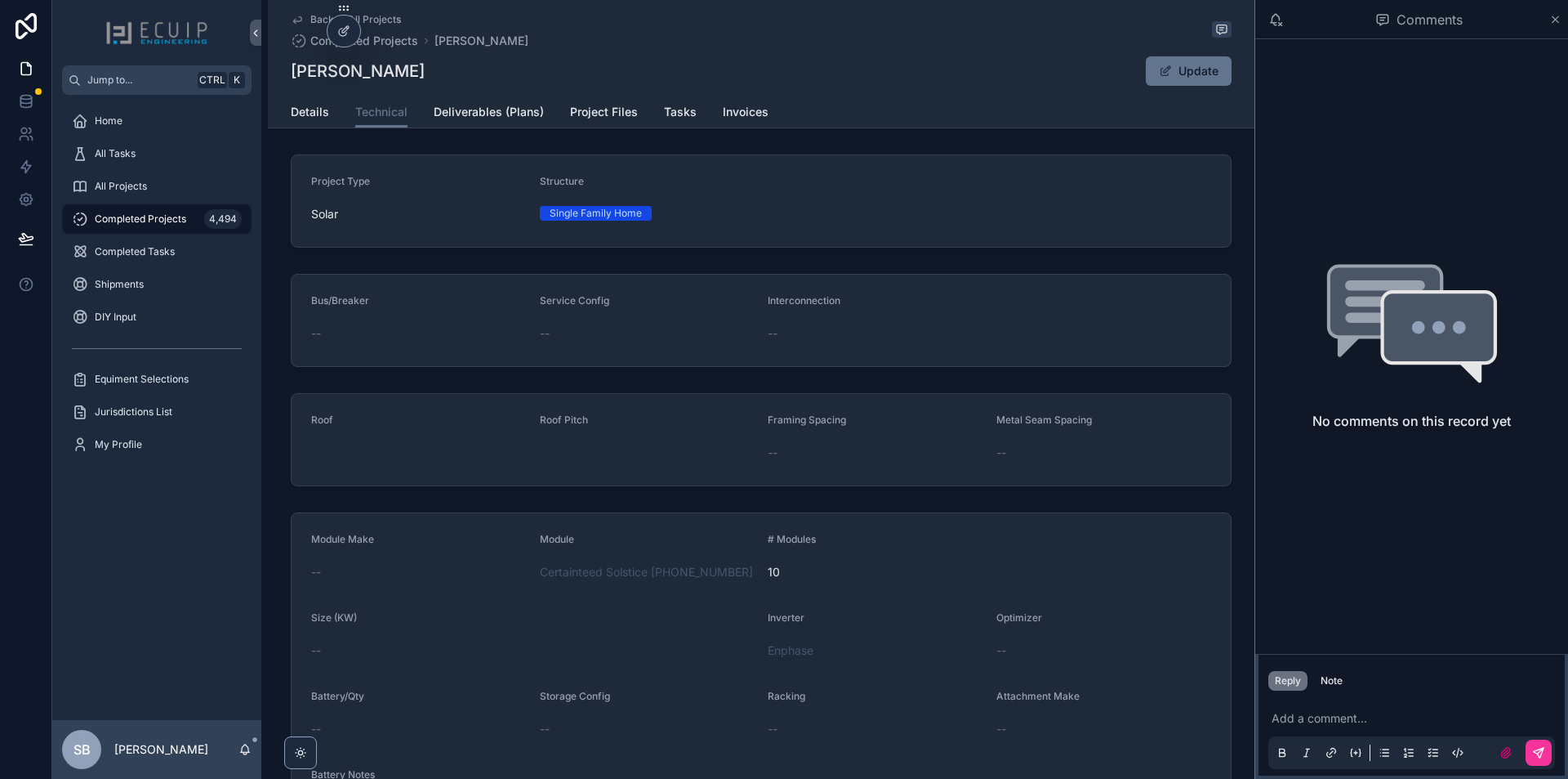
click at [303, 121] on link "Details" at bounding box center [310, 113] width 38 height 33
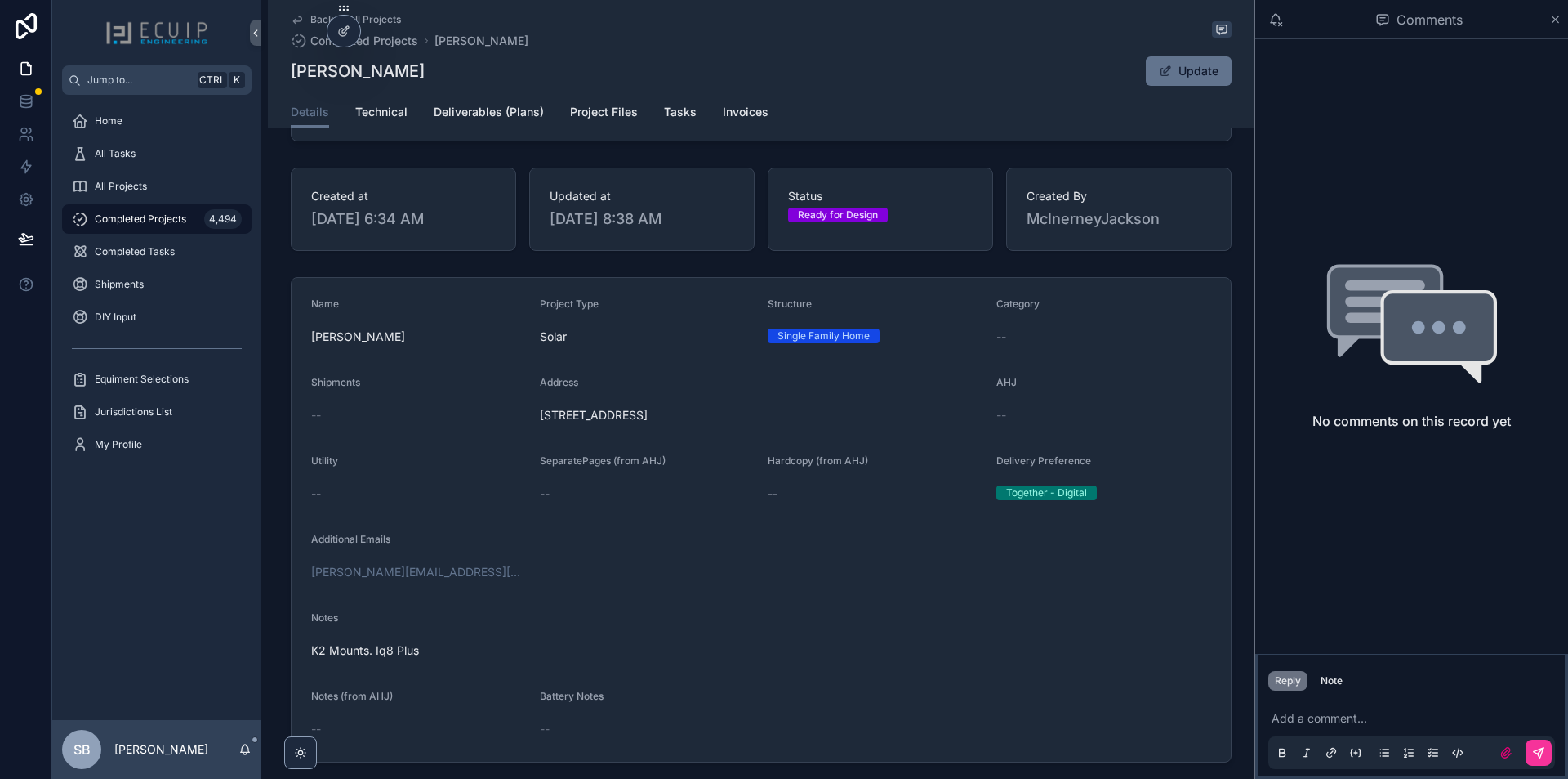
scroll to position [327, 0]
